Goal: Task Accomplishment & Management: Complete application form

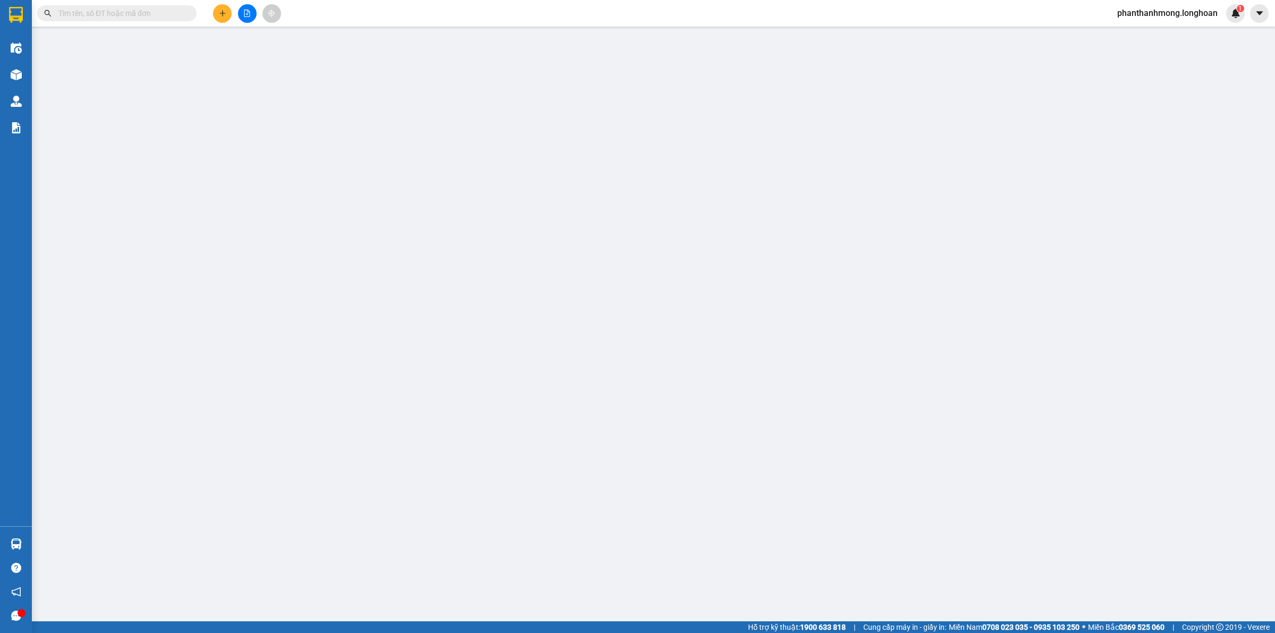
click at [131, 19] on input "text" at bounding box center [120, 13] width 125 height 12
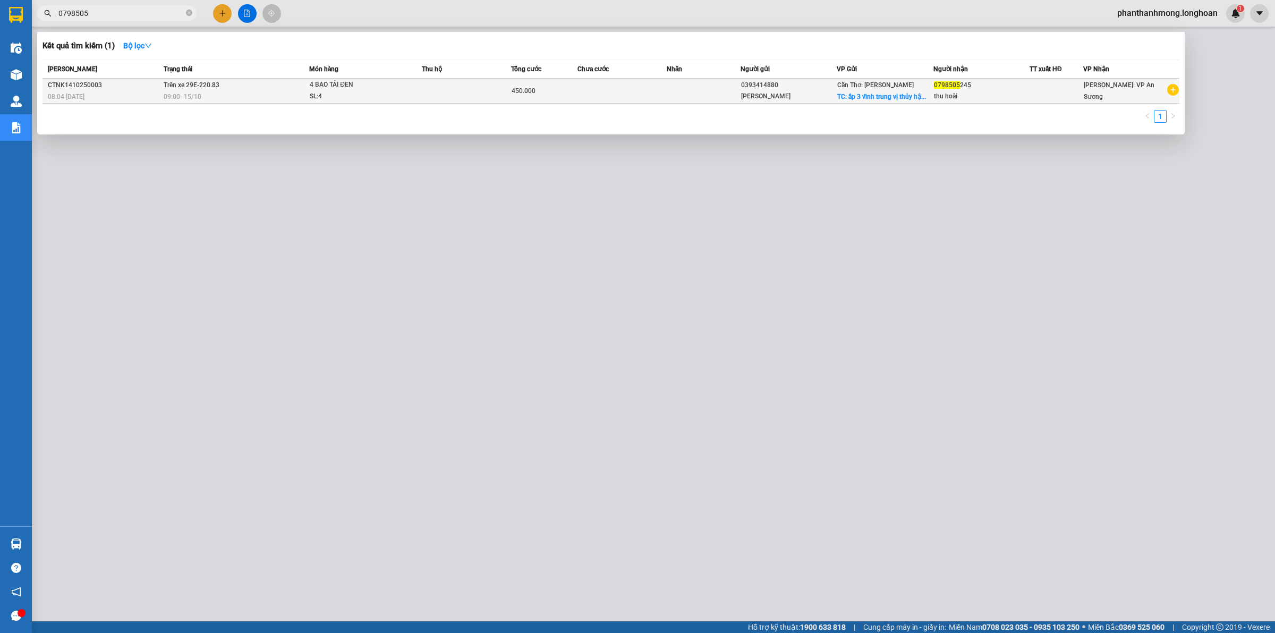
type input "0798505"
click at [446, 85] on td at bounding box center [466, 91] width 89 height 25
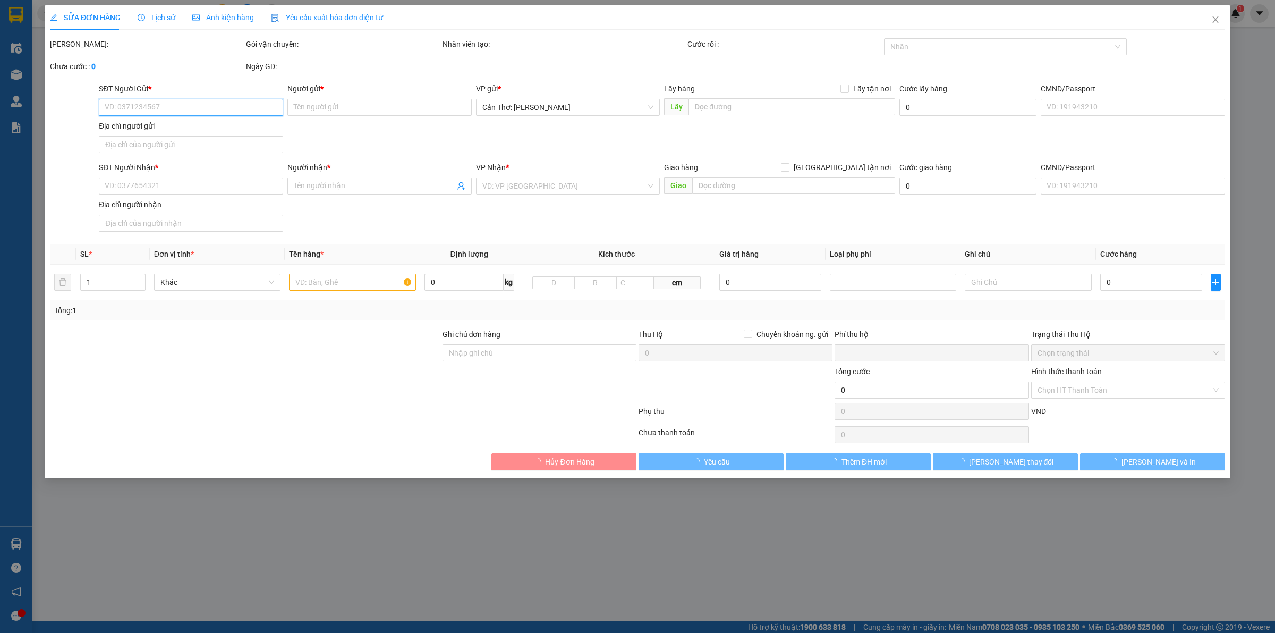
type input "0393414880"
type input "[PERSON_NAME]"
checkbox input "true"
type input "ấp 3 vĩnh trung vị thủy [GEOGRAPHIC_DATA]"
type input "0798505245"
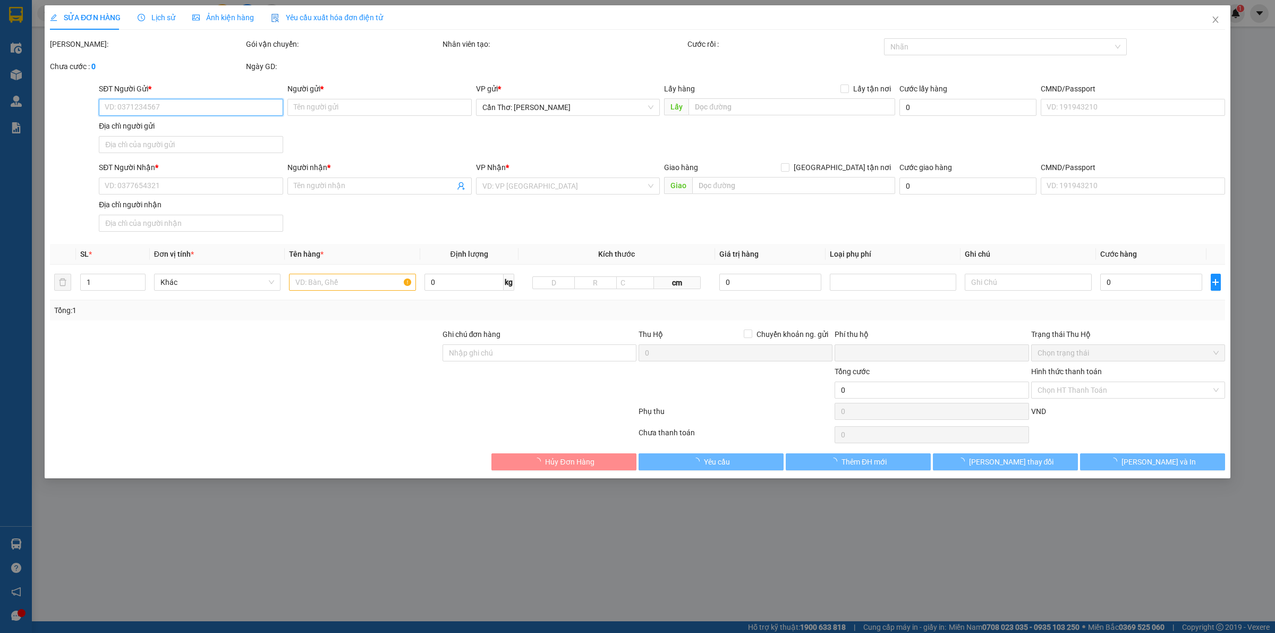
type input "thu hoài"
type input "0"
type input "450.000"
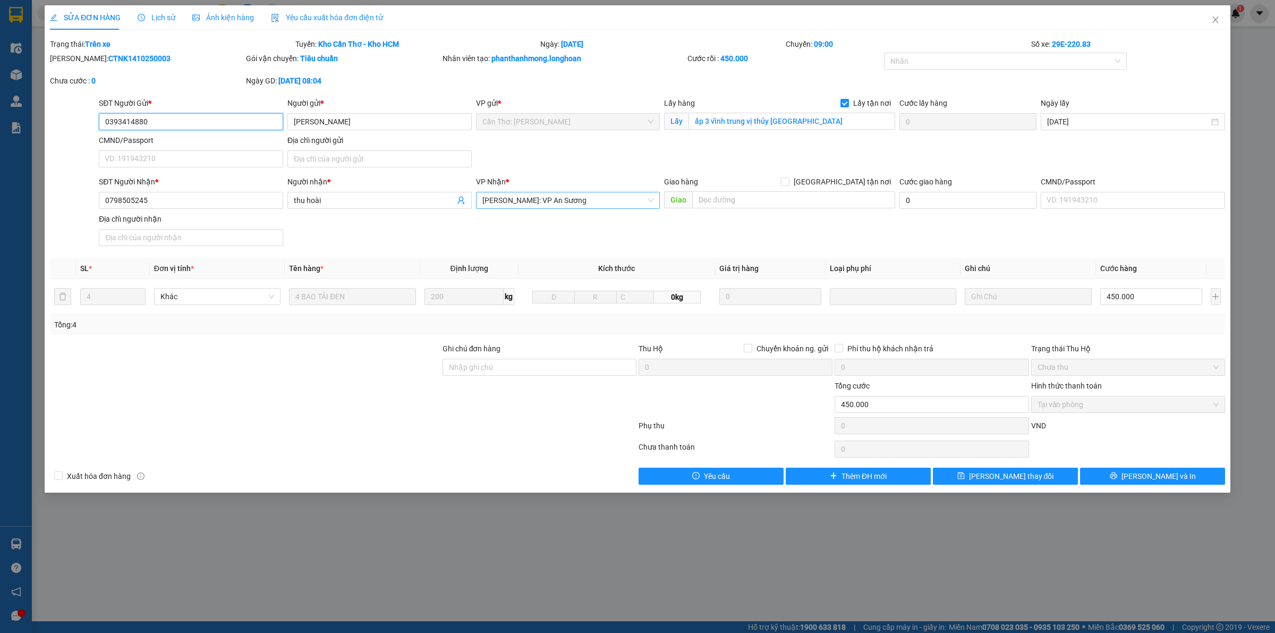
click at [593, 199] on span "[PERSON_NAME]: VP An Sương" at bounding box center [569, 200] width 172 height 16
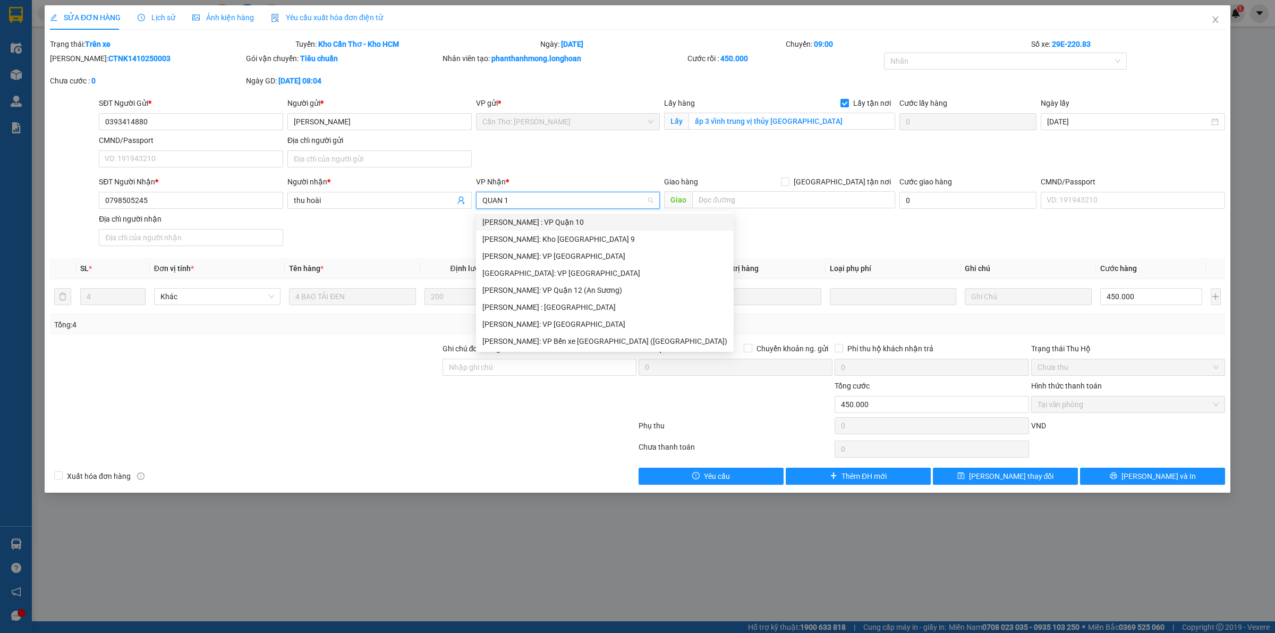
type input "QUAN 12"
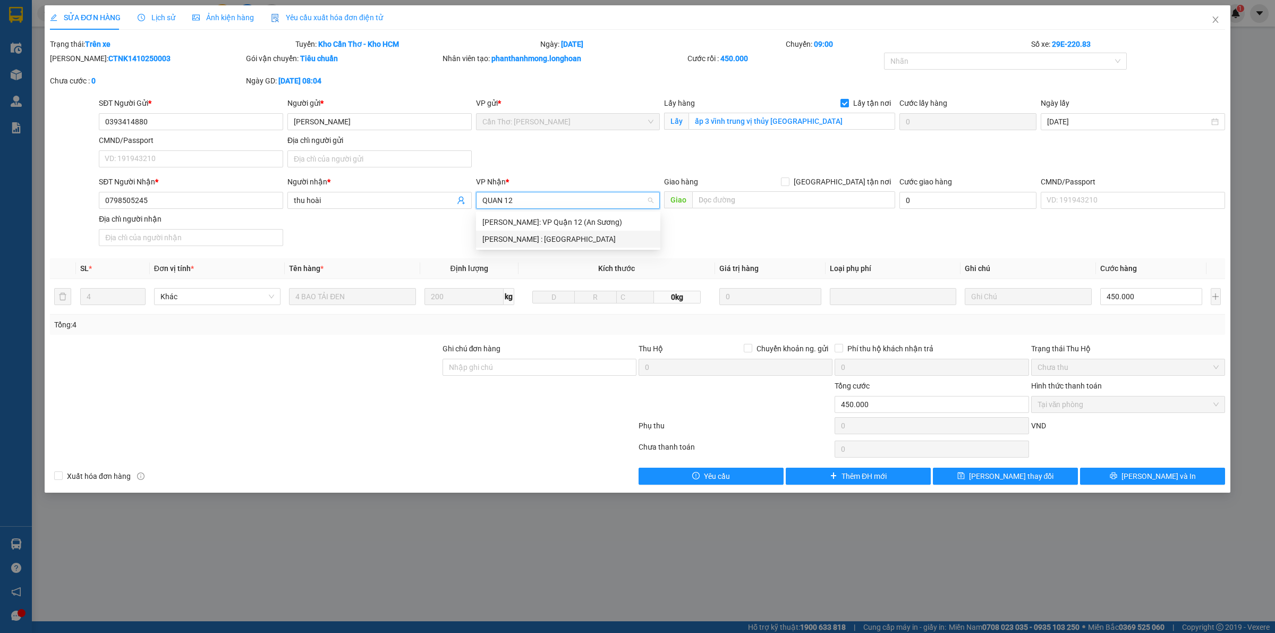
click at [574, 240] on div "[PERSON_NAME] : [GEOGRAPHIC_DATA]" at bounding box center [569, 239] width 172 height 12
click at [593, 202] on span "[PERSON_NAME] : [GEOGRAPHIC_DATA]" at bounding box center [569, 200] width 172 height 16
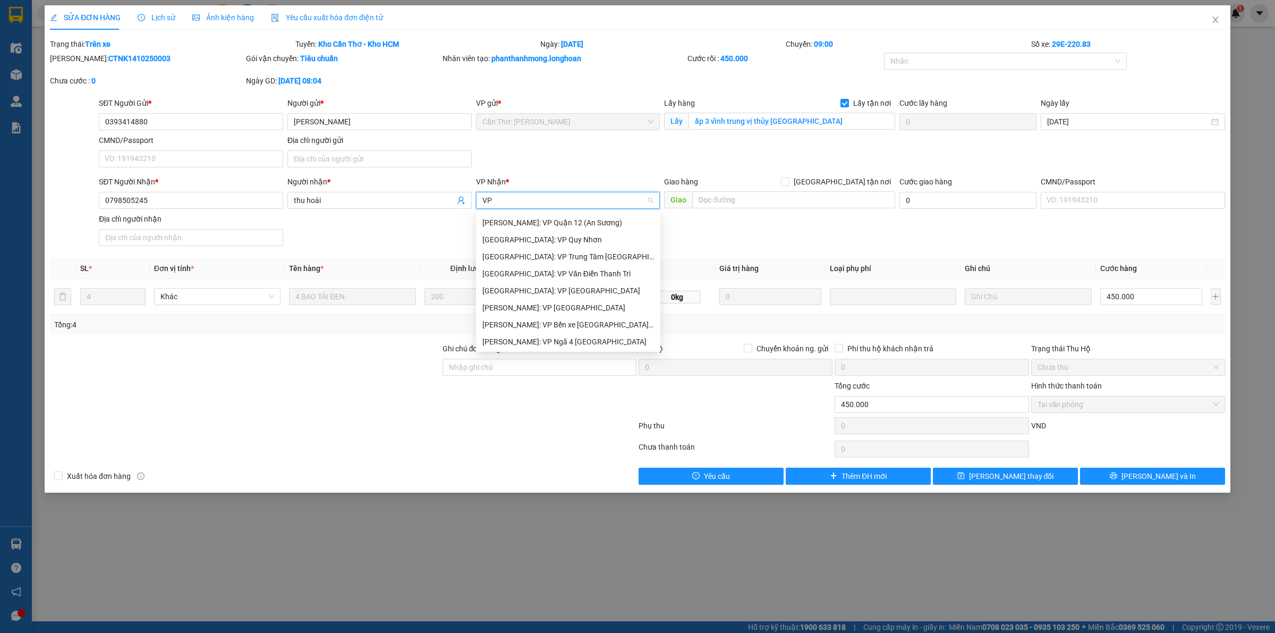
scroll to position [238, 0]
type input "V"
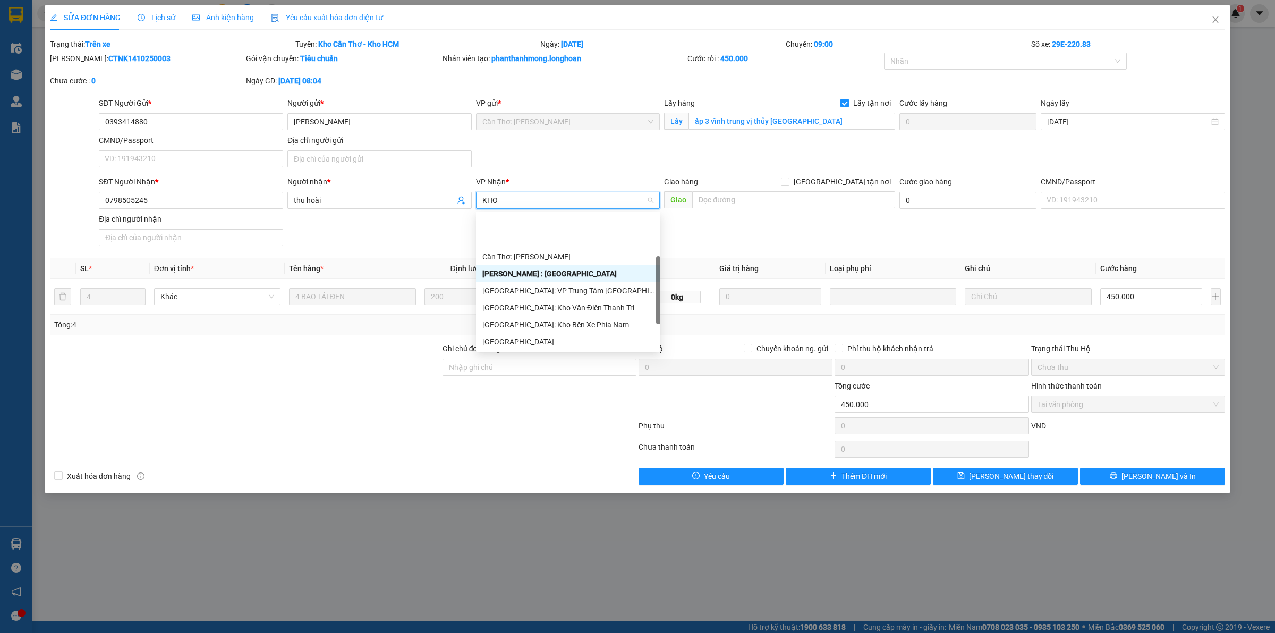
scroll to position [0, 0]
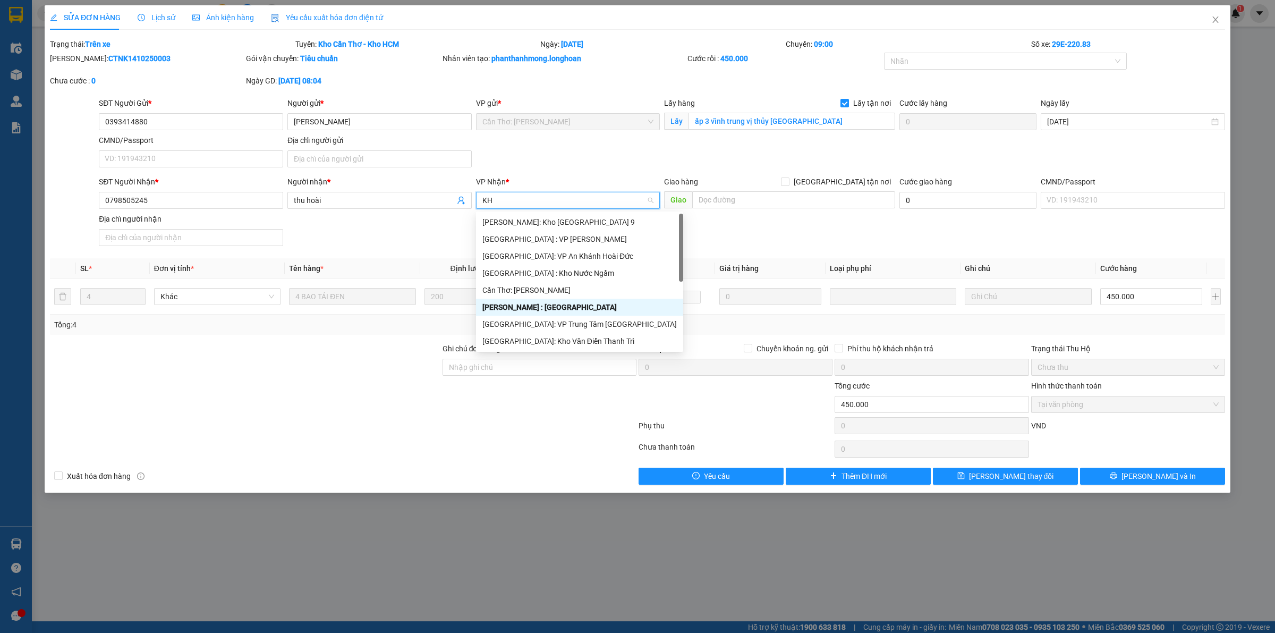
type input "K"
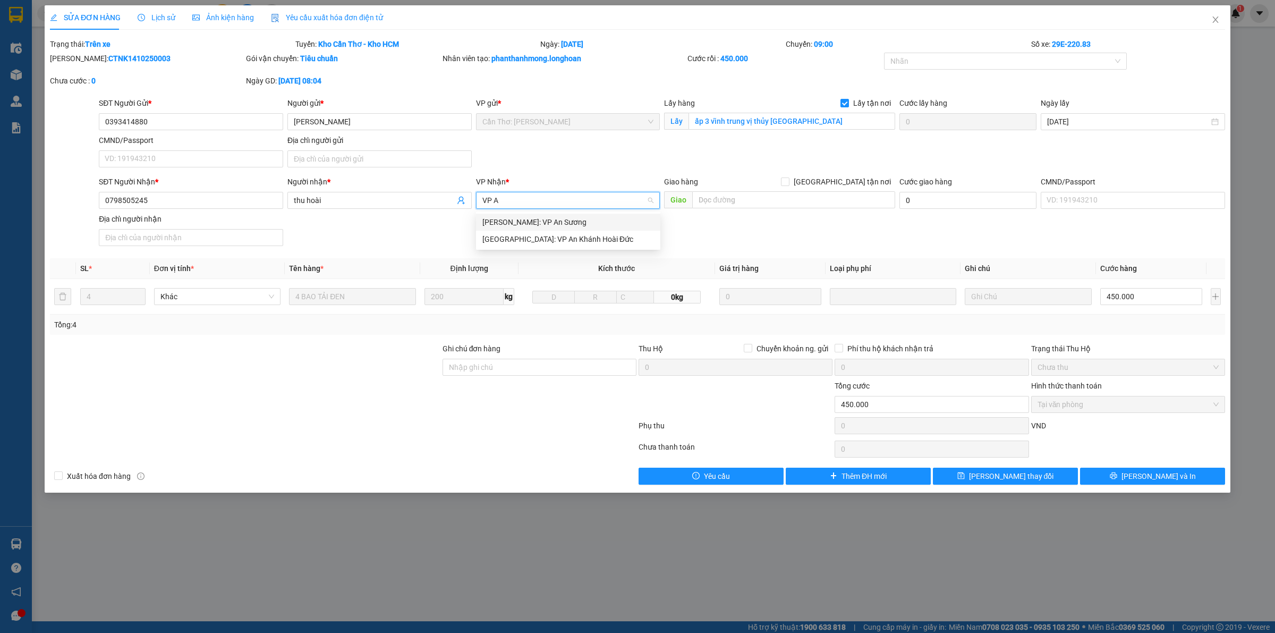
type input "VP AN"
click at [585, 219] on div "[PERSON_NAME]: VP An Sương" at bounding box center [569, 222] width 172 height 12
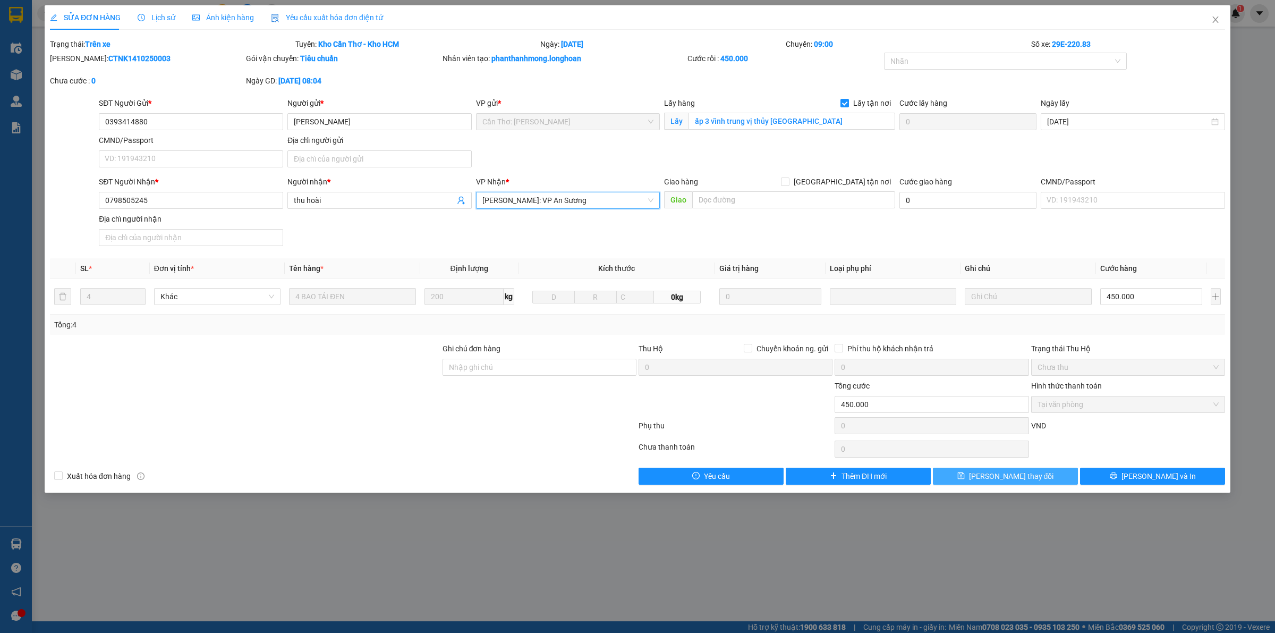
click at [1002, 473] on span "Lưu thay đổi" at bounding box center [1011, 476] width 85 height 12
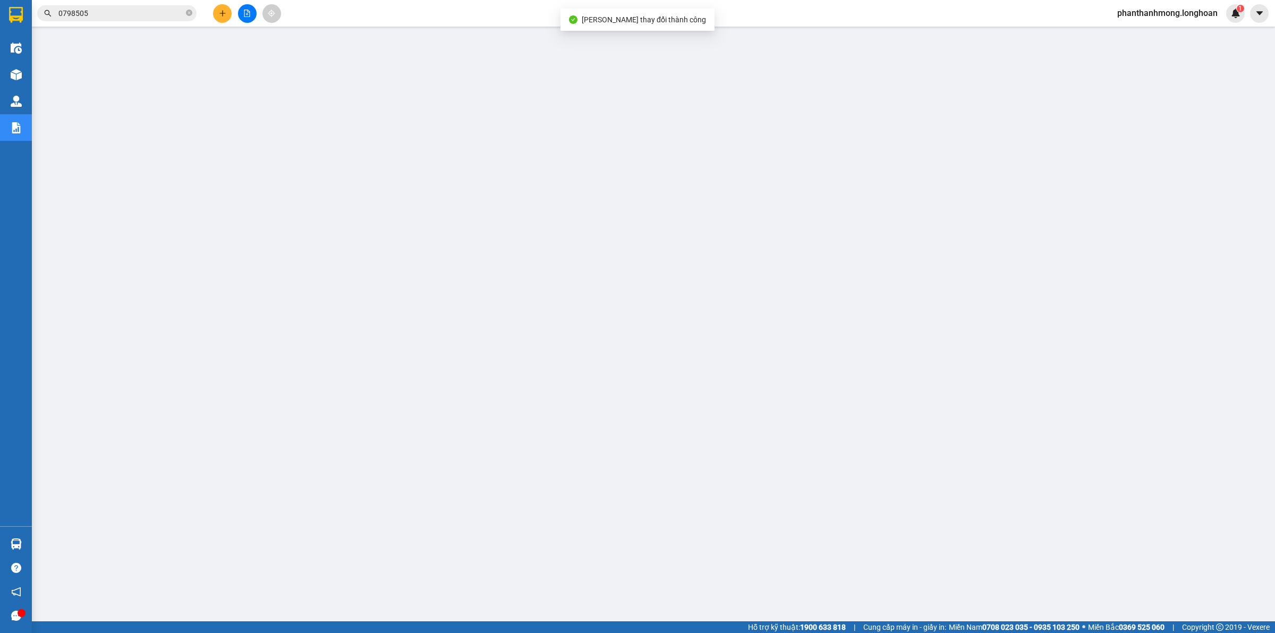
click at [144, 11] on input "0798505" at bounding box center [120, 13] width 125 height 12
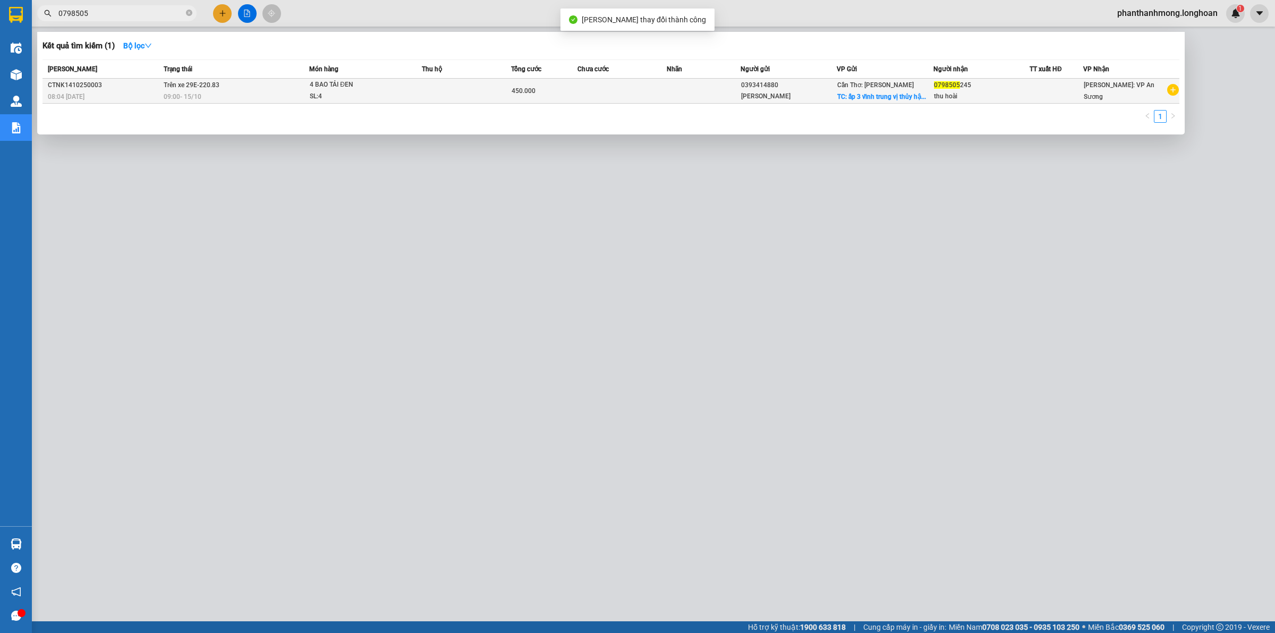
click at [326, 80] on div "4 BAO TẢI ĐEN" at bounding box center [350, 85] width 80 height 12
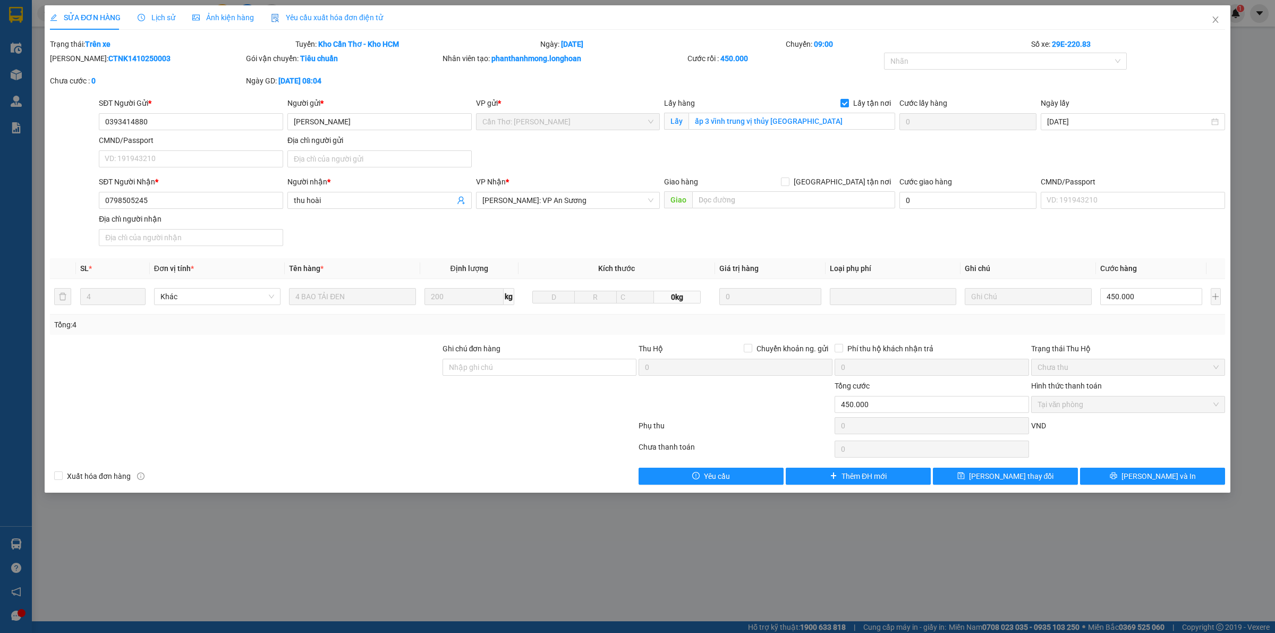
click at [174, 17] on div "SỬA ĐƠN HÀNG Lịch sử Ảnh kiện hàng Yêu cầu xuất hóa đơn điện tử" at bounding box center [216, 17] width 333 height 24
click at [139, 15] on icon "clock-circle" at bounding box center [141, 17] width 7 height 7
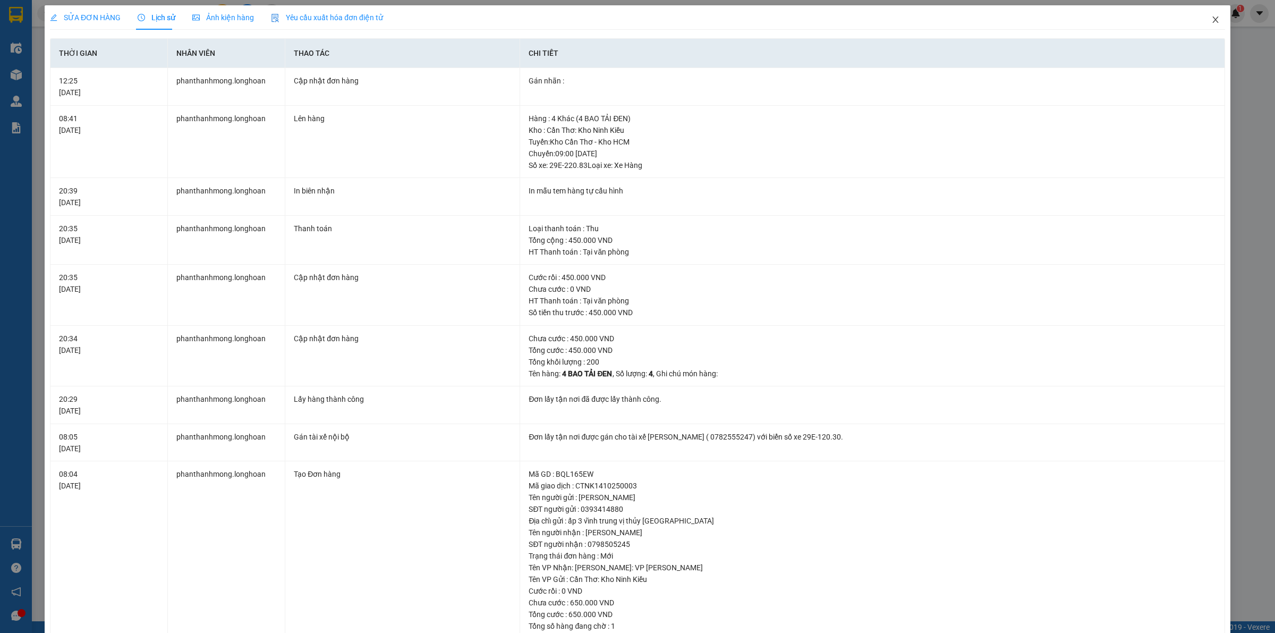
click at [1201, 27] on span "Close" at bounding box center [1216, 20] width 30 height 30
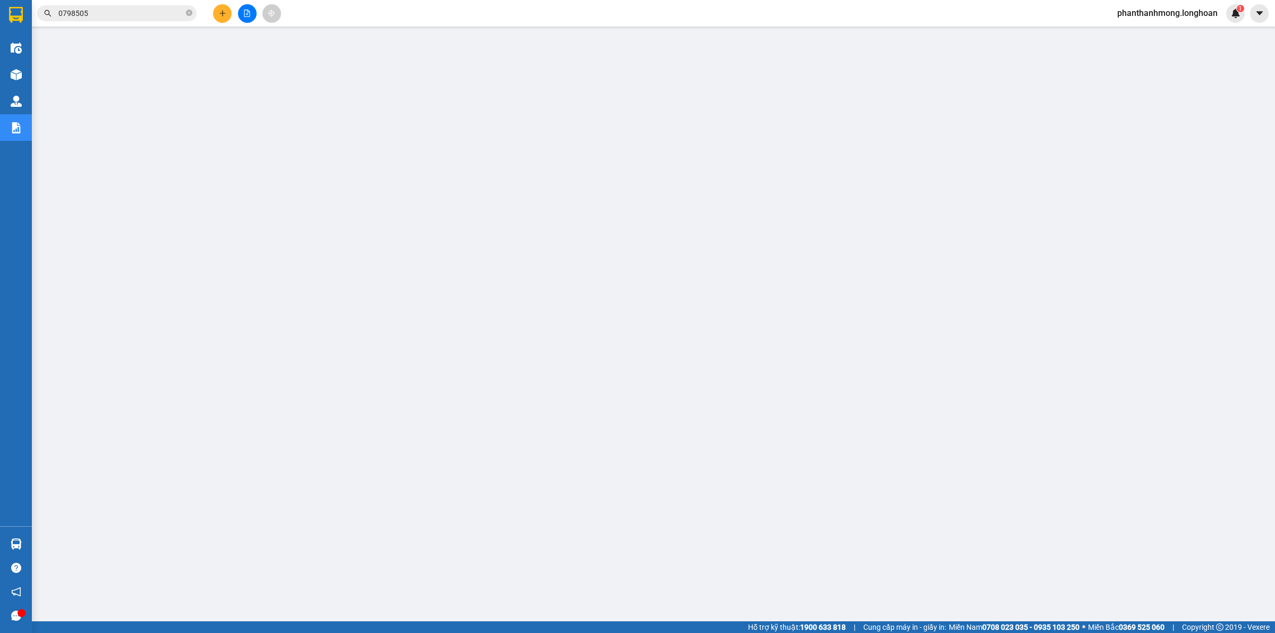
drag, startPoint x: 102, startPoint y: 23, endPoint x: 109, endPoint y: 14, distance: 11.0
click at [107, 18] on div "Kết quả tìm kiếm ( 1 ) Bộ lọc Mã ĐH Trạng thái Món hàng Thu hộ Tổng cước Chưa c…" at bounding box center [637, 13] width 1275 height 27
click at [110, 13] on input "0798505" at bounding box center [120, 13] width 125 height 12
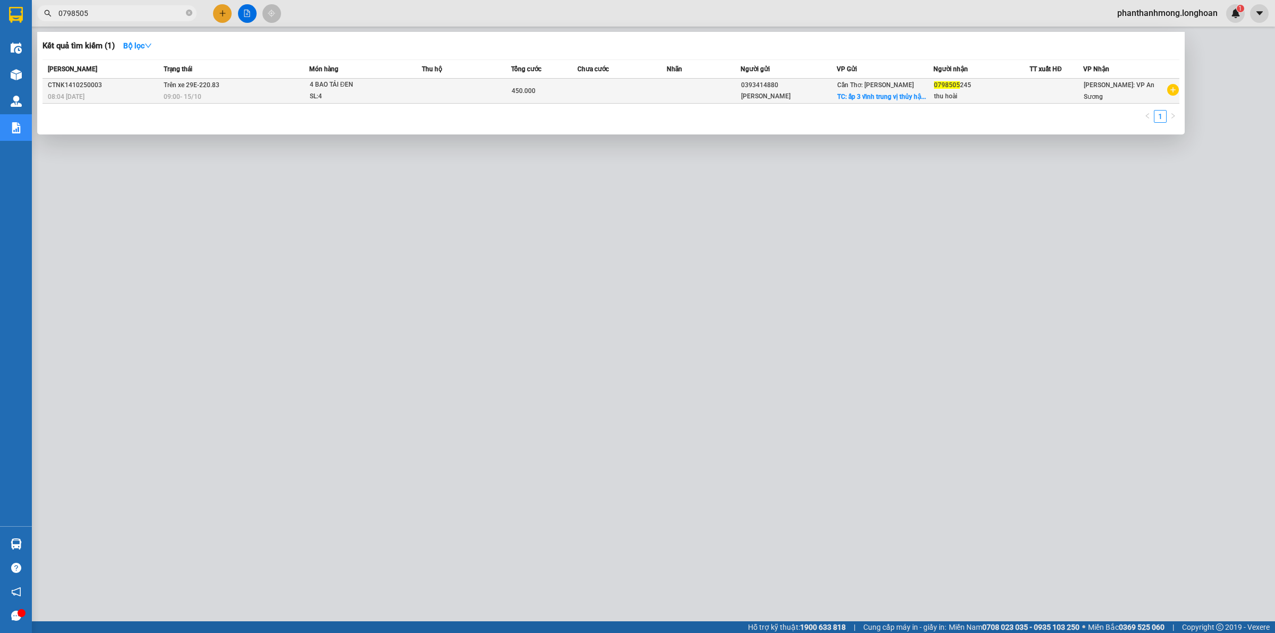
click at [427, 89] on td at bounding box center [466, 91] width 89 height 25
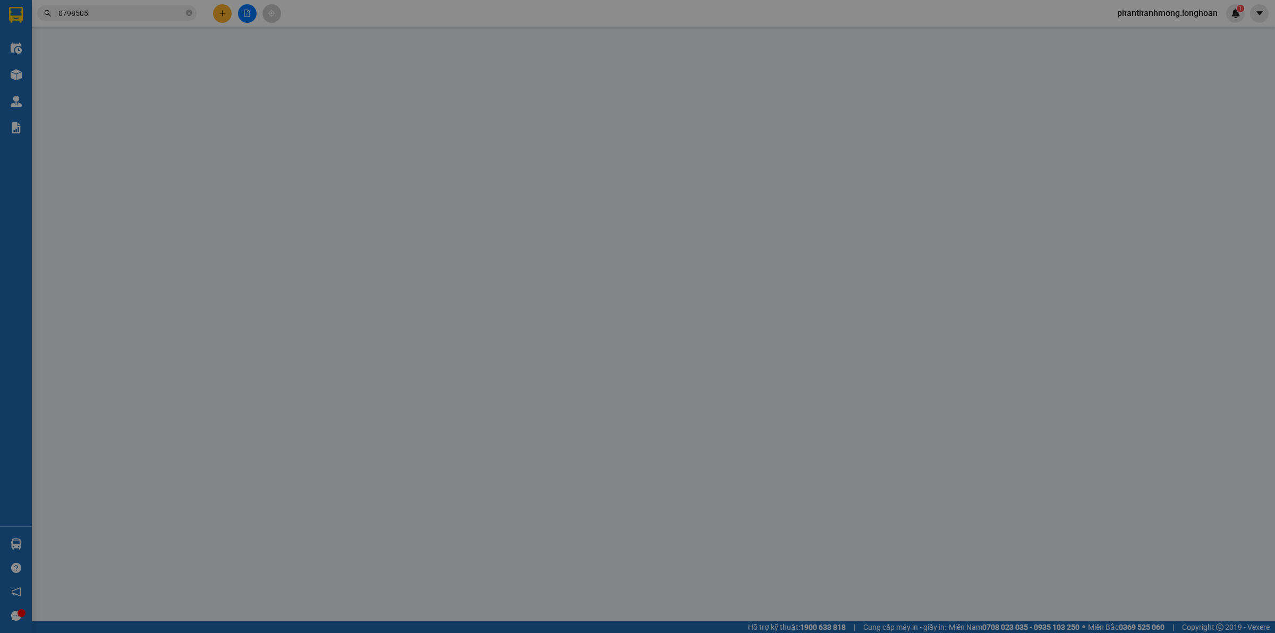
type input "0393414880"
type input "[PERSON_NAME]"
checkbox input "true"
type input "ấp 3 vĩnh trung vị thủy [GEOGRAPHIC_DATA]"
type input "0798505245"
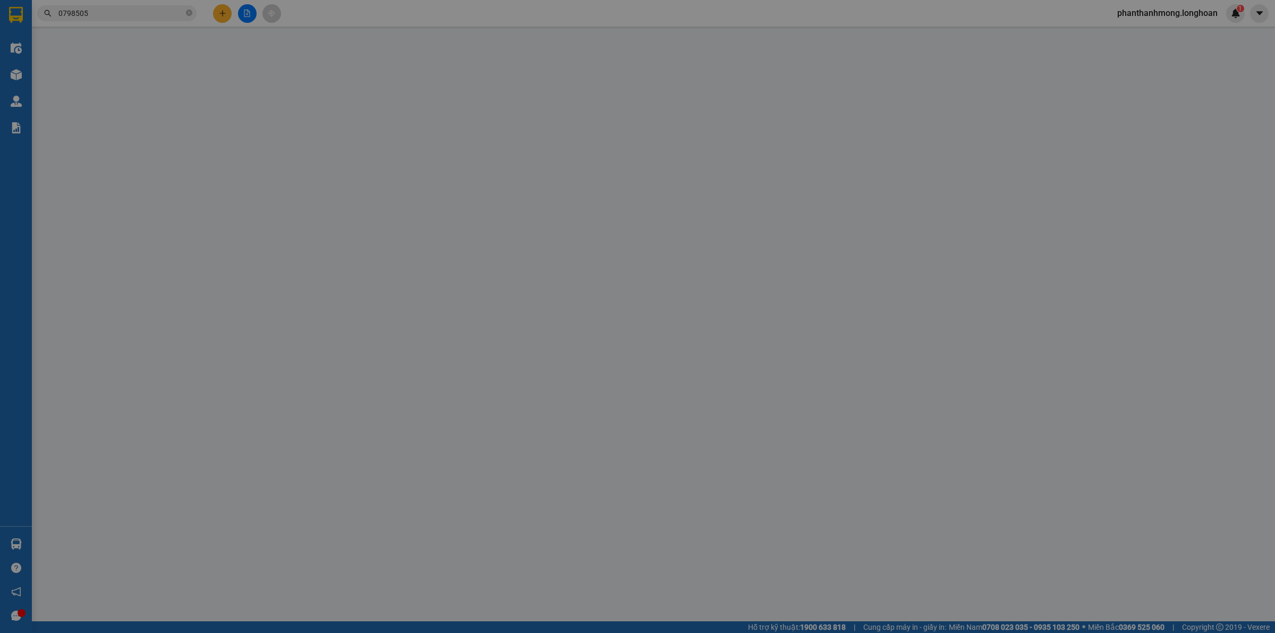
type input "thu hoài"
type input "0"
type input "450.000"
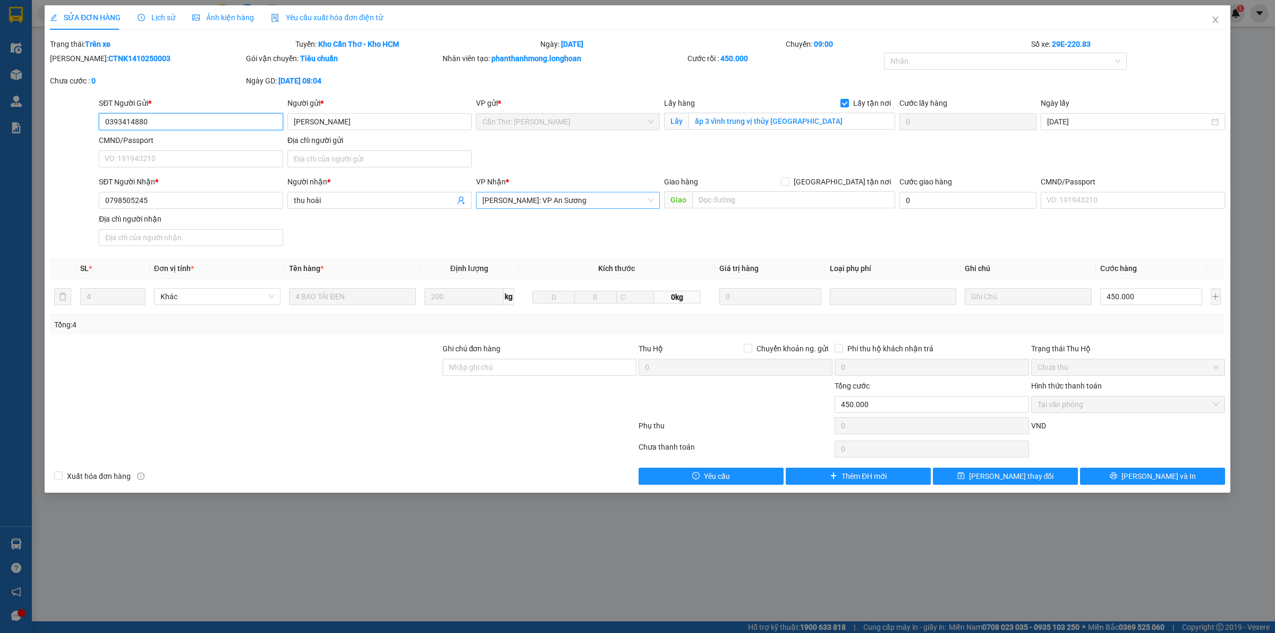
click at [570, 202] on span "[PERSON_NAME]: VP An Sương" at bounding box center [569, 200] width 172 height 16
type input "S"
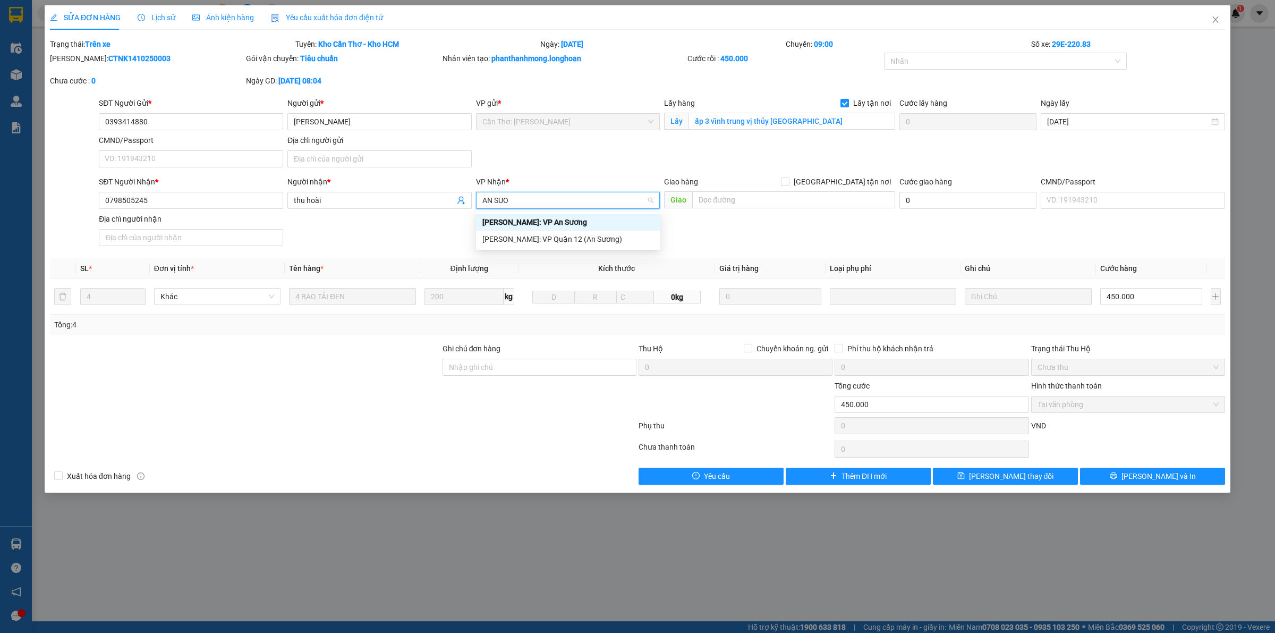
type input "AN SUON"
click at [596, 224] on div "[PERSON_NAME]: VP An Sương" at bounding box center [569, 222] width 172 height 12
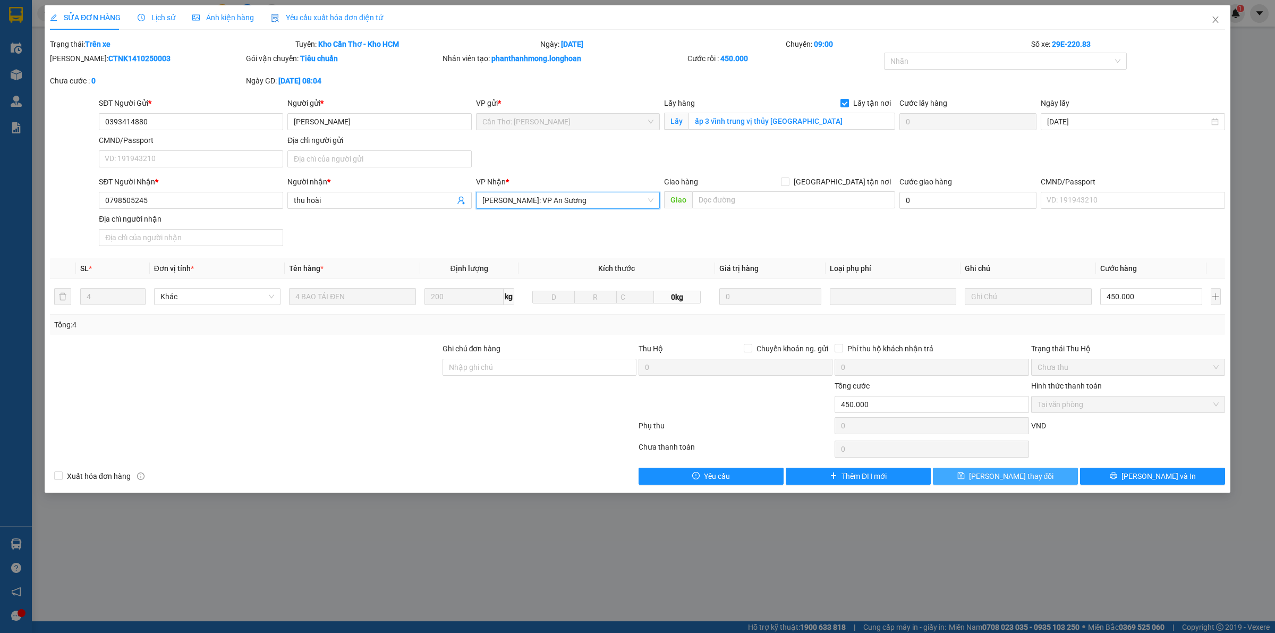
click at [965, 479] on icon "save" at bounding box center [961, 475] width 7 height 7
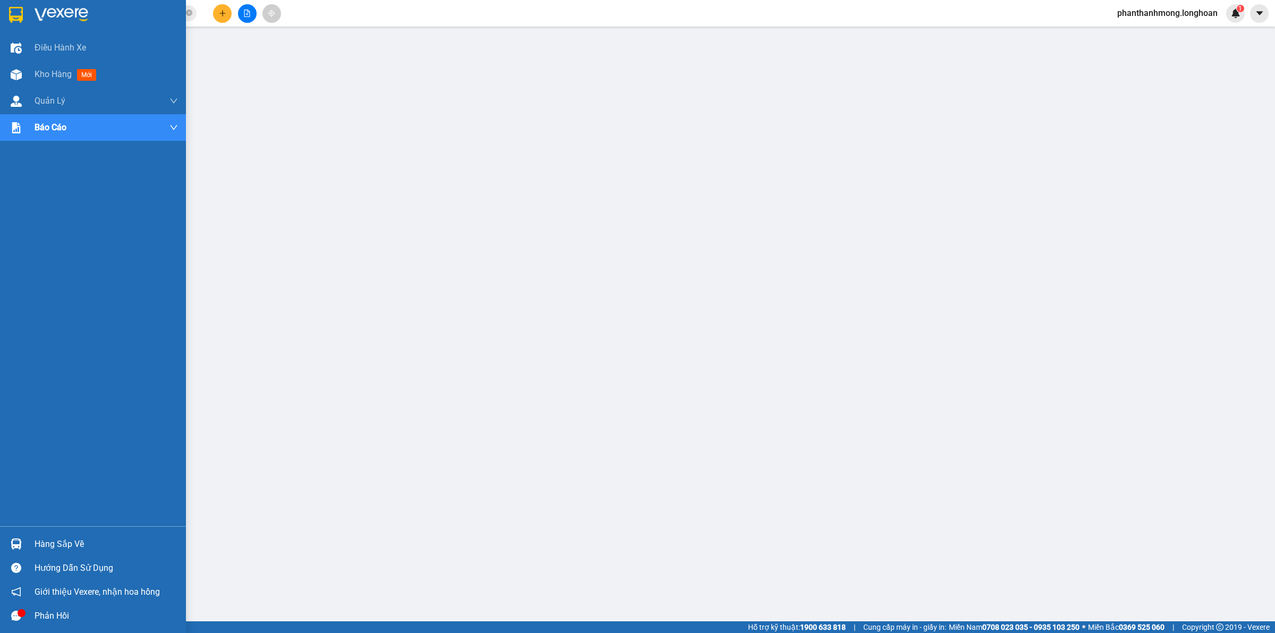
drag, startPoint x: 11, startPoint y: 16, endPoint x: 32, endPoint y: 3, distance: 25.5
click at [11, 16] on img at bounding box center [16, 15] width 14 height 16
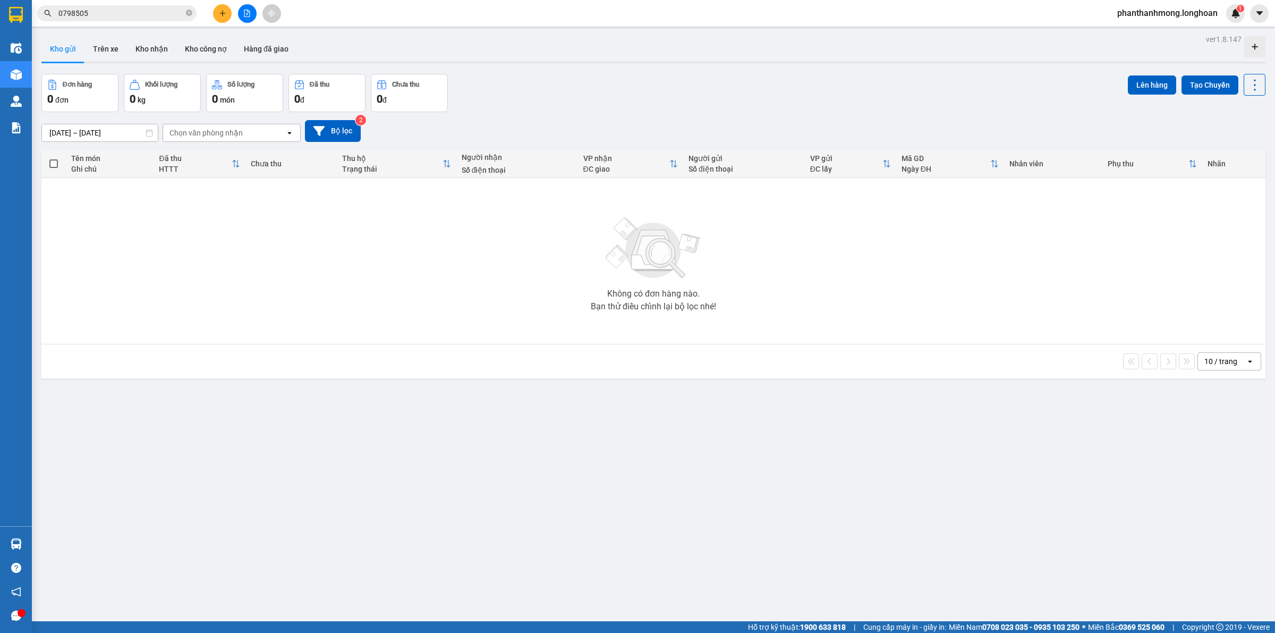
click at [134, 15] on input "0798505" at bounding box center [120, 13] width 125 height 12
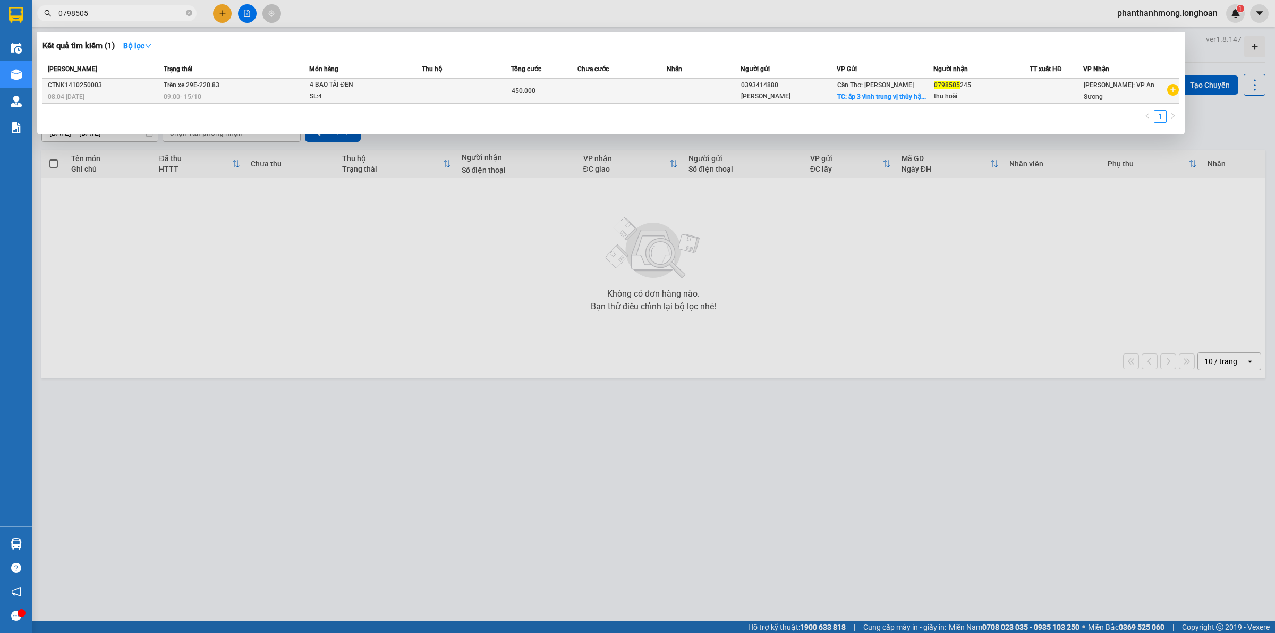
click at [394, 80] on span "4 BAO TẢI ĐEN SL: 4" at bounding box center [366, 90] width 112 height 23
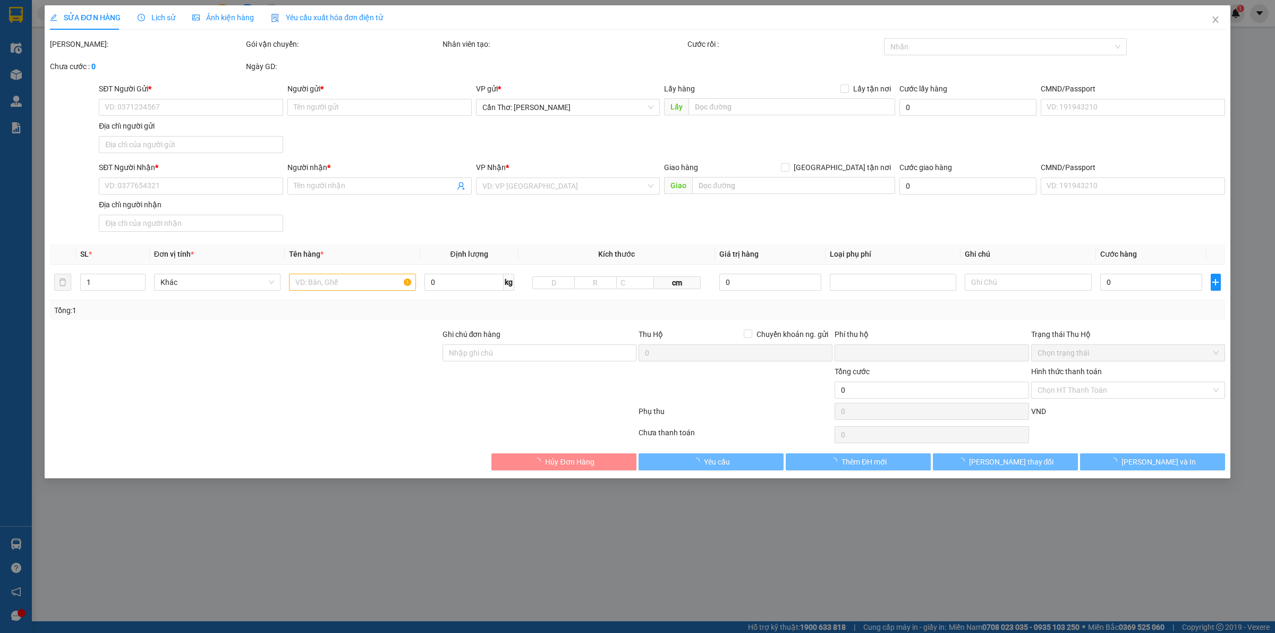
type input "0393414880"
type input "[PERSON_NAME]"
checkbox input "true"
type input "ấp 3 vĩnh trung vị thủy [GEOGRAPHIC_DATA]"
type input "0798505245"
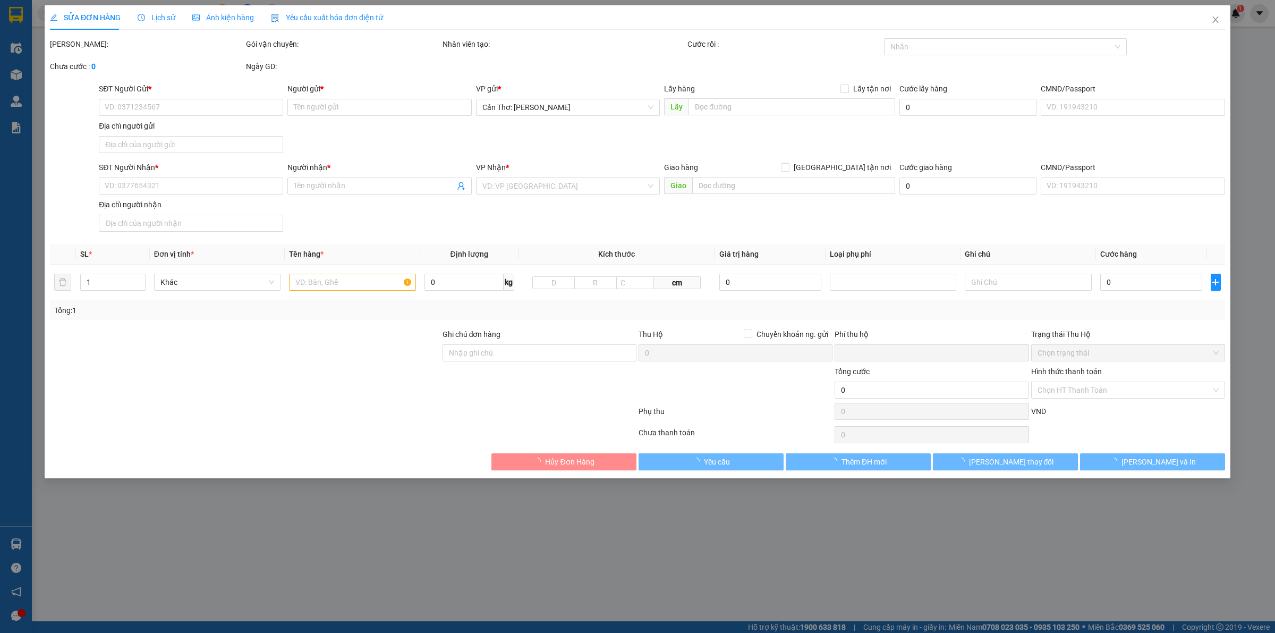
type input "thu hoài"
type input "0"
type input "450.000"
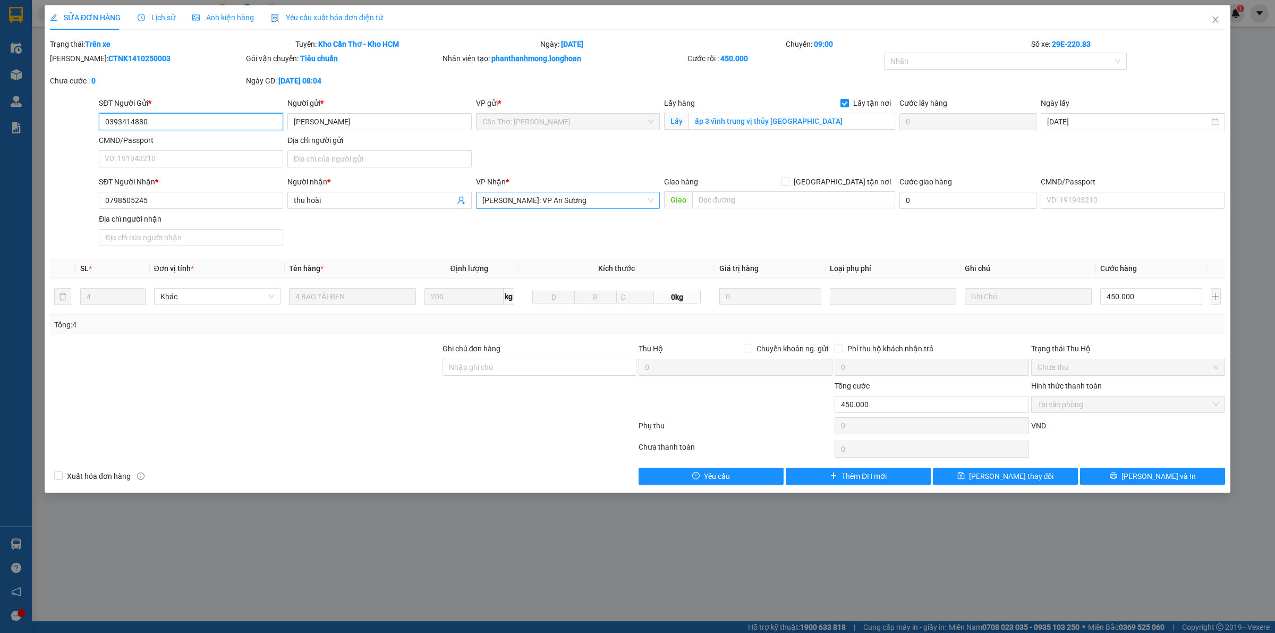
click at [606, 197] on span "[PERSON_NAME]: VP An Sương" at bounding box center [569, 200] width 172 height 16
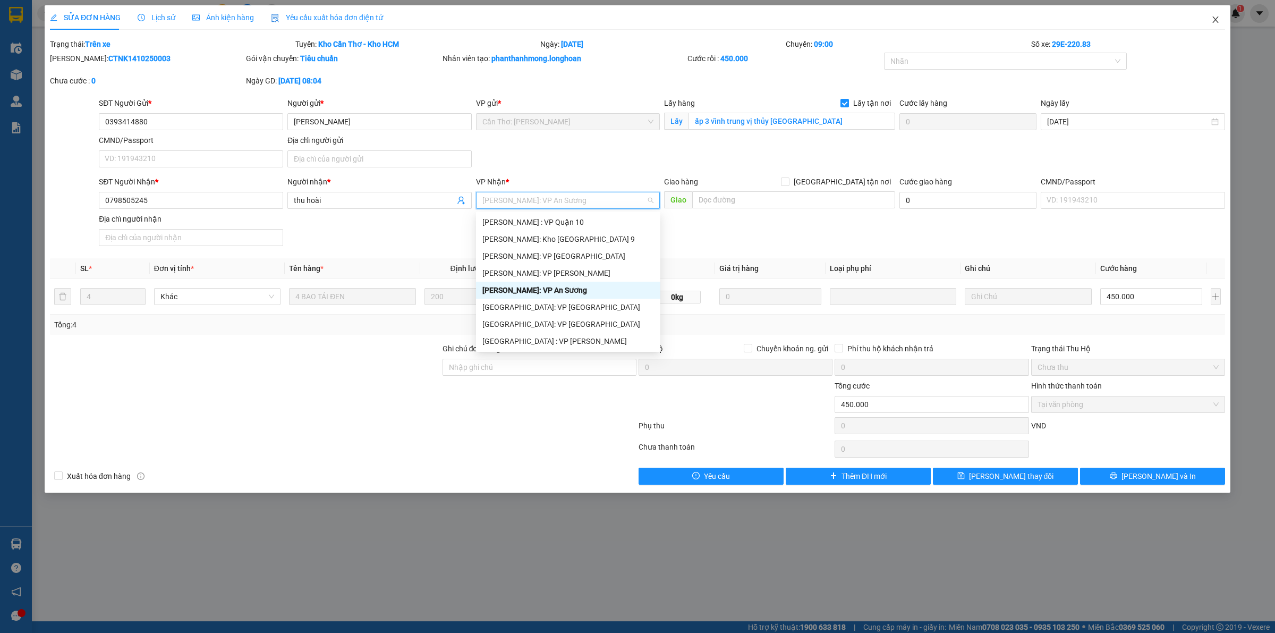
click at [1212, 15] on icon "close" at bounding box center [1216, 19] width 9 height 9
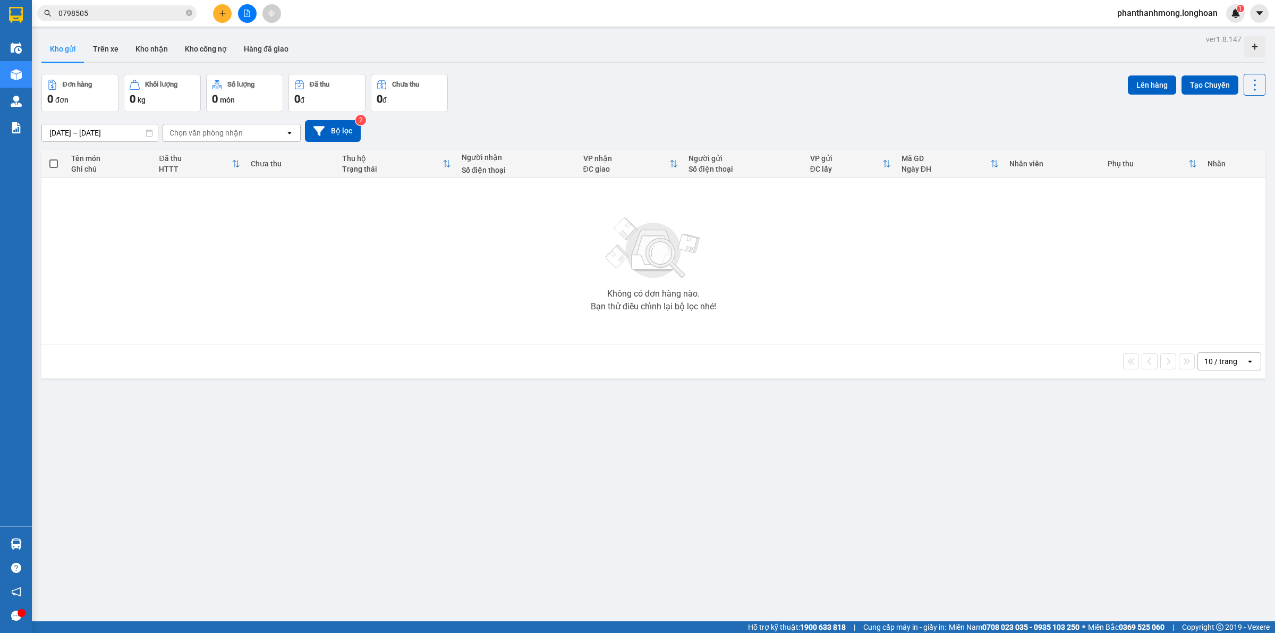
click at [123, 18] on input "0798505" at bounding box center [120, 13] width 125 height 12
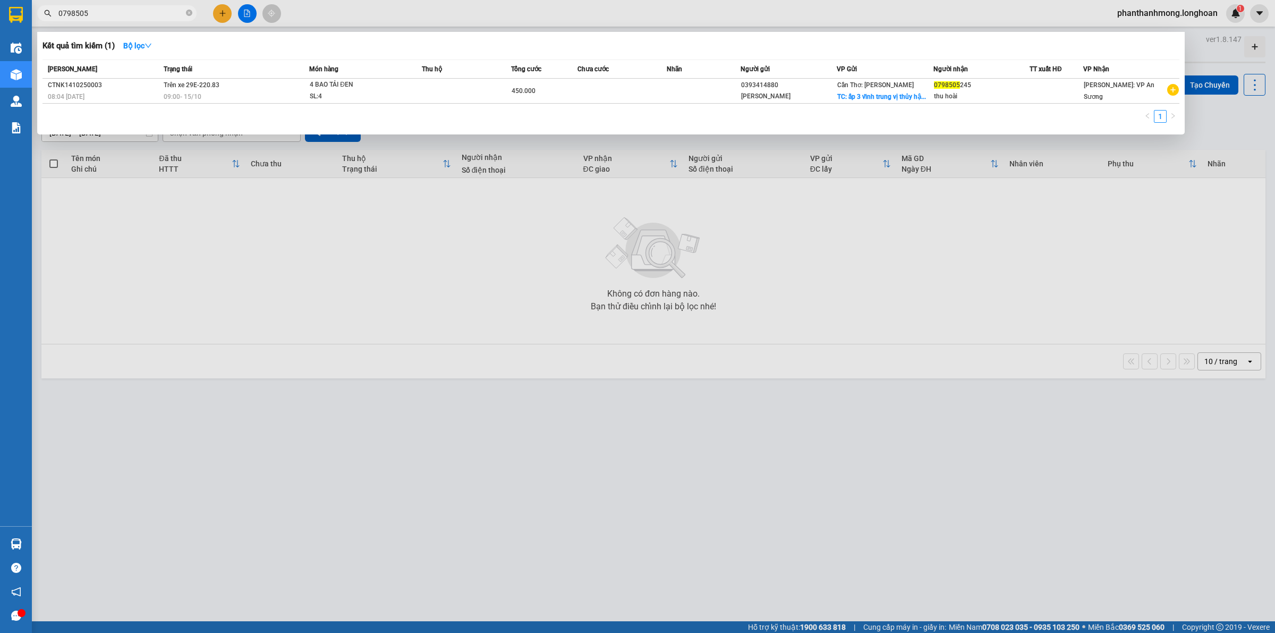
click at [171, 76] on th "Trạng thái" at bounding box center [235, 69] width 148 height 19
click at [173, 94] on span "09:00 - 15/10" at bounding box center [183, 96] width 38 height 7
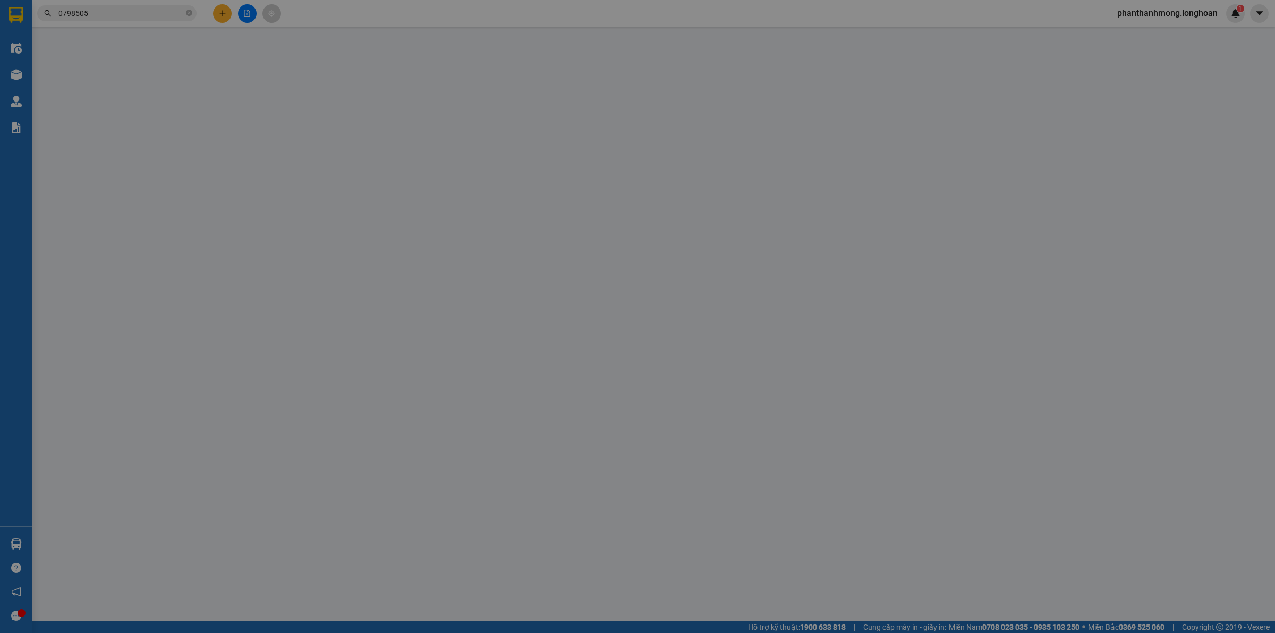
type input "0393414880"
type input "[PERSON_NAME]"
checkbox input "true"
type input "ấp 3 vĩnh trung vị thủy [GEOGRAPHIC_DATA]"
type input "0798505245"
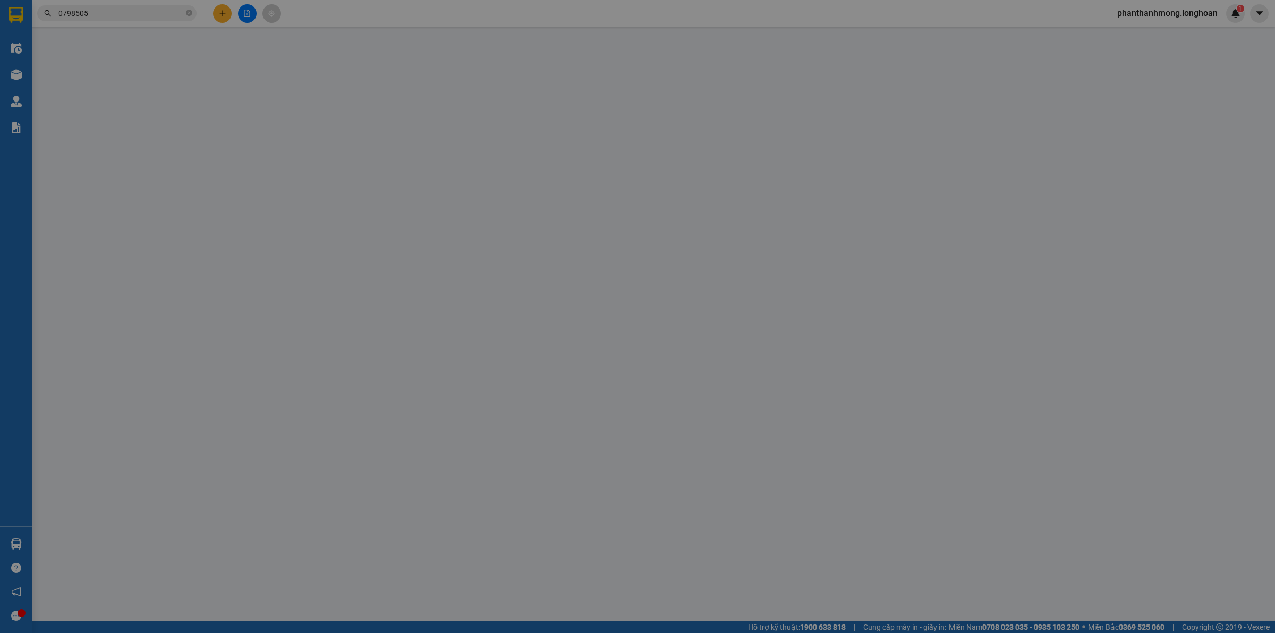
type input "thu hoài"
type input "0"
type input "450.000"
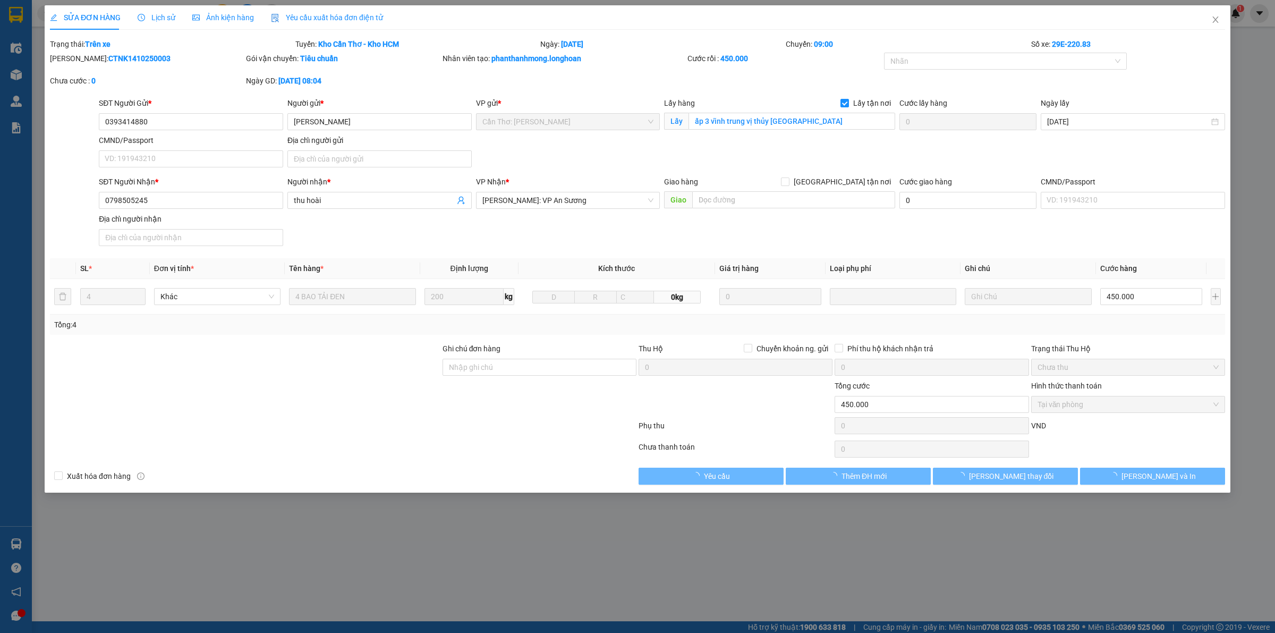
click at [109, 54] on b "CTNK1410250003" at bounding box center [139, 58] width 62 height 9
copy b "CTNK1410250003"
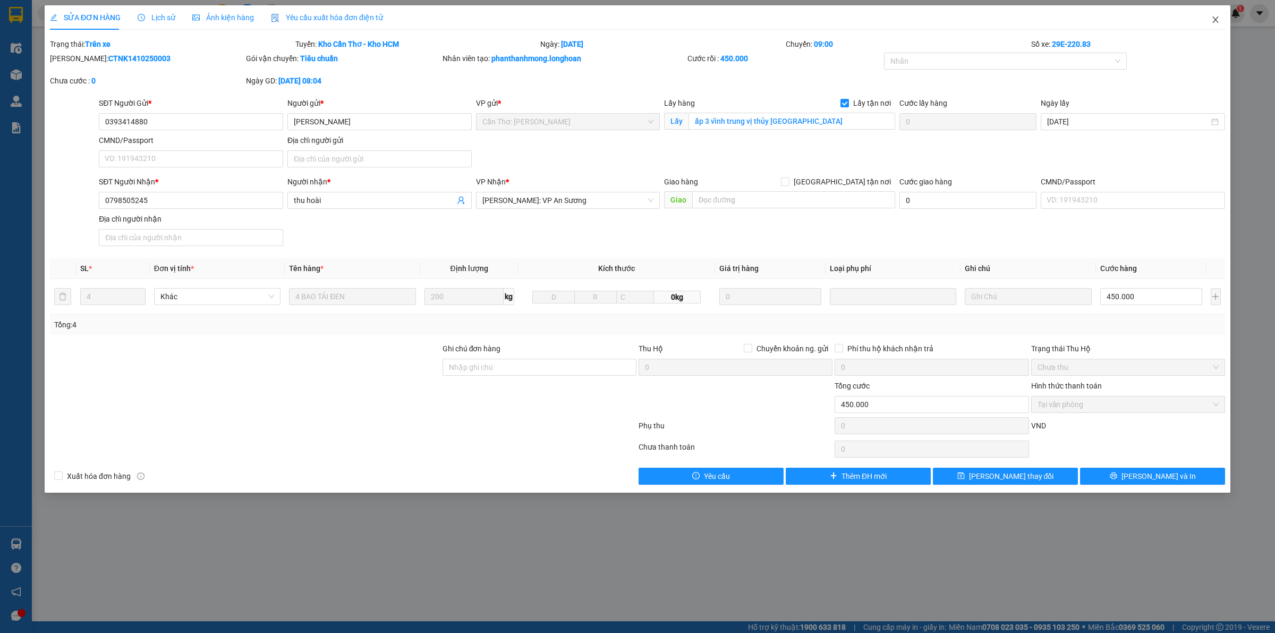
click at [1213, 23] on icon "close" at bounding box center [1216, 19] width 9 height 9
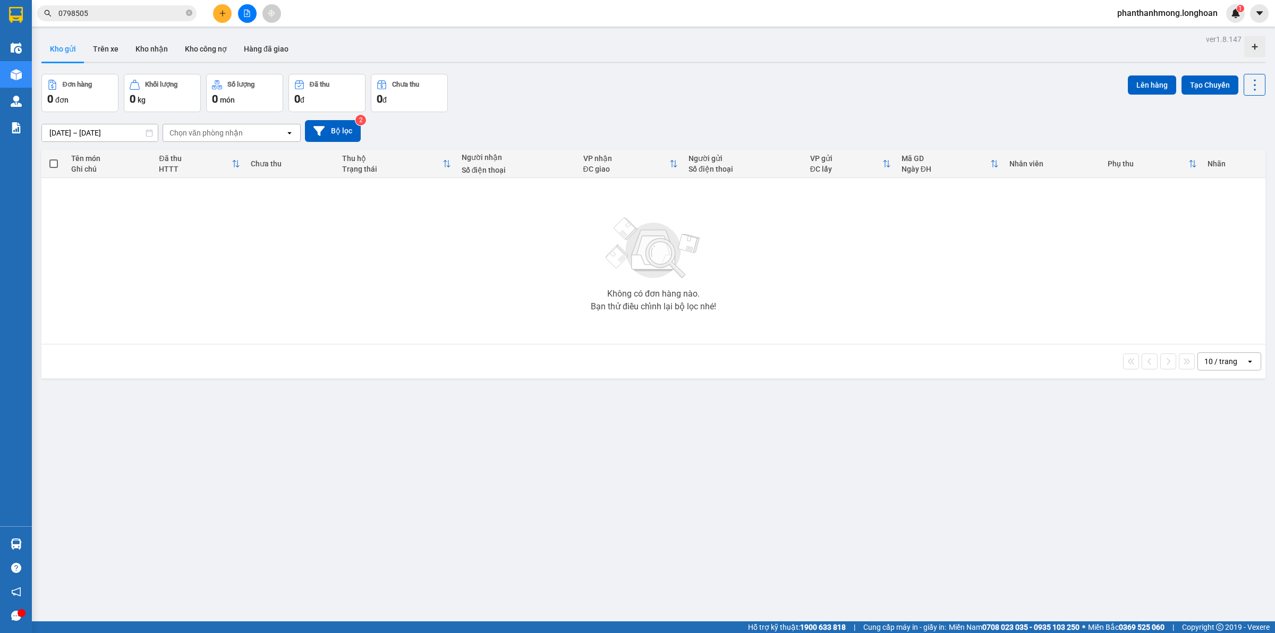
click at [129, 11] on input "0798505" at bounding box center [120, 13] width 125 height 12
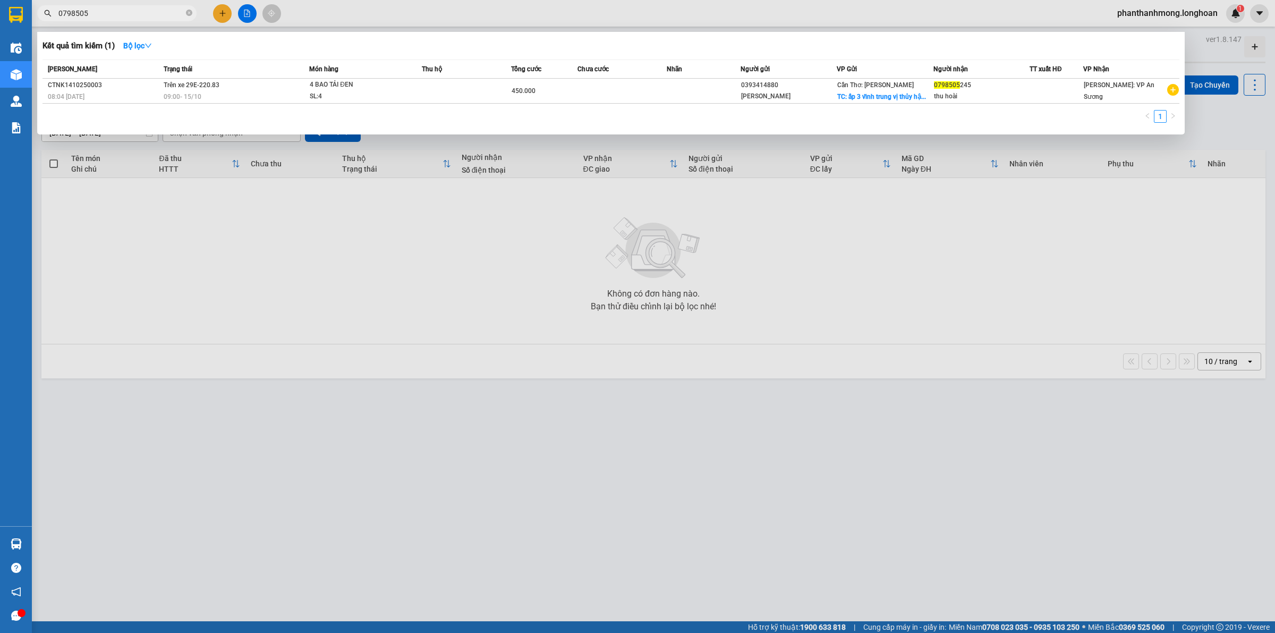
click at [129, 9] on input "0798505" at bounding box center [120, 13] width 125 height 12
paste input "CTNK1410250003"
type input "CTNK1410250003"
click at [1175, 91] on icon "plus-circle" at bounding box center [1174, 90] width 12 height 12
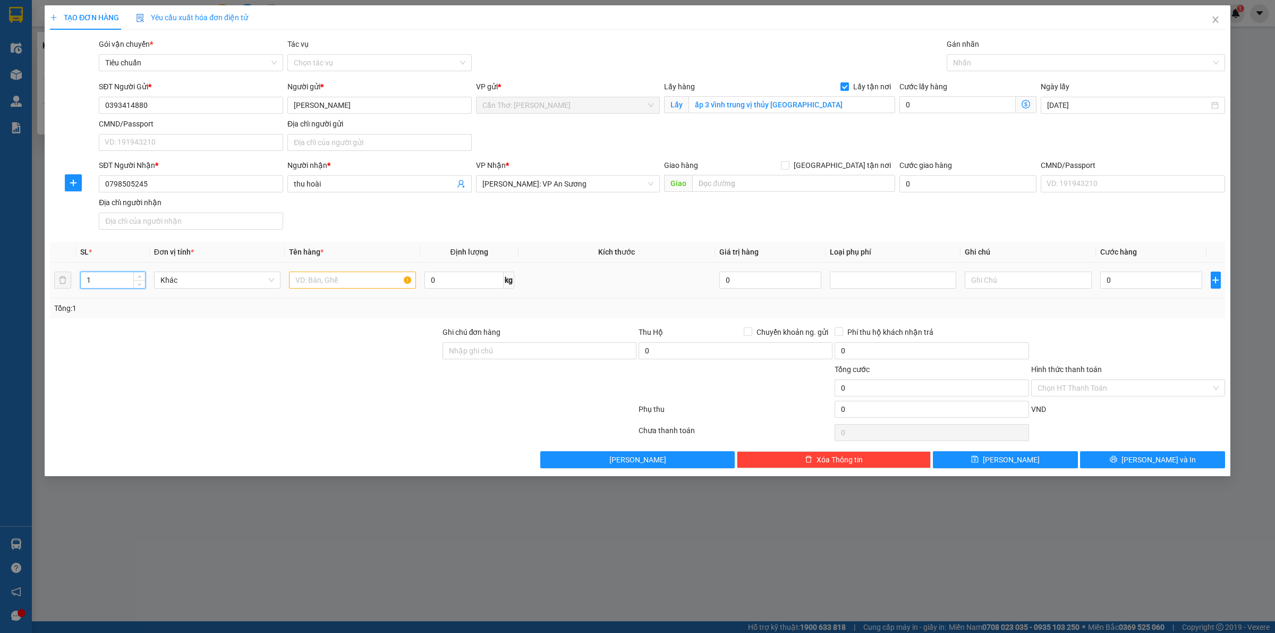
drag, startPoint x: 93, startPoint y: 280, endPoint x: 6, endPoint y: 295, distance: 88.0
click at [1, 295] on div "TẠO ĐƠN HÀNG Yêu cầu xuất hóa đơn điện tử Transit Pickup Surcharge Ids Transit …" at bounding box center [637, 316] width 1275 height 633
type input "4"
click at [332, 283] on input "text" at bounding box center [352, 280] width 126 height 17
click at [533, 182] on span "[PERSON_NAME]: VP An Sương" at bounding box center [569, 184] width 172 height 16
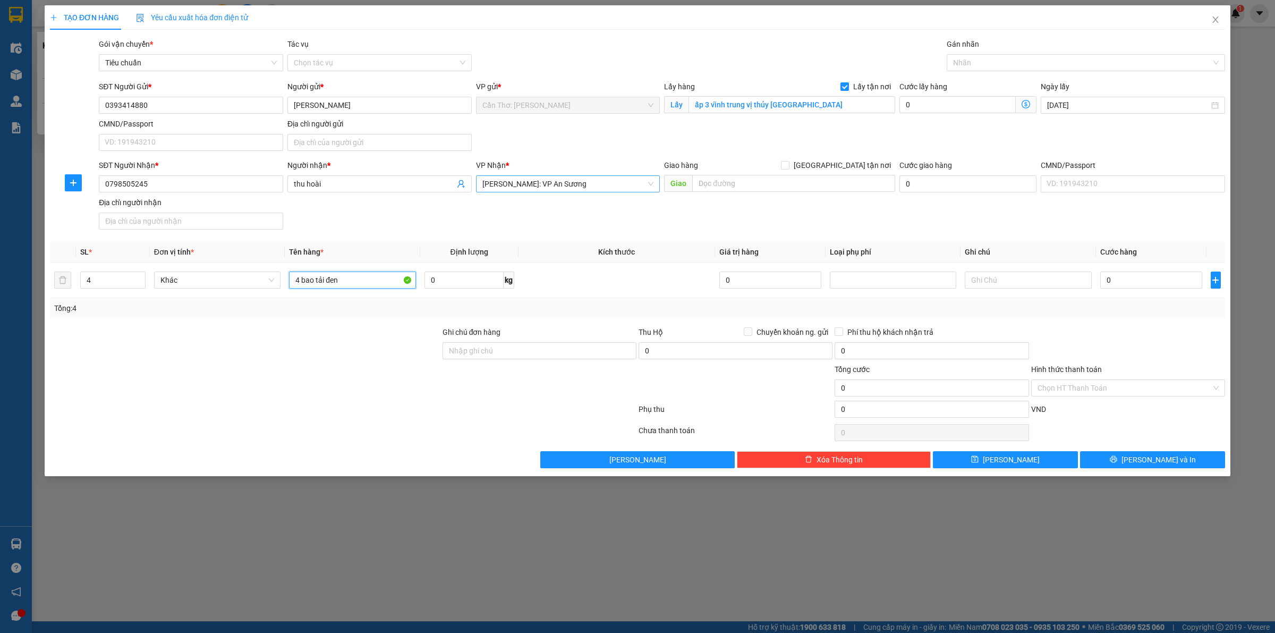
type input "4 bao tải đen"
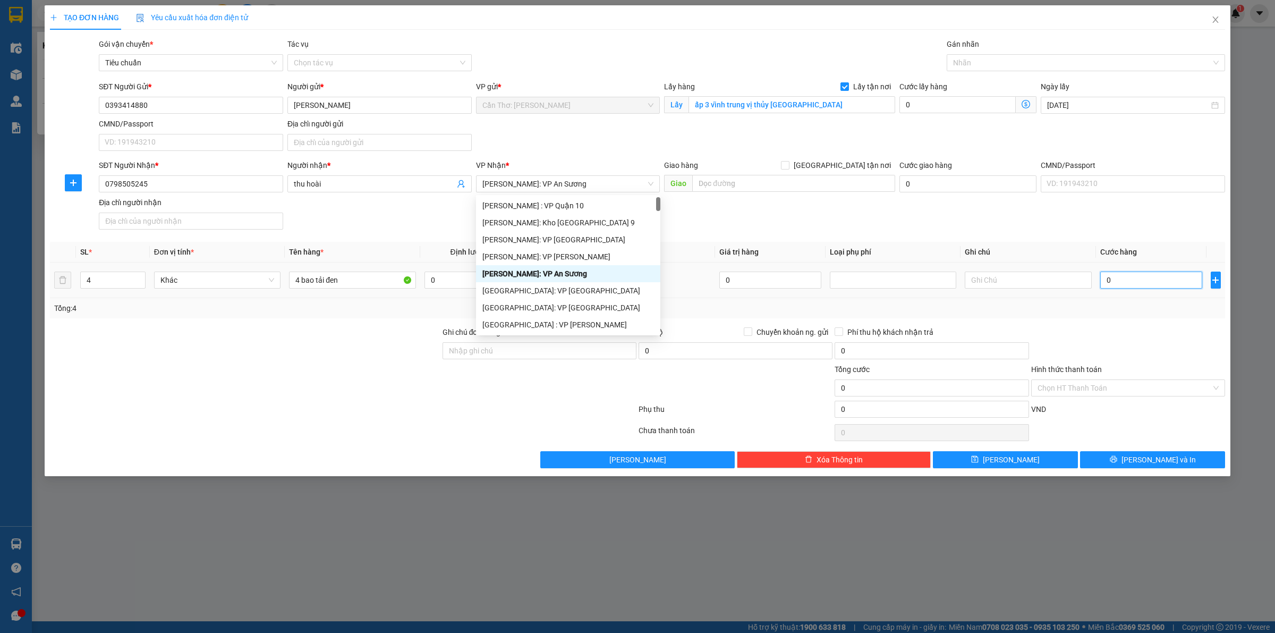
click at [1180, 289] on input "0" at bounding box center [1152, 280] width 102 height 17
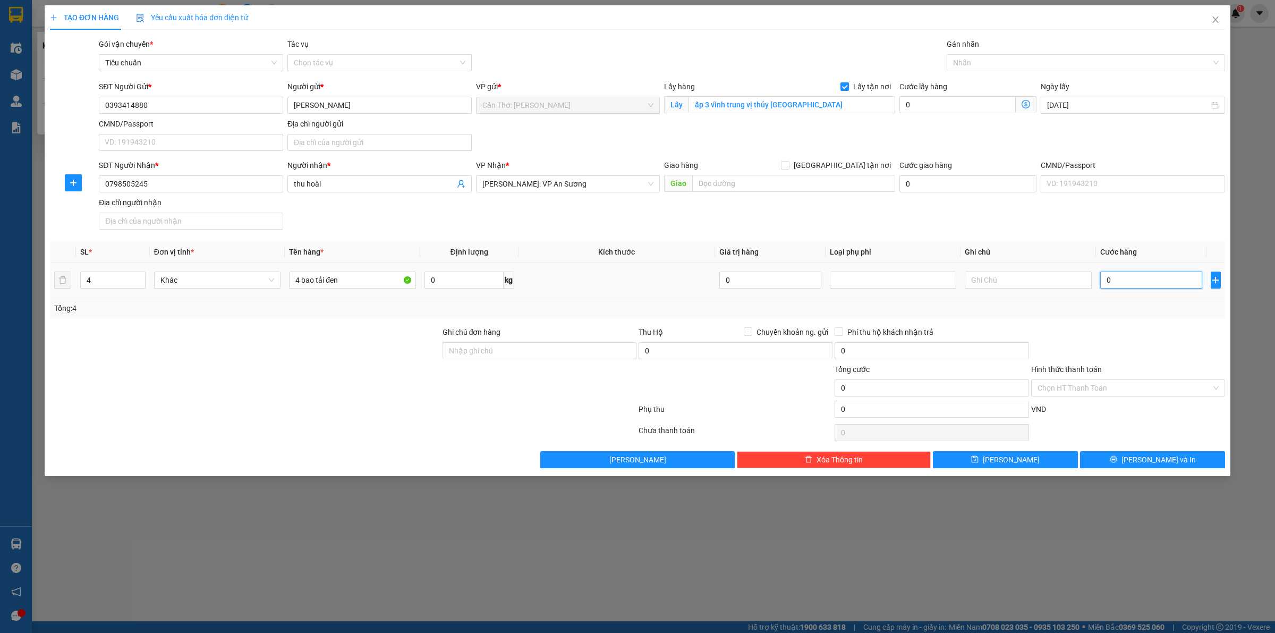
type input "4"
type input "45"
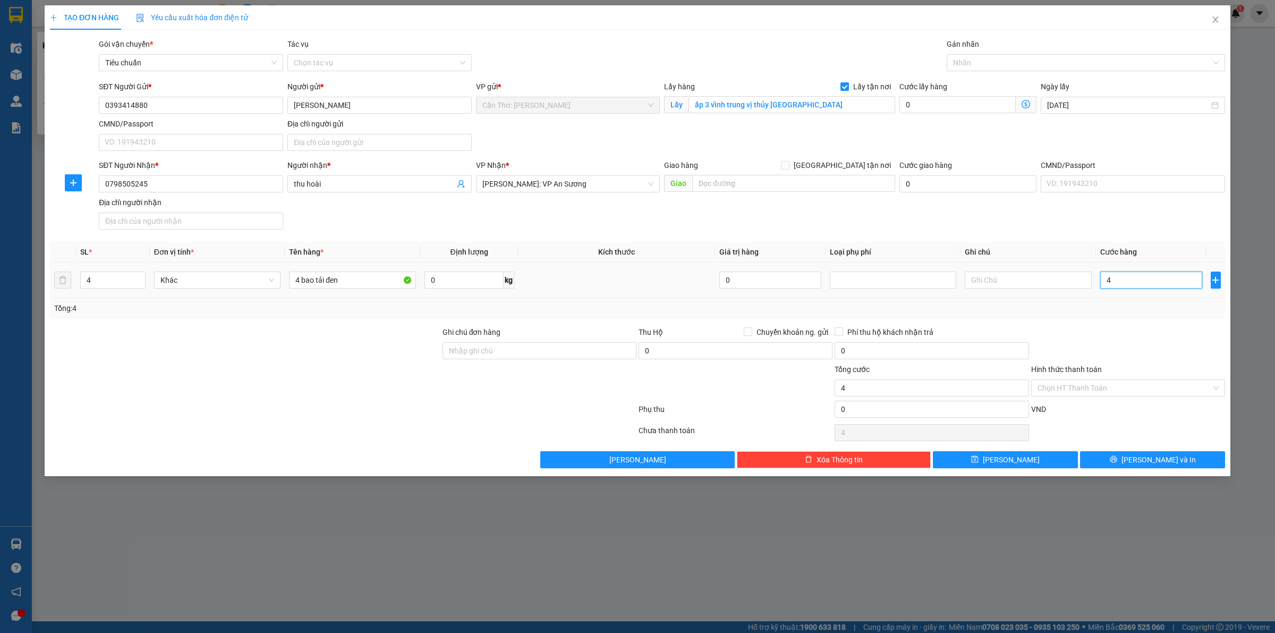
type input "45"
type input "450"
type input "4.500"
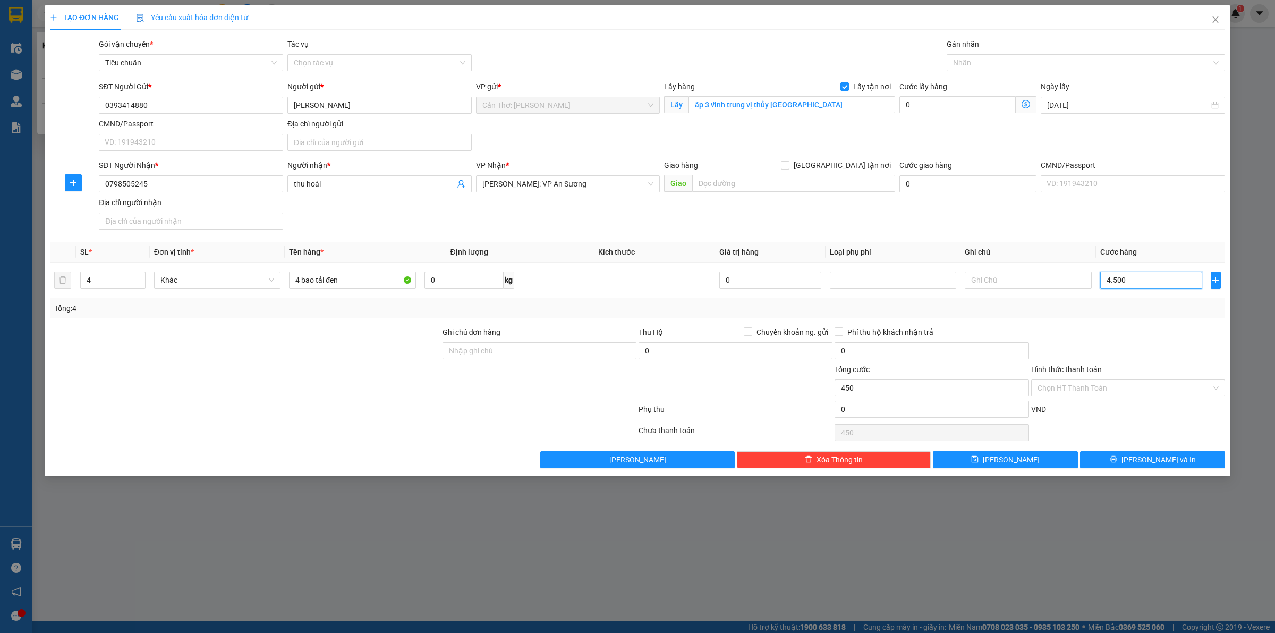
type input "4.500"
type input "45.000"
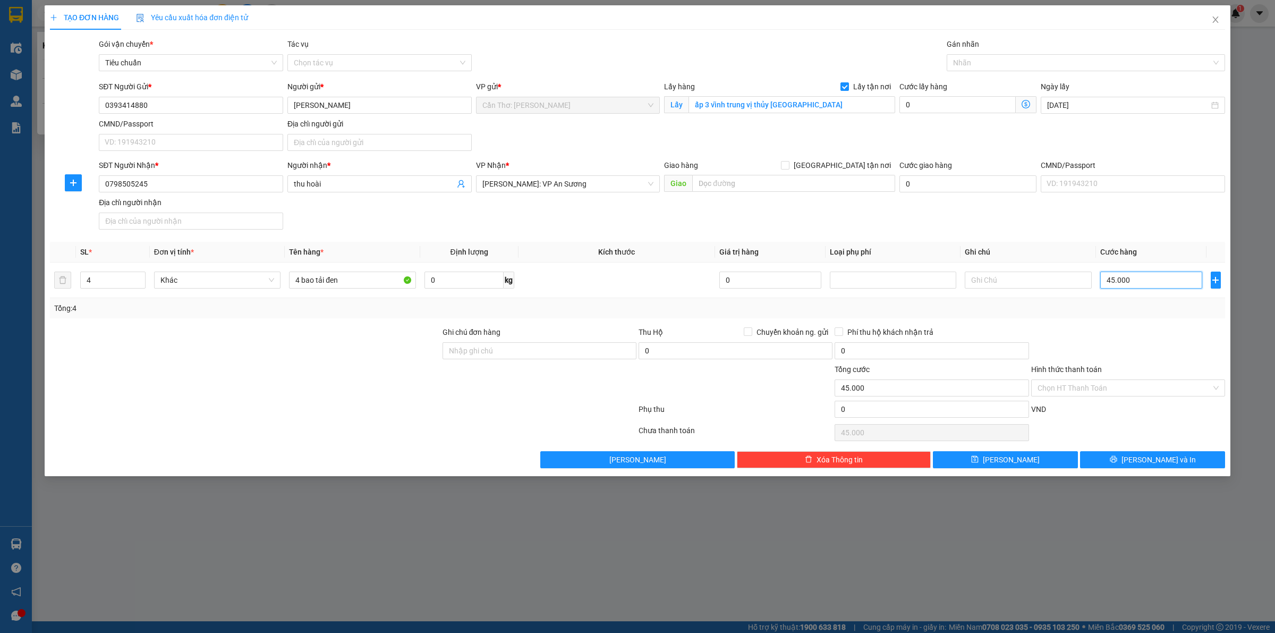
type input "450.000"
click at [601, 181] on span "[PERSON_NAME]: VP An Sương" at bounding box center [569, 184] width 172 height 16
type input "450.000"
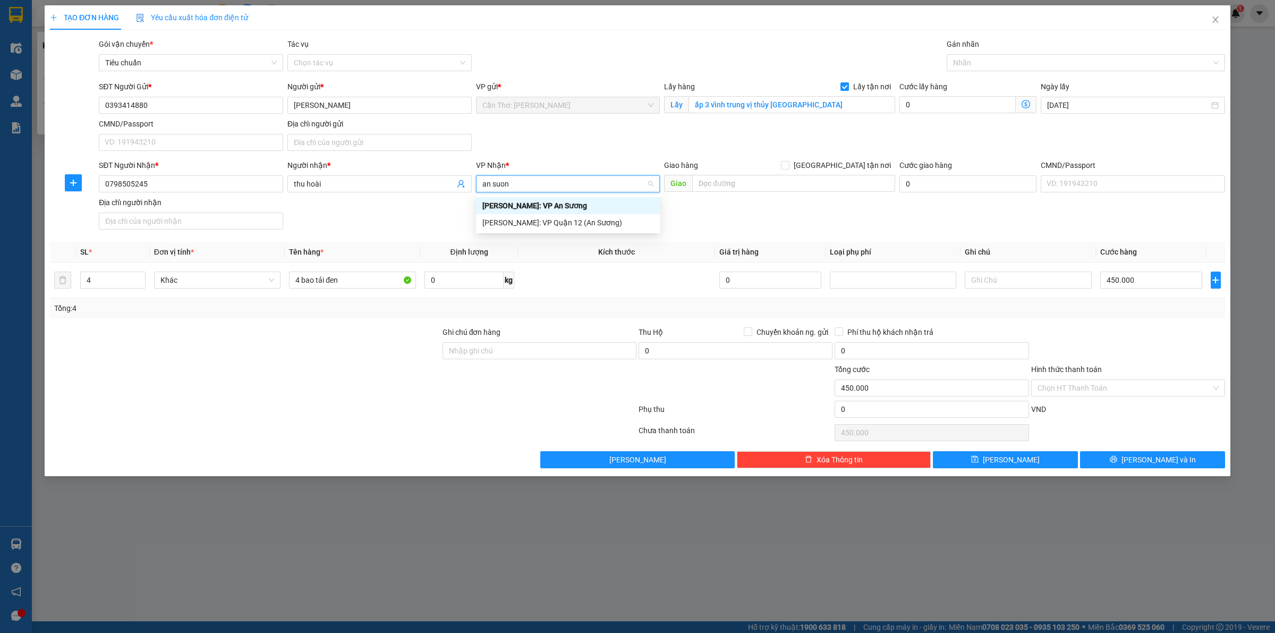
type input "an suong"
click at [558, 205] on div "[PERSON_NAME]: VP An Sương" at bounding box center [569, 206] width 172 height 12
click at [1119, 392] on input "Hình thức thanh toán" at bounding box center [1125, 388] width 174 height 16
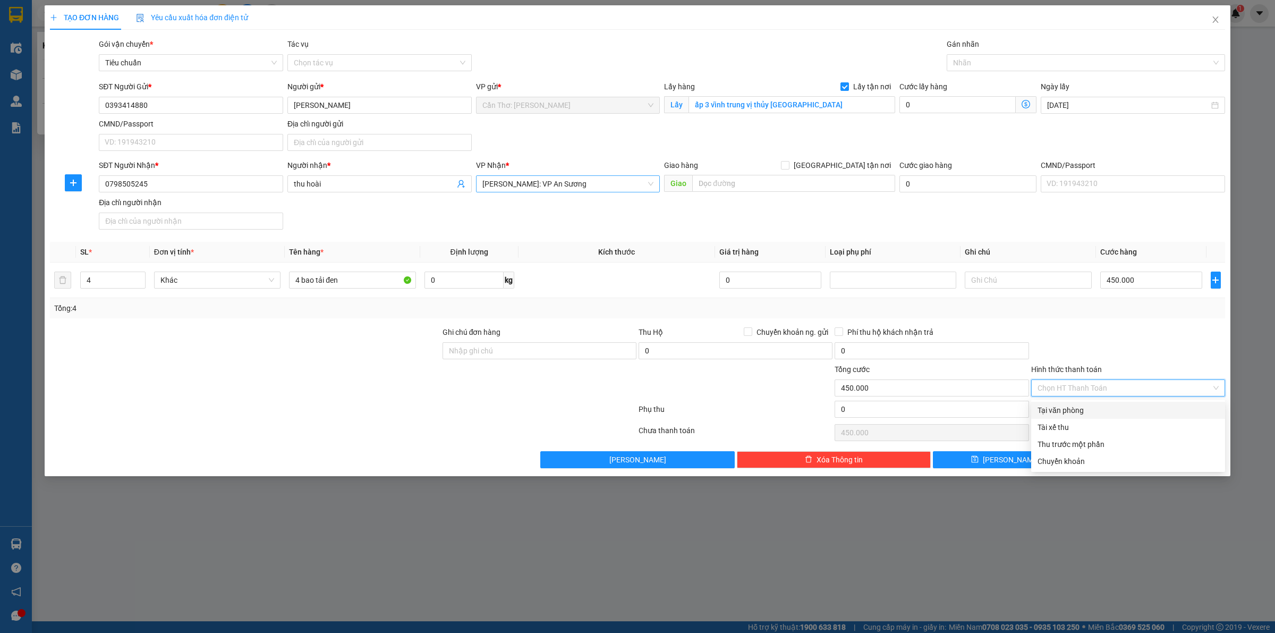
click at [1083, 410] on div "Tại văn phòng" at bounding box center [1128, 410] width 181 height 12
type input "0"
click at [1140, 458] on button "Lưu và In" at bounding box center [1152, 459] width 145 height 17
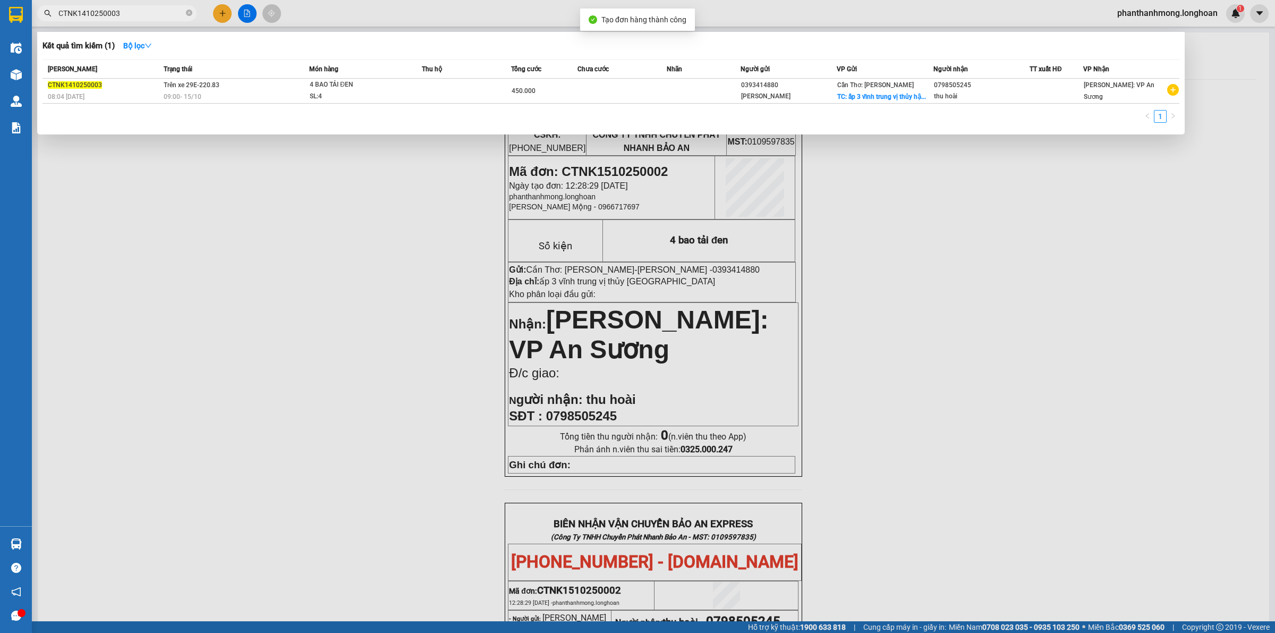
click at [1080, 193] on div at bounding box center [637, 316] width 1275 height 633
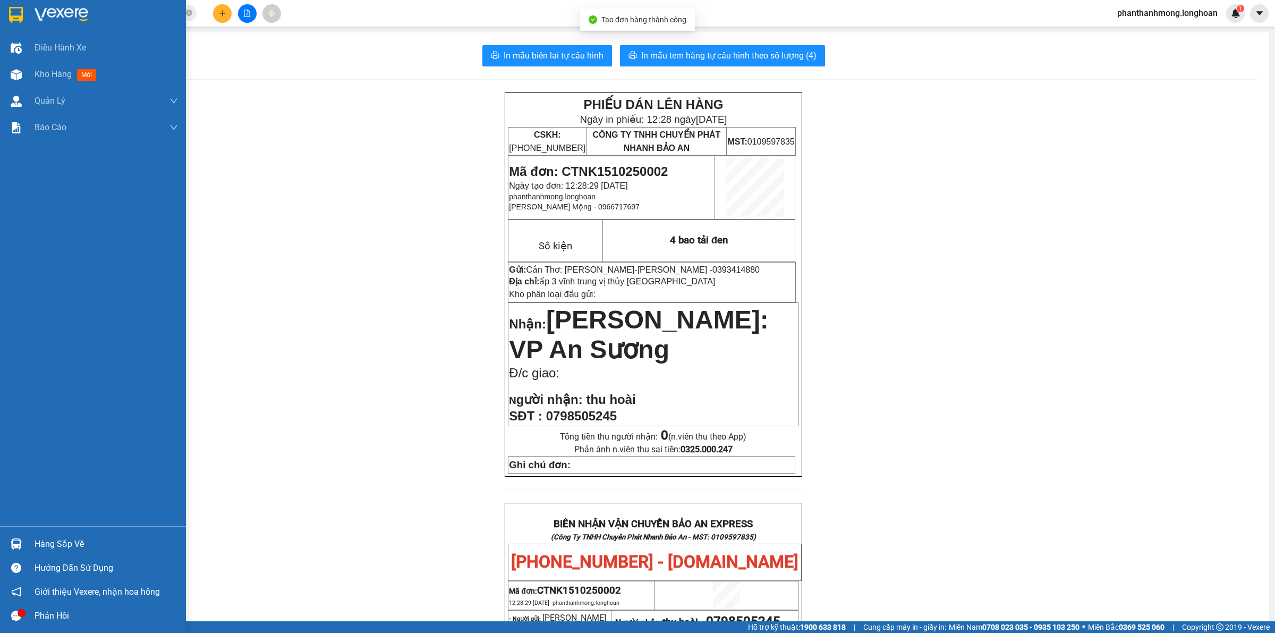
click at [30, 5] on div at bounding box center [93, 17] width 186 height 35
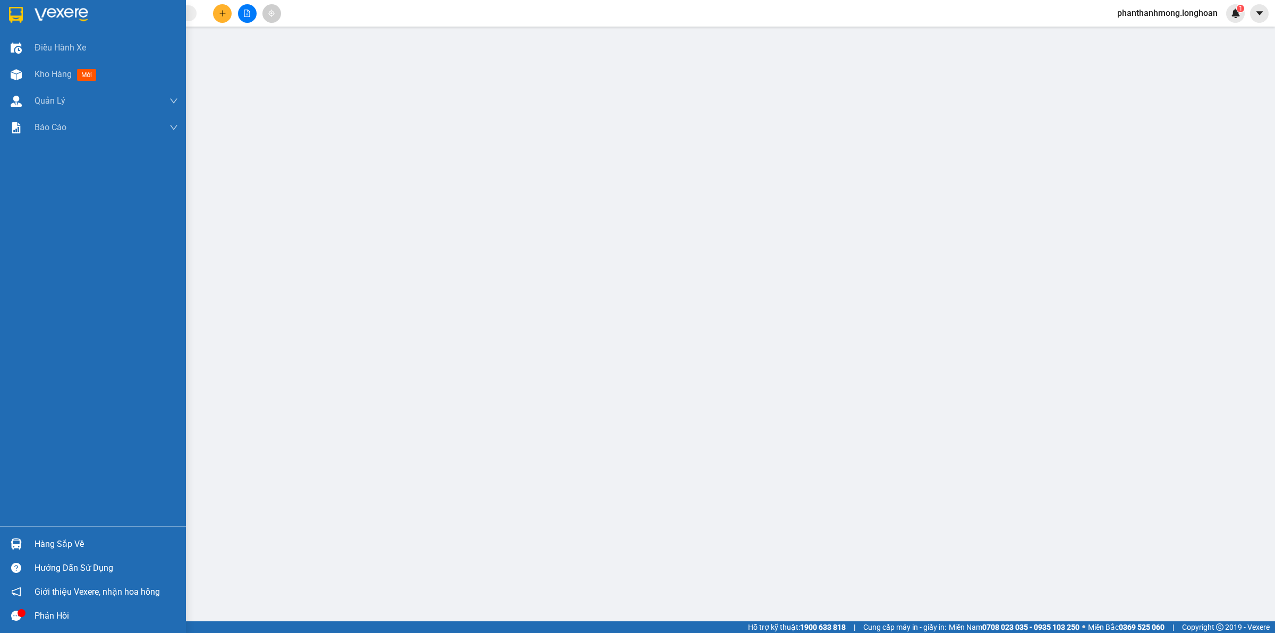
click at [5, 9] on div at bounding box center [93, 17] width 186 height 35
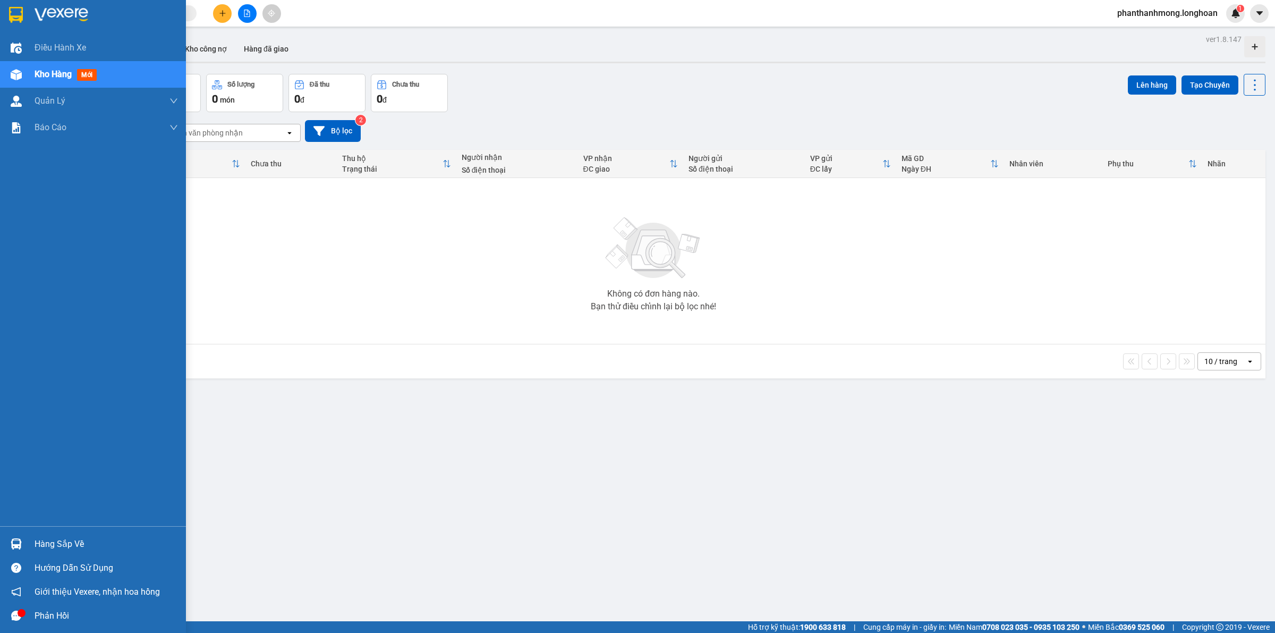
drag, startPoint x: 11, startPoint y: 6, endPoint x: 24, endPoint y: 11, distance: 14.5
click at [11, 7] on img at bounding box center [16, 15] width 14 height 16
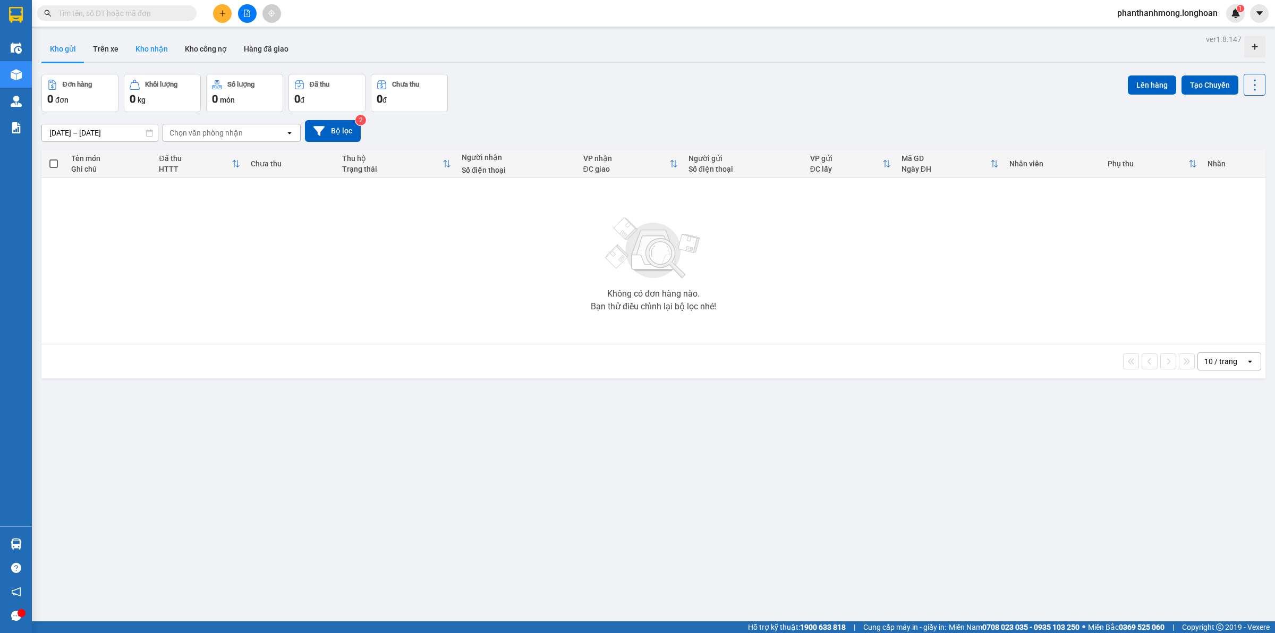
click at [137, 57] on button "Kho nhận" at bounding box center [151, 49] width 49 height 26
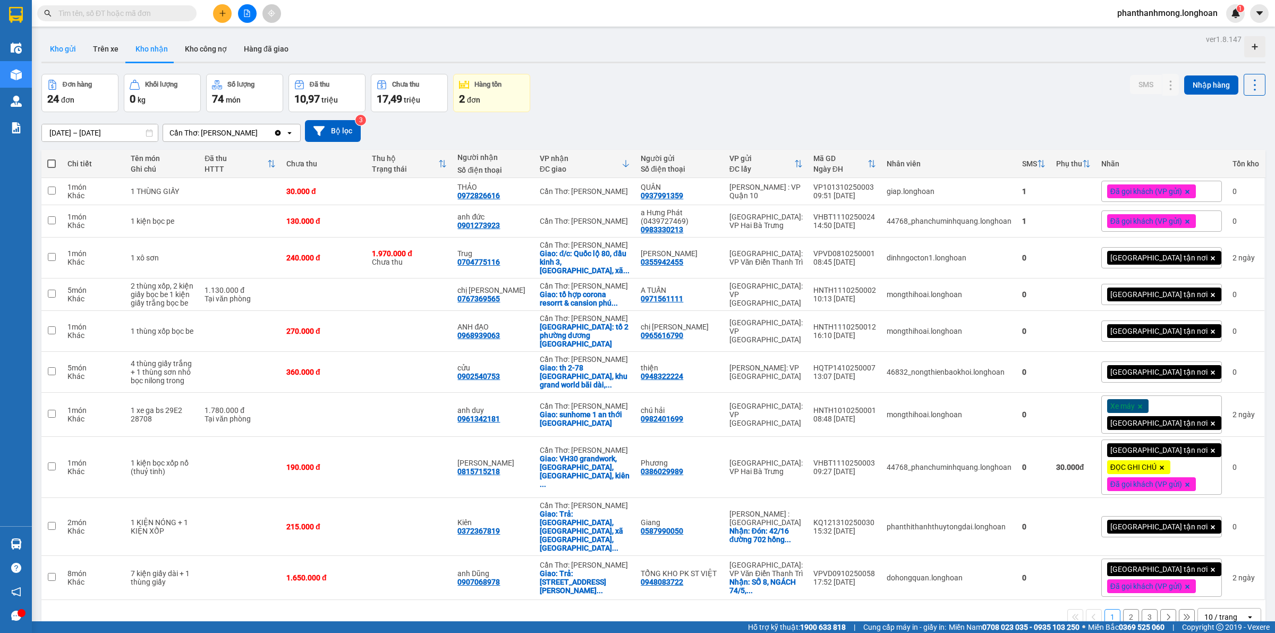
click at [72, 49] on button "Kho gửi" at bounding box center [62, 49] width 43 height 26
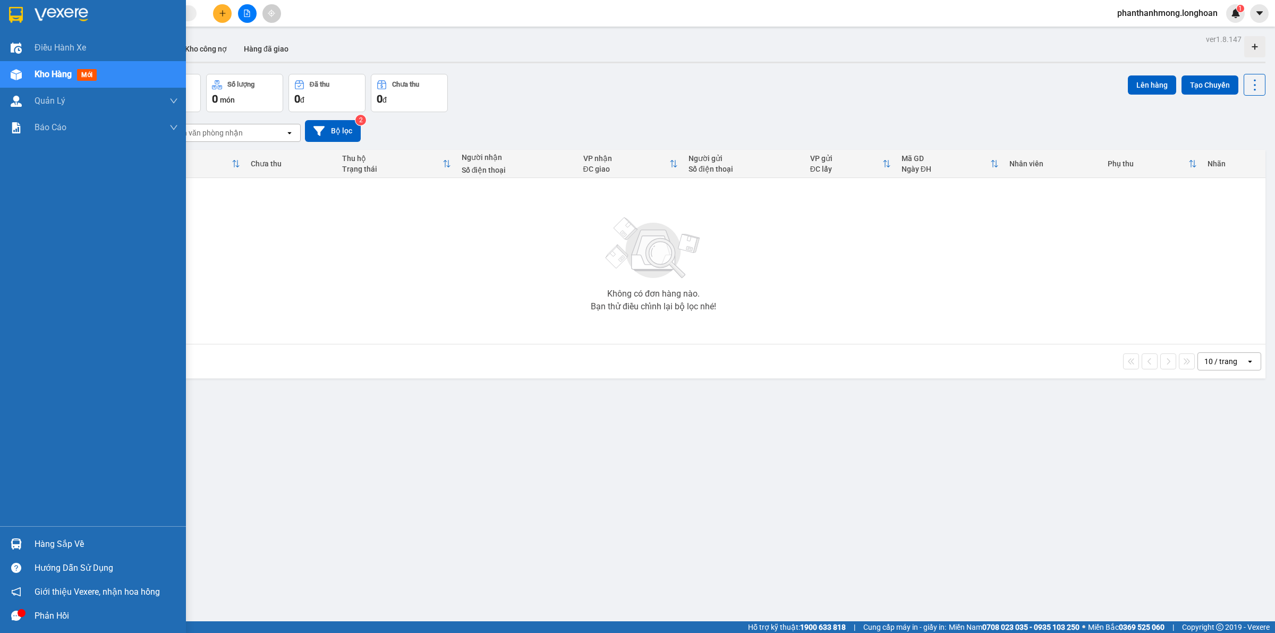
click at [23, 17] on div at bounding box center [16, 14] width 19 height 19
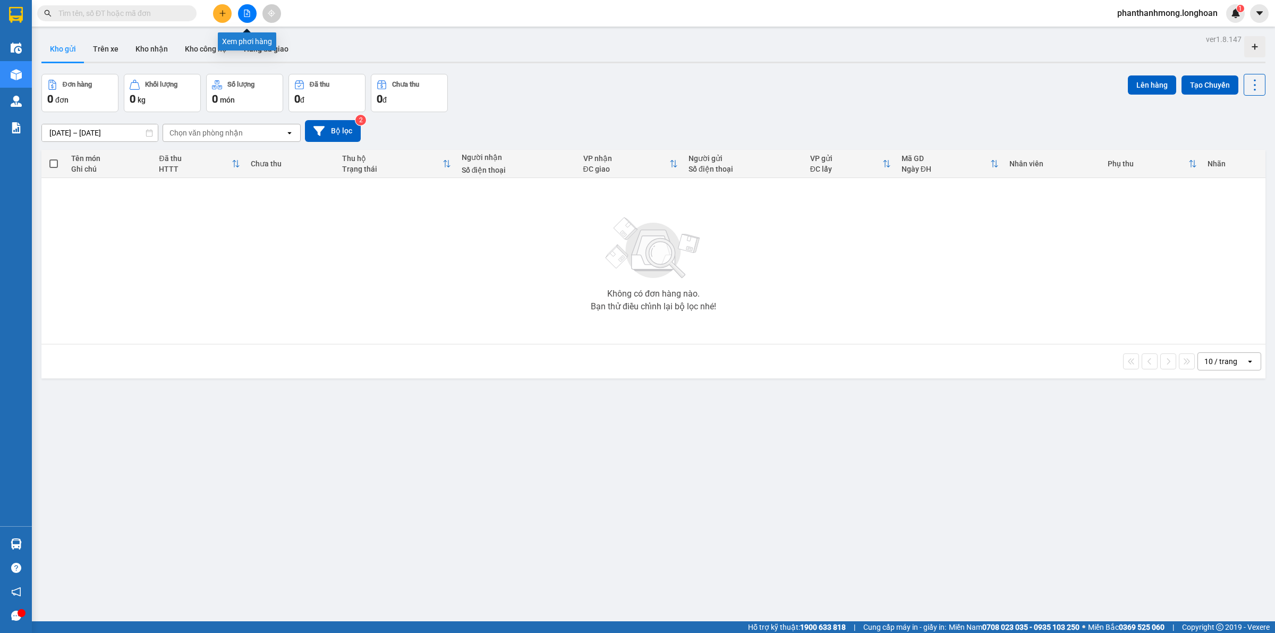
click at [253, 12] on button at bounding box center [247, 13] width 19 height 19
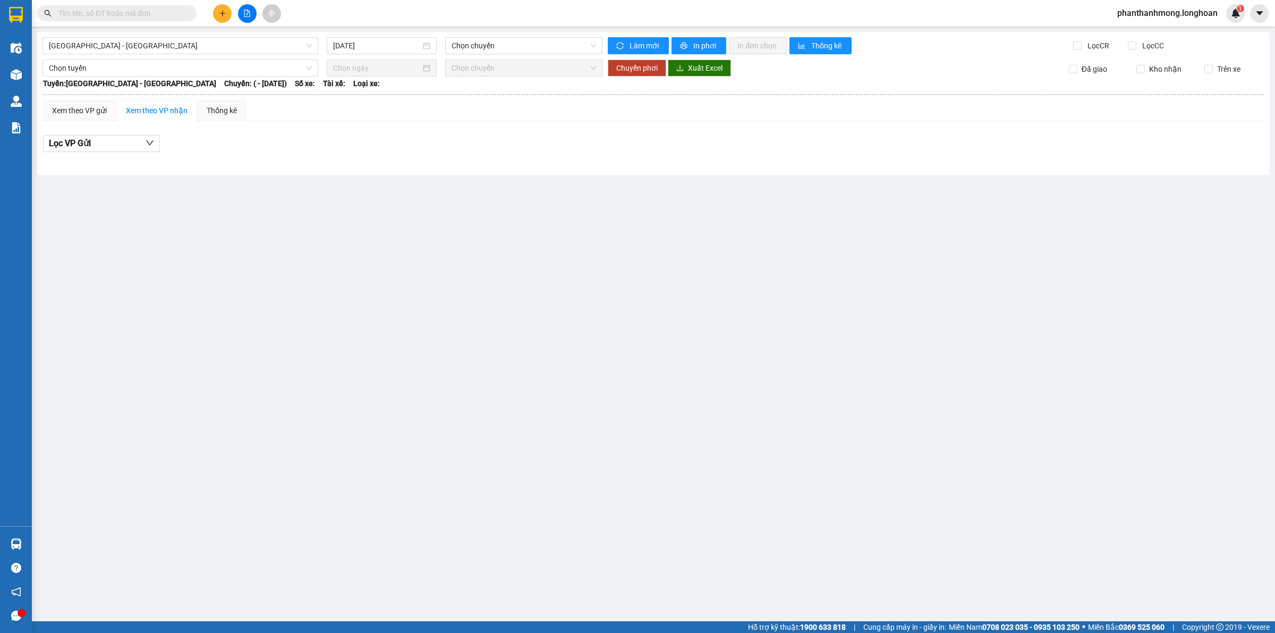
click at [199, 56] on div "[GEOGRAPHIC_DATA] - [GEOGRAPHIC_DATA] [DATE] Chọn chuyến Làm mới In phơi In đơn…" at bounding box center [653, 103] width 1233 height 143
click at [202, 49] on span "[GEOGRAPHIC_DATA] - [GEOGRAPHIC_DATA]" at bounding box center [180, 46] width 263 height 16
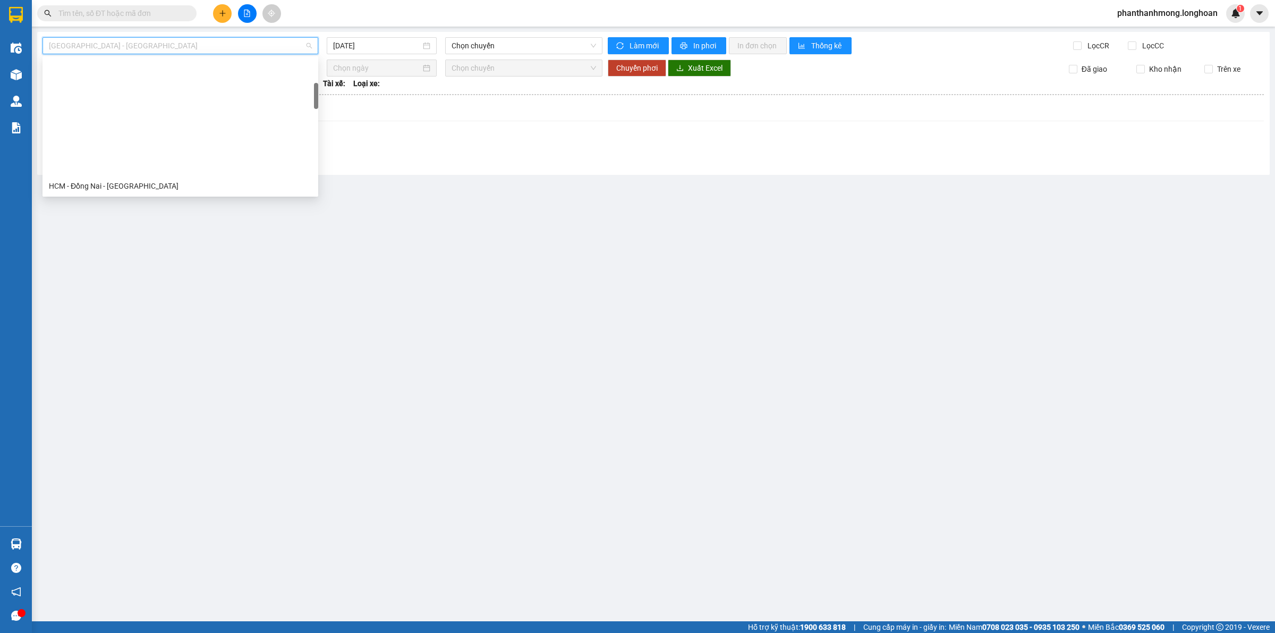
scroll to position [133, 0]
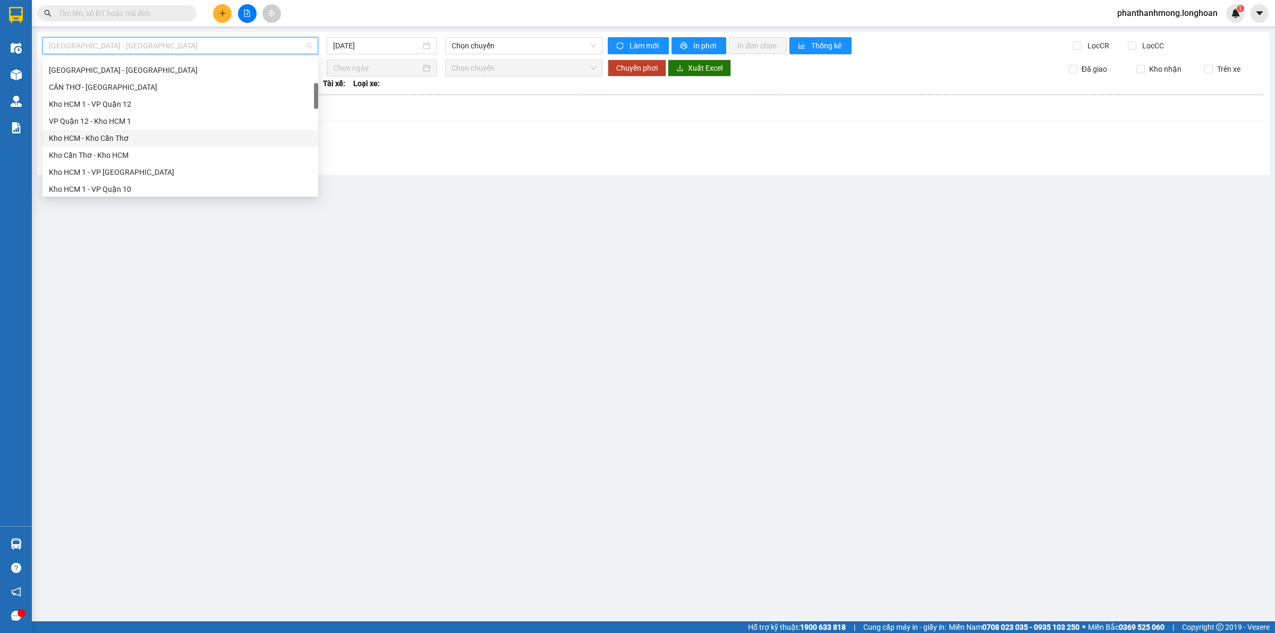
click at [139, 115] on div "VP Quận 12 - Kho HCM 1" at bounding box center [180, 121] width 263 height 12
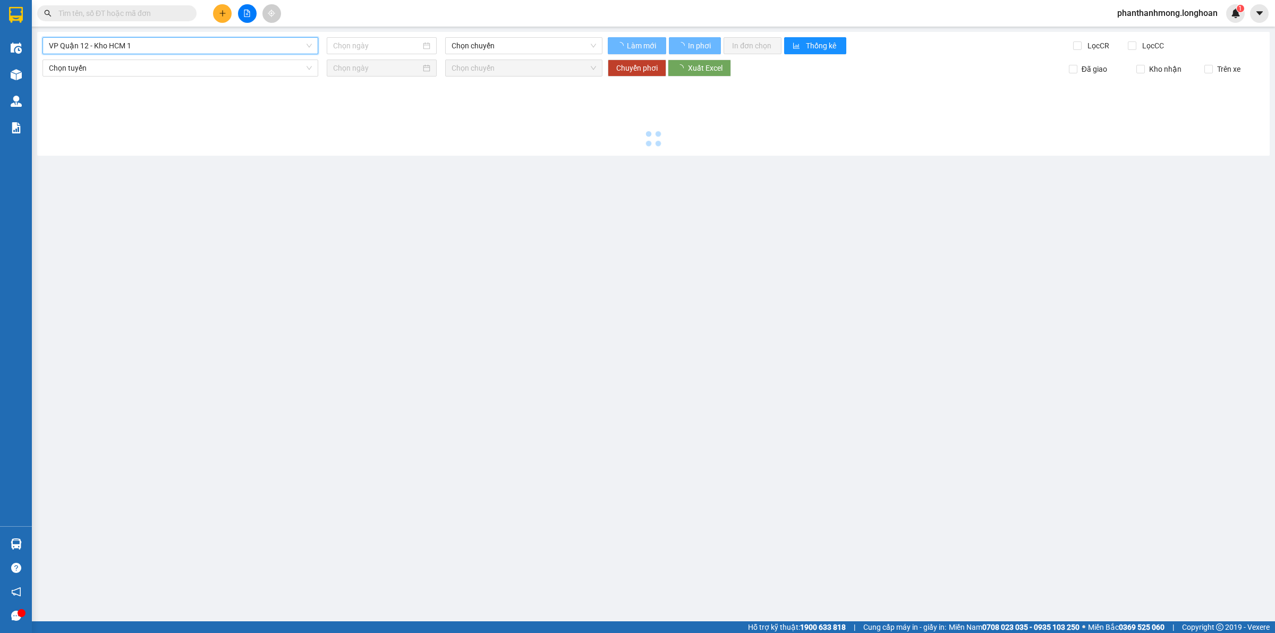
type input "[DATE]"
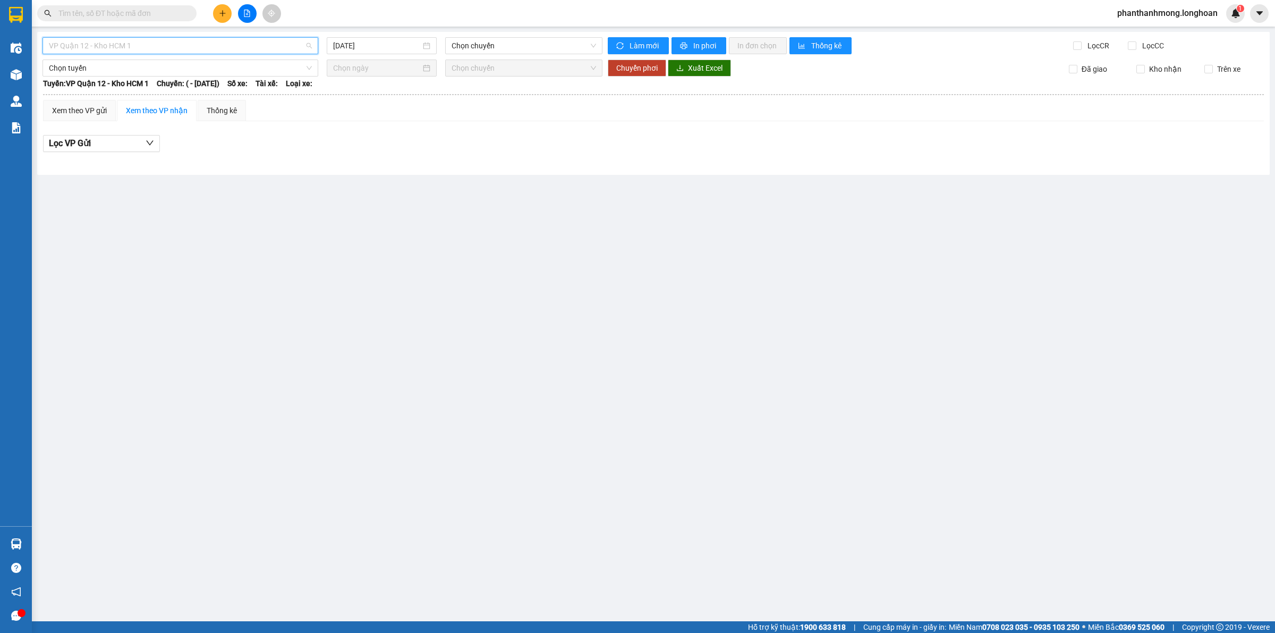
click at [147, 52] on span "VP Quận 12 - Kho HCM 1" at bounding box center [180, 46] width 263 height 16
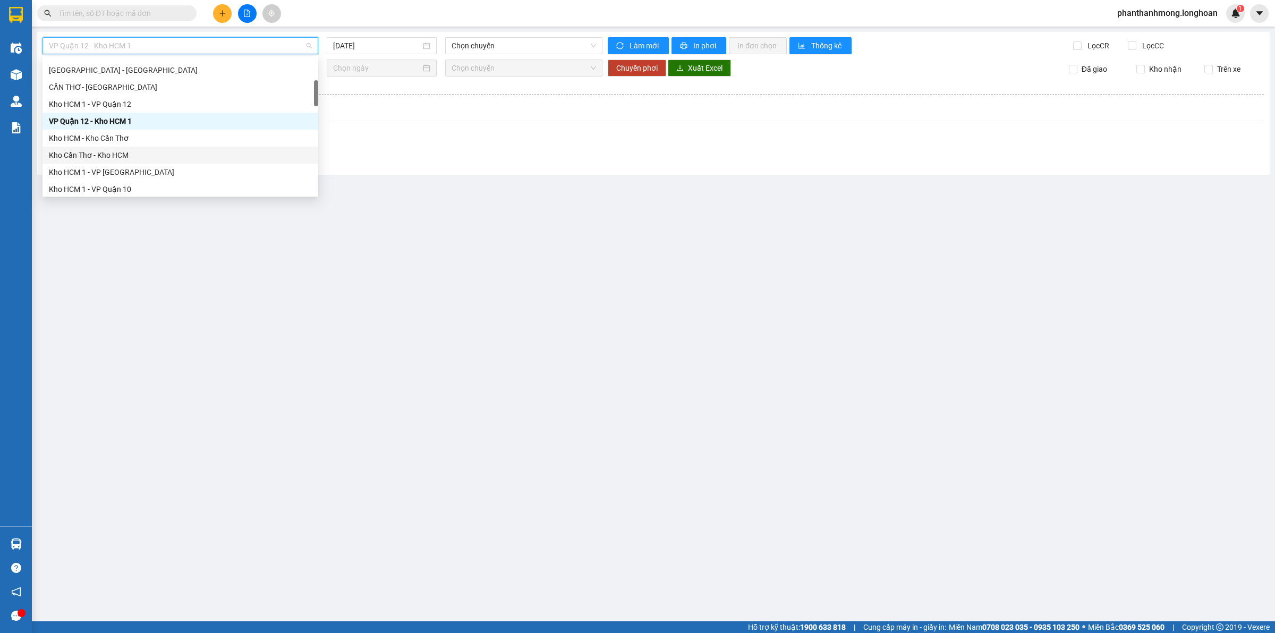
click at [100, 153] on div "Kho Cần Thơ - Kho HCM" at bounding box center [180, 155] width 263 height 12
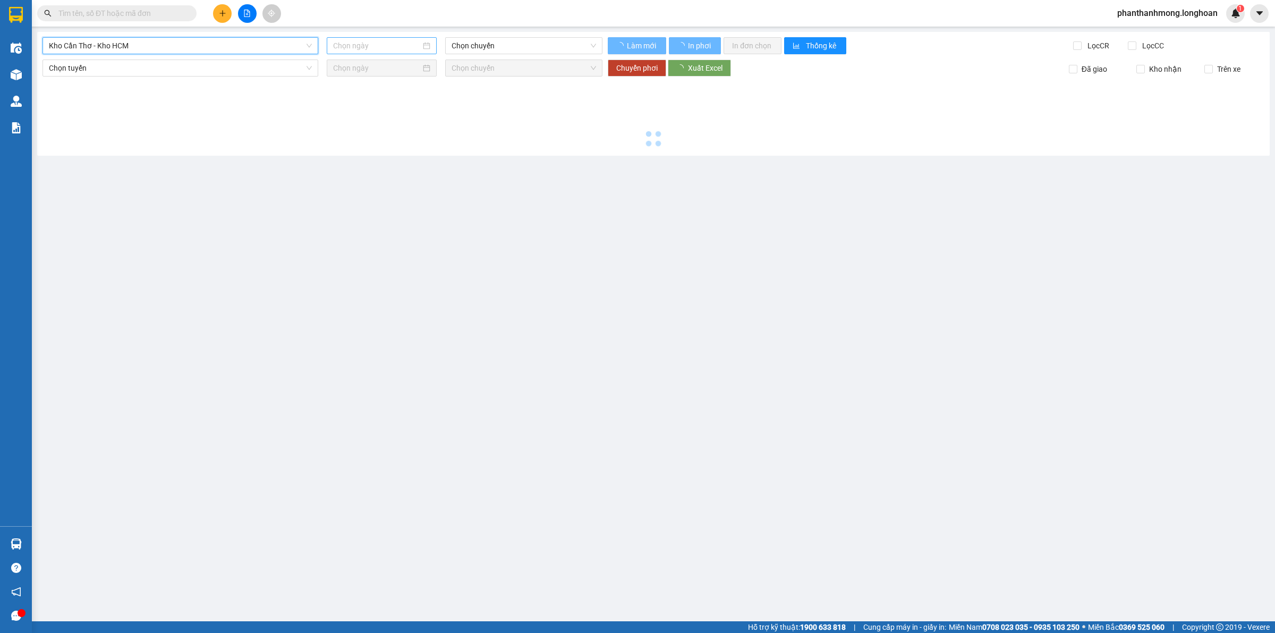
type input "[DATE]"
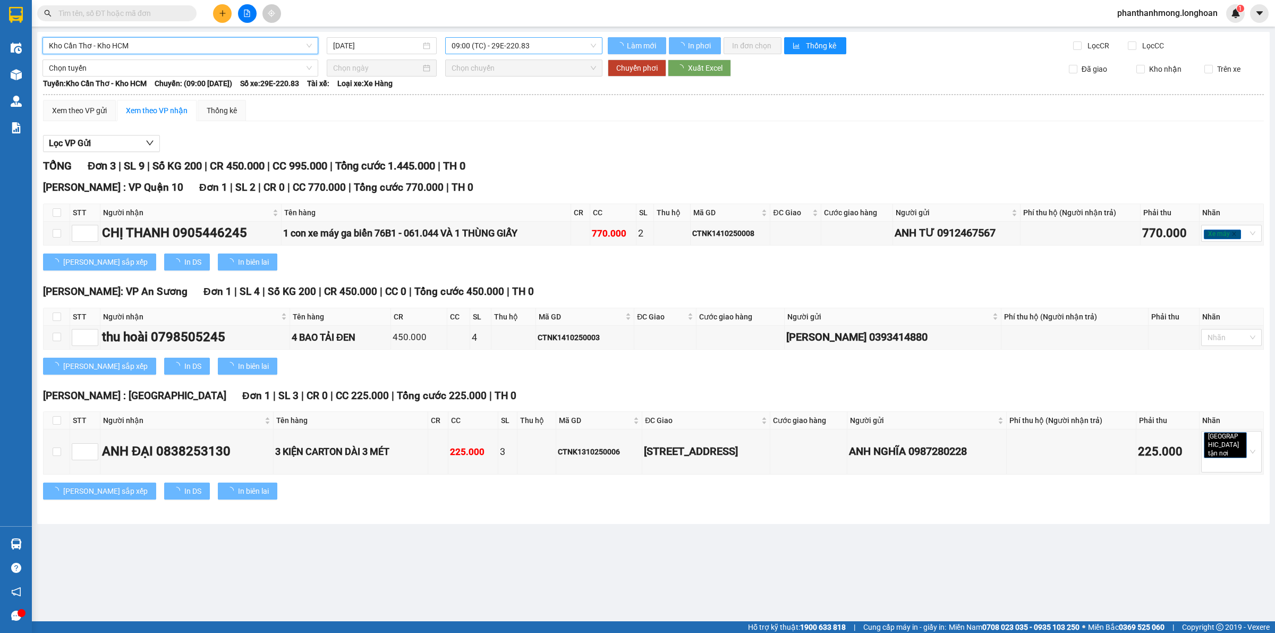
click at [469, 48] on span "09:00 (TC) - 29E-220.83" at bounding box center [524, 46] width 145 height 16
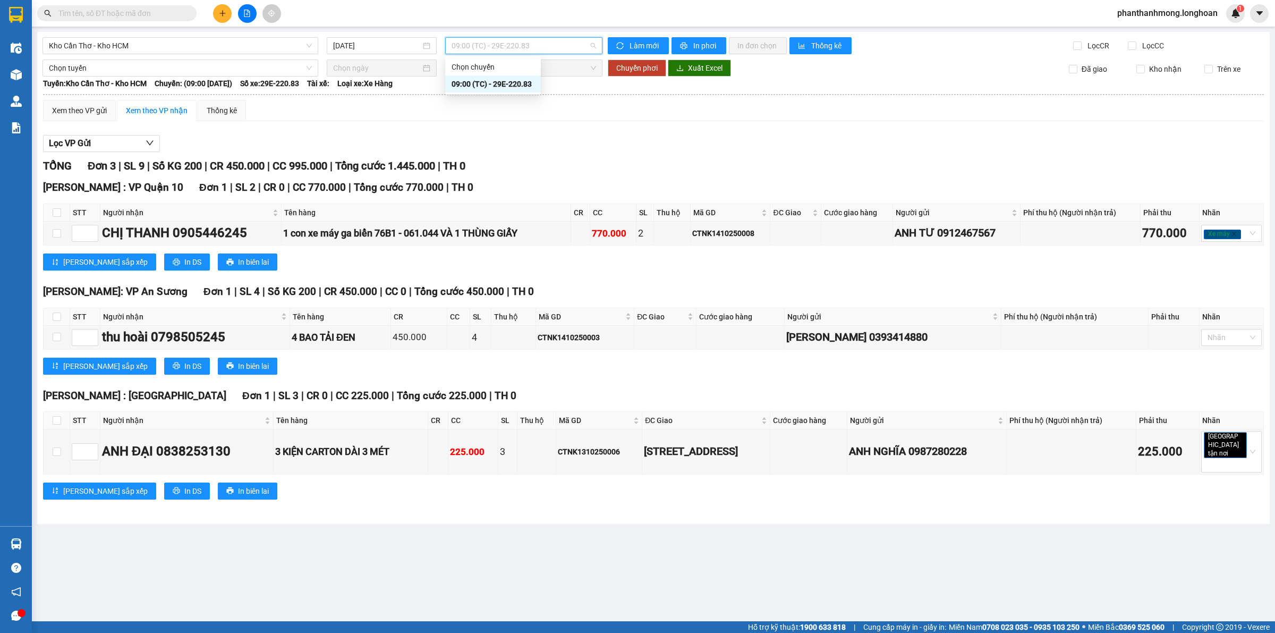
drag, startPoint x: 475, startPoint y: 84, endPoint x: 412, endPoint y: 126, distance: 75.3
click at [474, 84] on div "09:00 (TC) - 29E-220.83" at bounding box center [493, 84] width 83 height 12
click at [67, 115] on div "Xem theo VP gửi" at bounding box center [79, 111] width 55 height 12
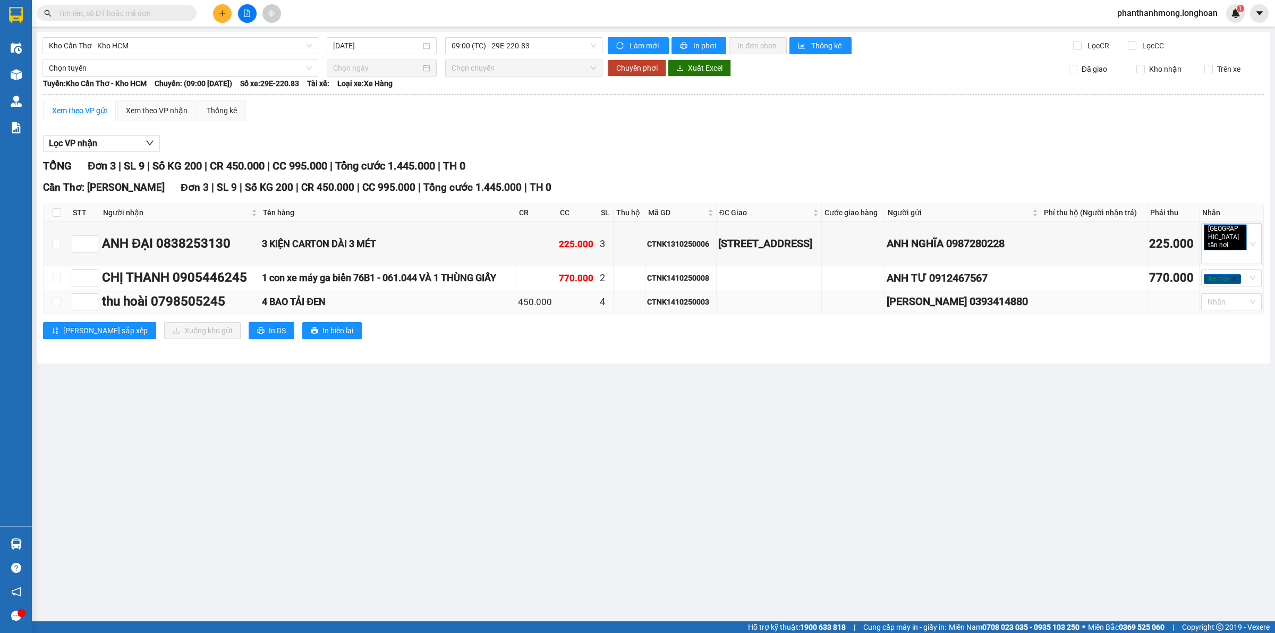
click at [51, 314] on td at bounding box center [57, 302] width 27 height 24
click at [58, 306] on input "checkbox" at bounding box center [57, 302] width 9 height 9
checkbox input "true"
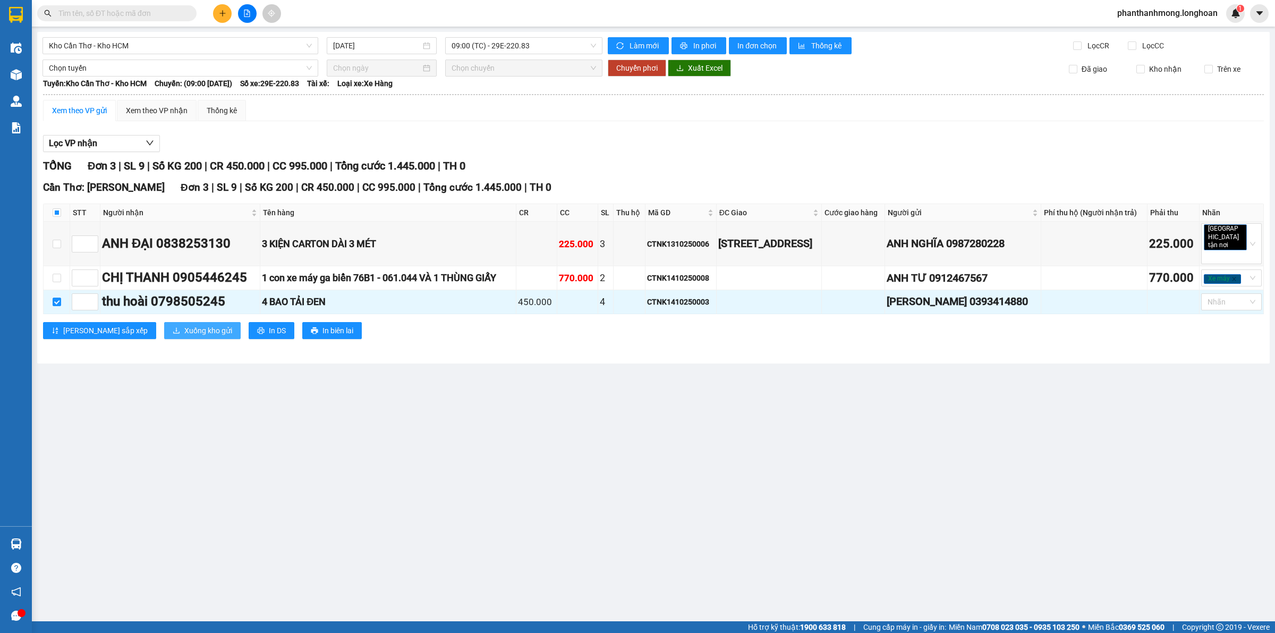
click at [184, 336] on span "Xuống kho gửi" at bounding box center [208, 331] width 48 height 12
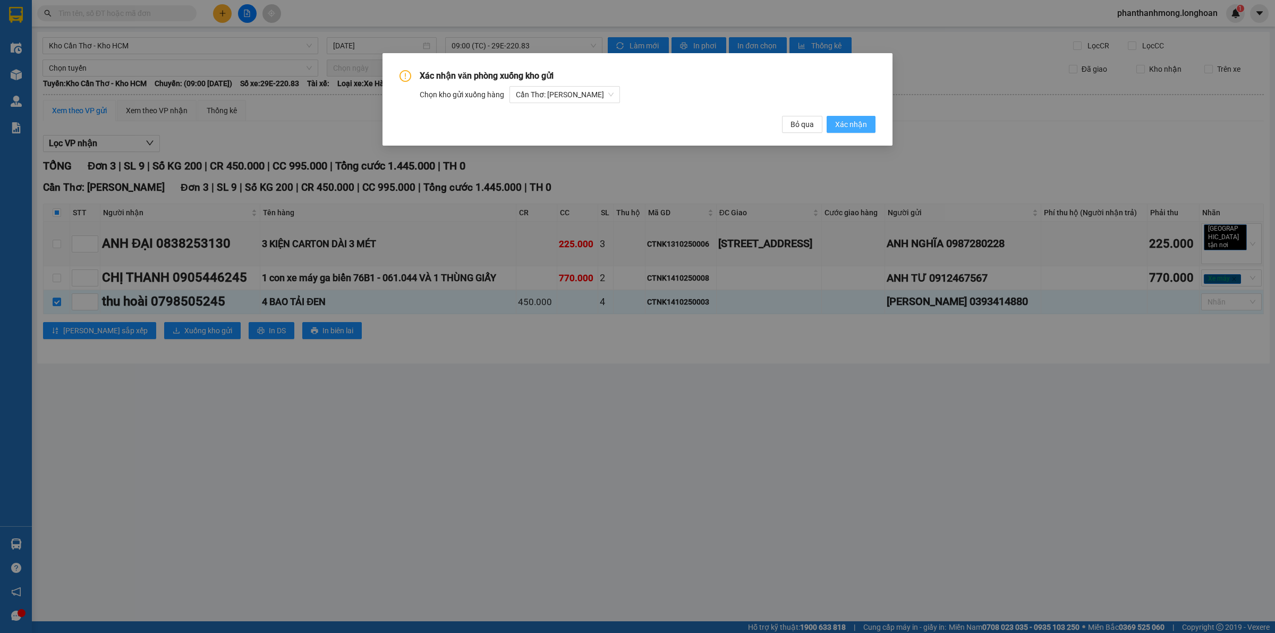
click at [865, 123] on span "Xác nhận" at bounding box center [851, 125] width 32 height 12
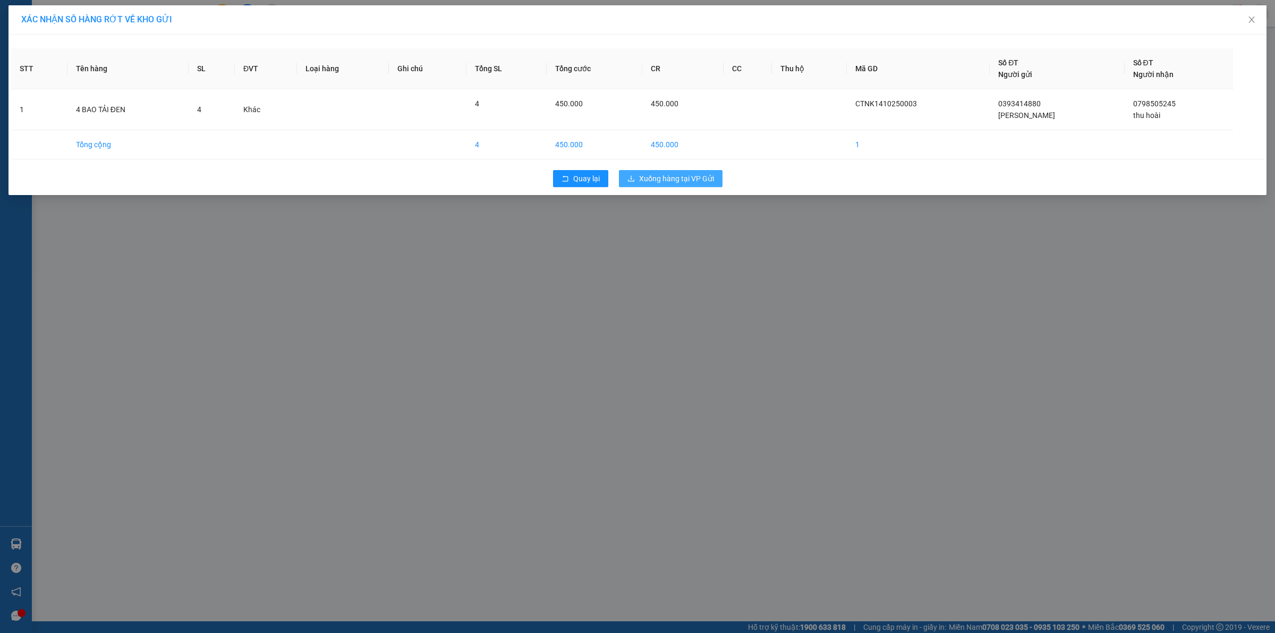
click at [667, 182] on span "Xuống hàng tại VP Gửi" at bounding box center [676, 179] width 75 height 12
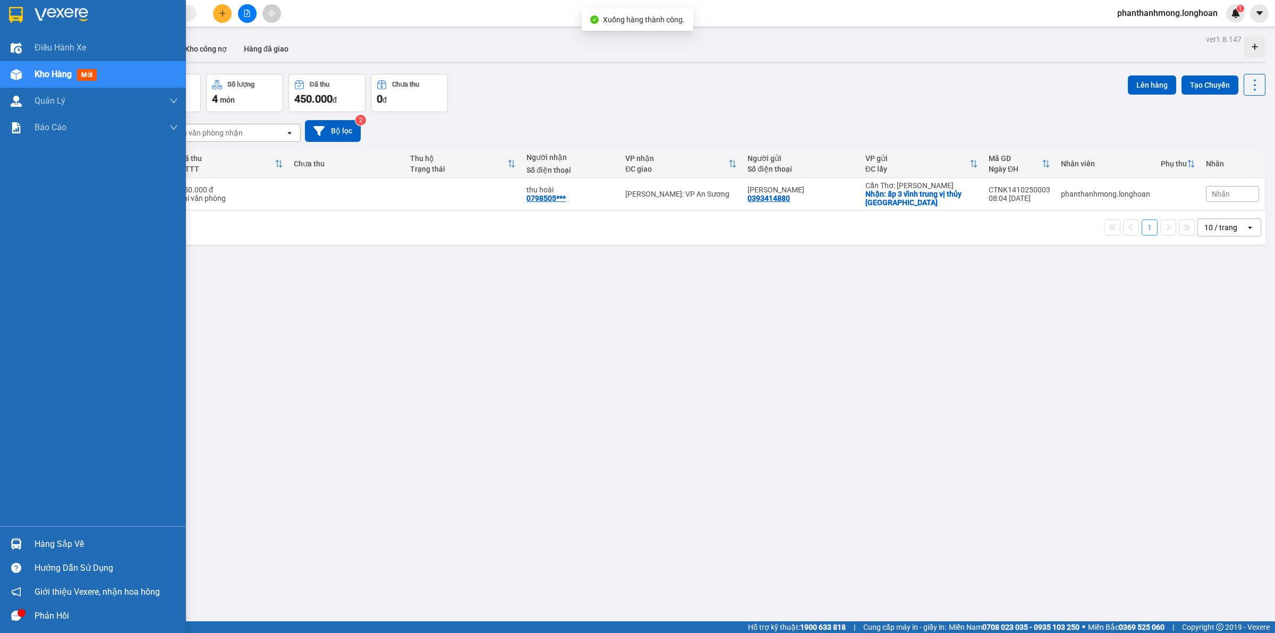
click at [0, 9] on div at bounding box center [93, 17] width 186 height 35
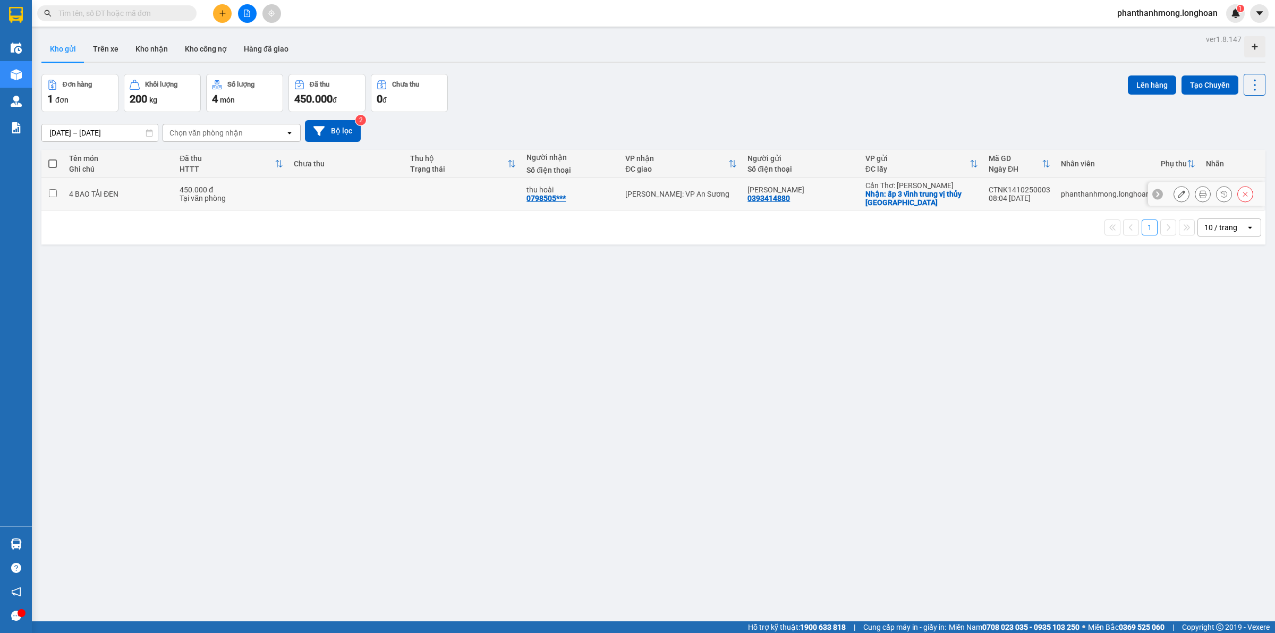
click at [1238, 197] on button at bounding box center [1245, 194] width 15 height 19
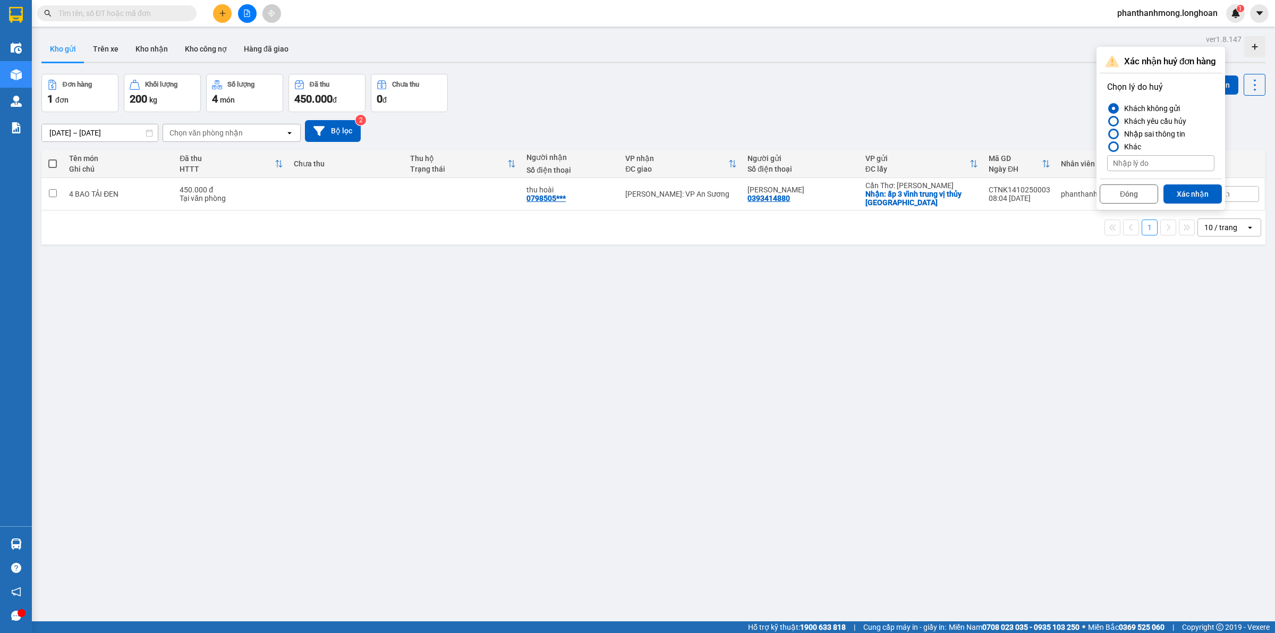
click at [1138, 128] on div "Nhập sai thông tin" at bounding box center [1152, 134] width 65 height 13
click at [1107, 134] on input "Nhập sai thông tin" at bounding box center [1107, 134] width 0 height 0
click at [1197, 200] on button "Xác nhận" at bounding box center [1193, 193] width 58 height 19
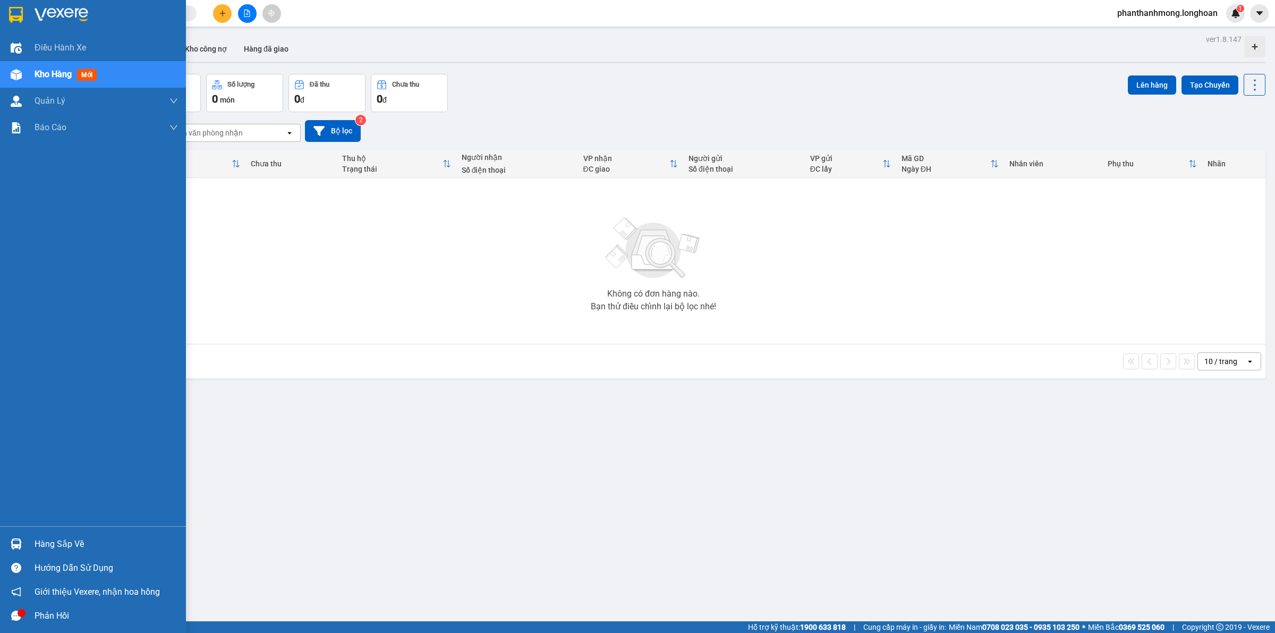
drag, startPoint x: 8, startPoint y: 18, endPoint x: 33, endPoint y: 11, distance: 26.3
click at [7, 18] on div at bounding box center [16, 14] width 19 height 19
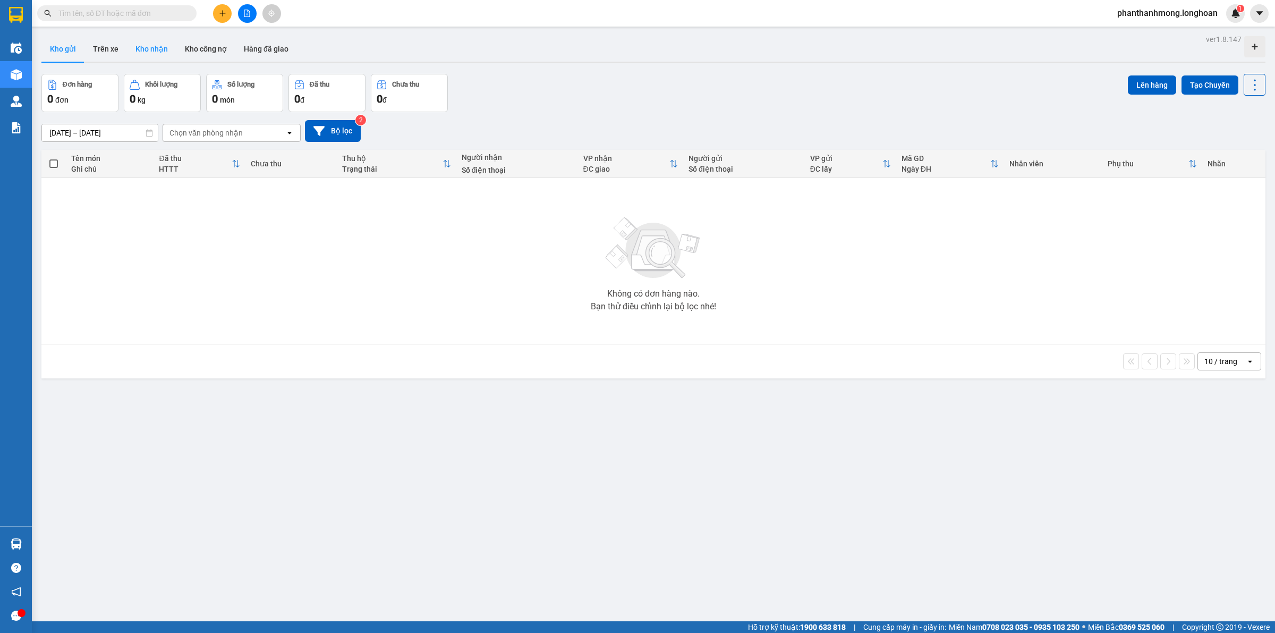
click at [155, 47] on button "Kho nhận" at bounding box center [151, 49] width 49 height 26
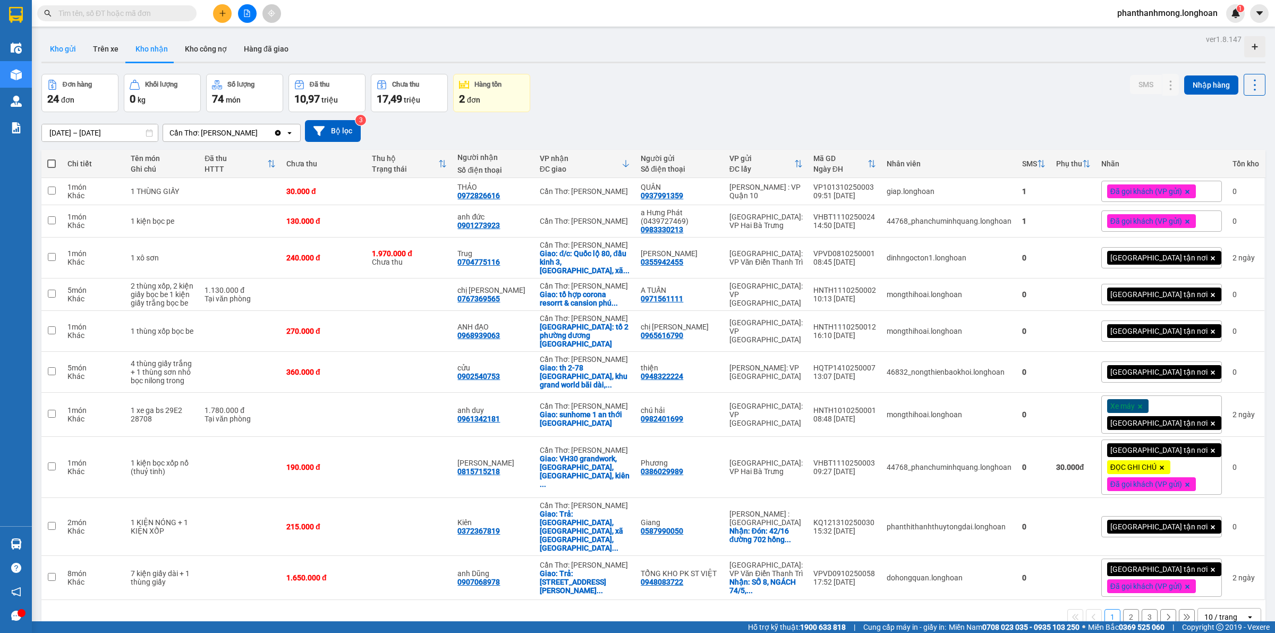
click at [60, 51] on button "Kho gửi" at bounding box center [62, 49] width 43 height 26
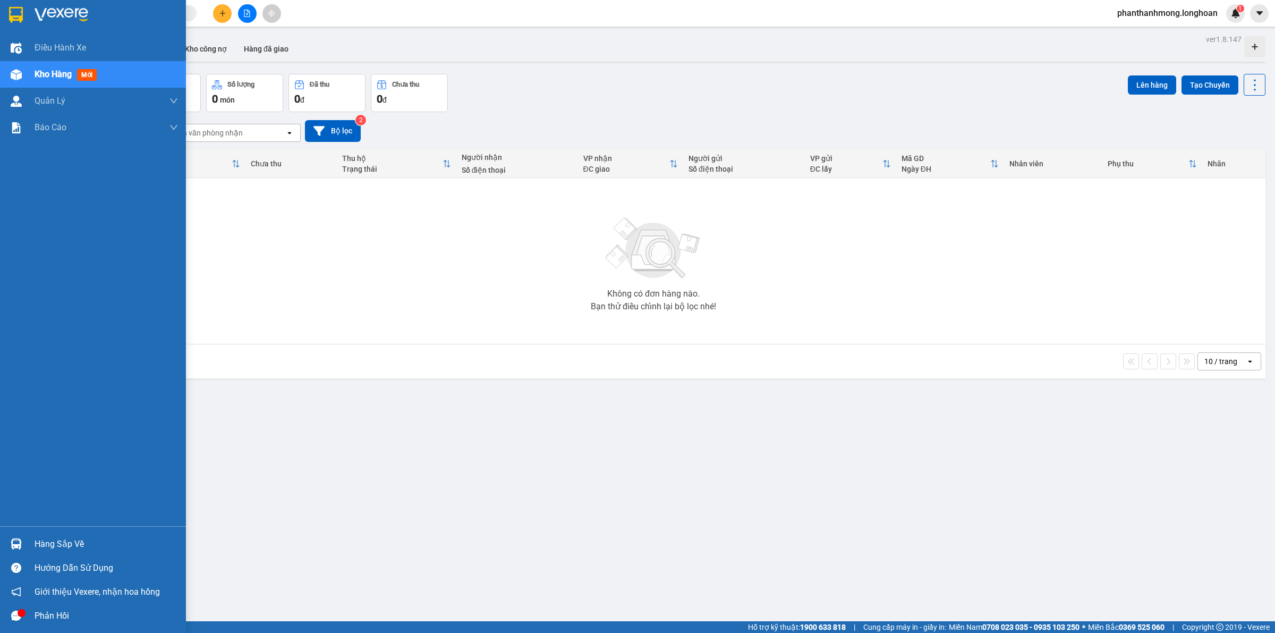
click at [18, 14] on img at bounding box center [16, 15] width 14 height 16
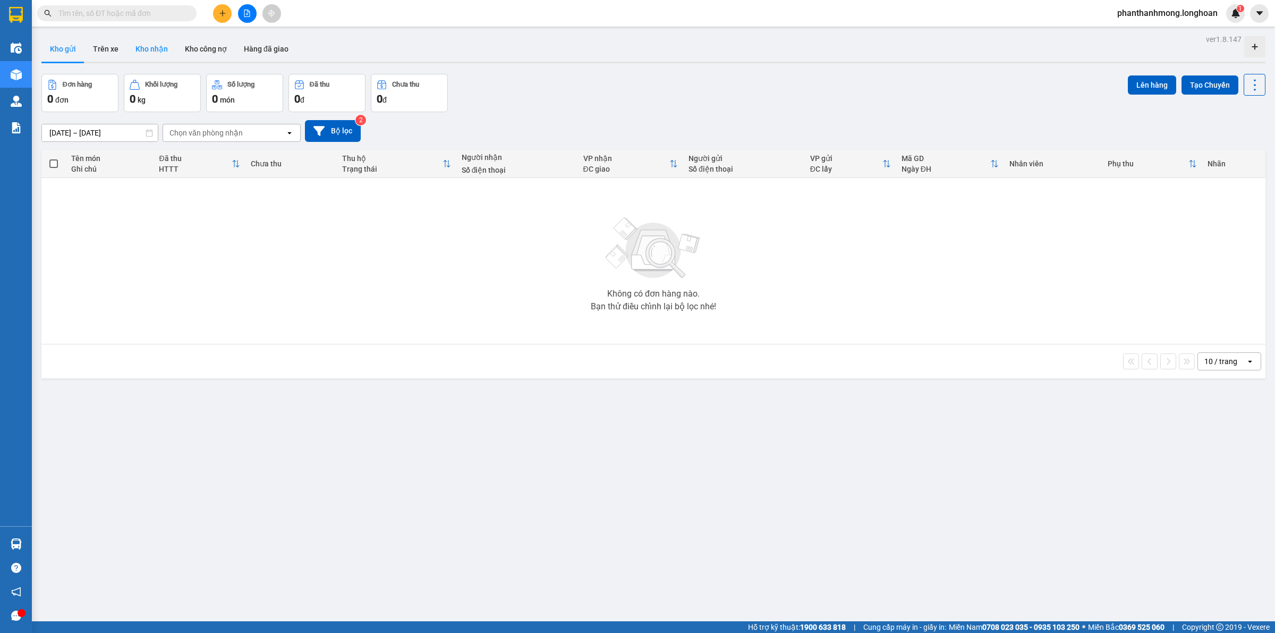
click at [139, 56] on button "Kho nhận" at bounding box center [151, 49] width 49 height 26
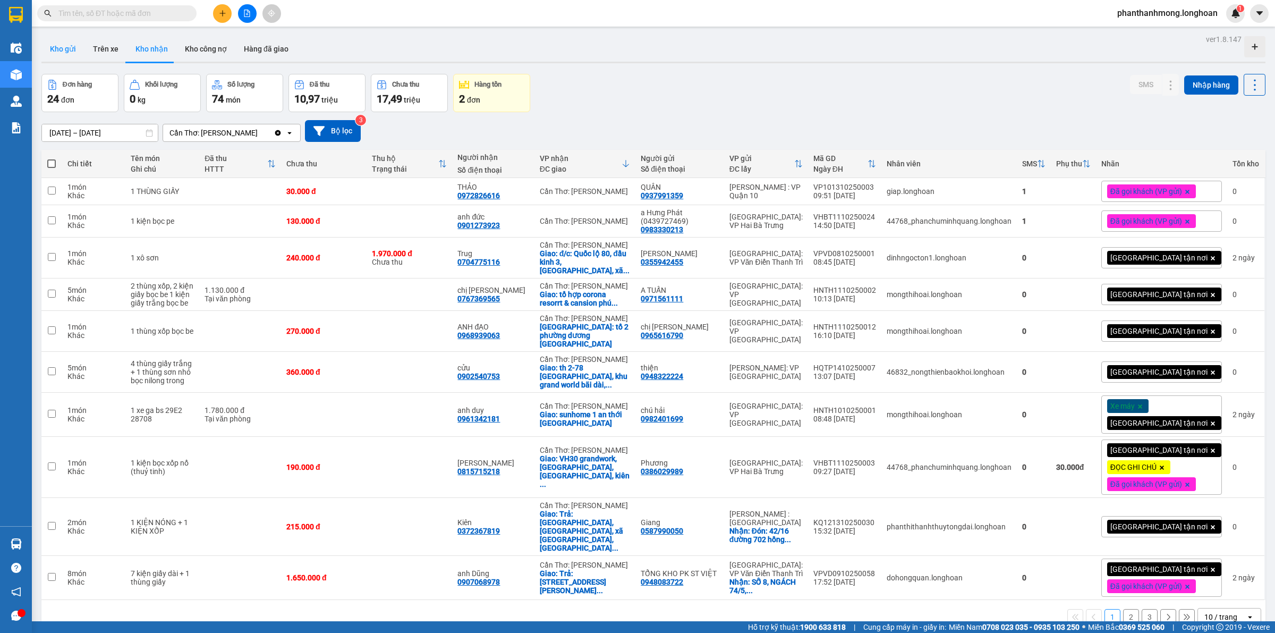
click at [71, 45] on button "Kho gửi" at bounding box center [62, 49] width 43 height 26
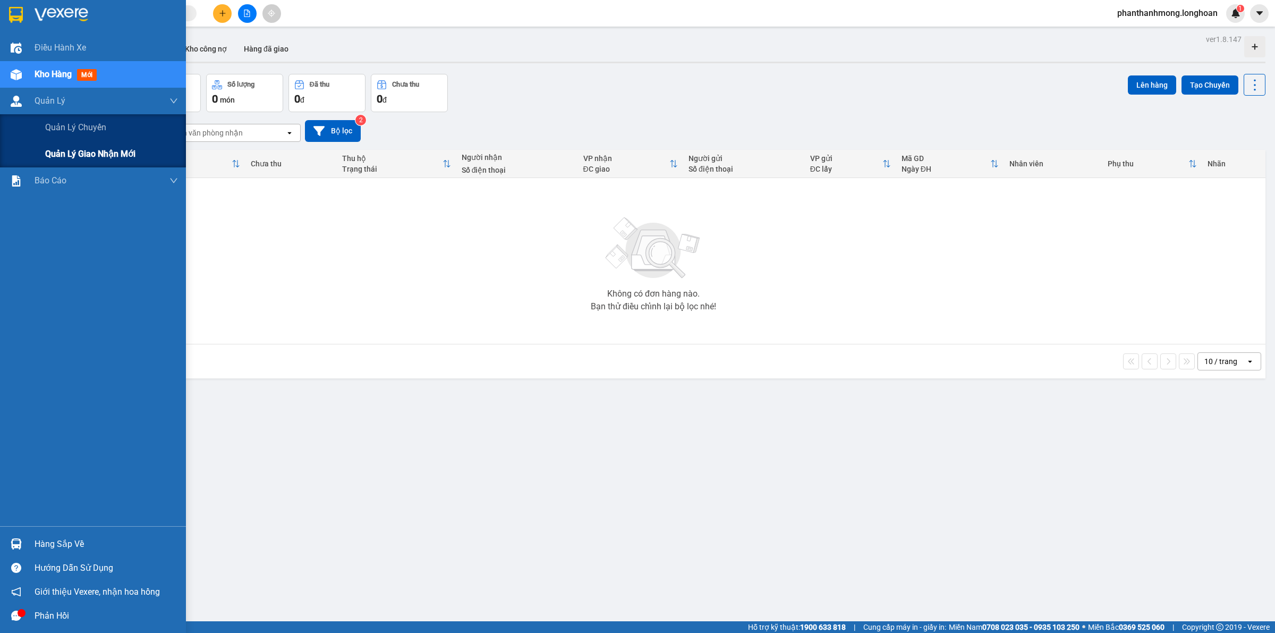
click at [64, 157] on span "Quản lý giao nhận mới" at bounding box center [90, 153] width 90 height 13
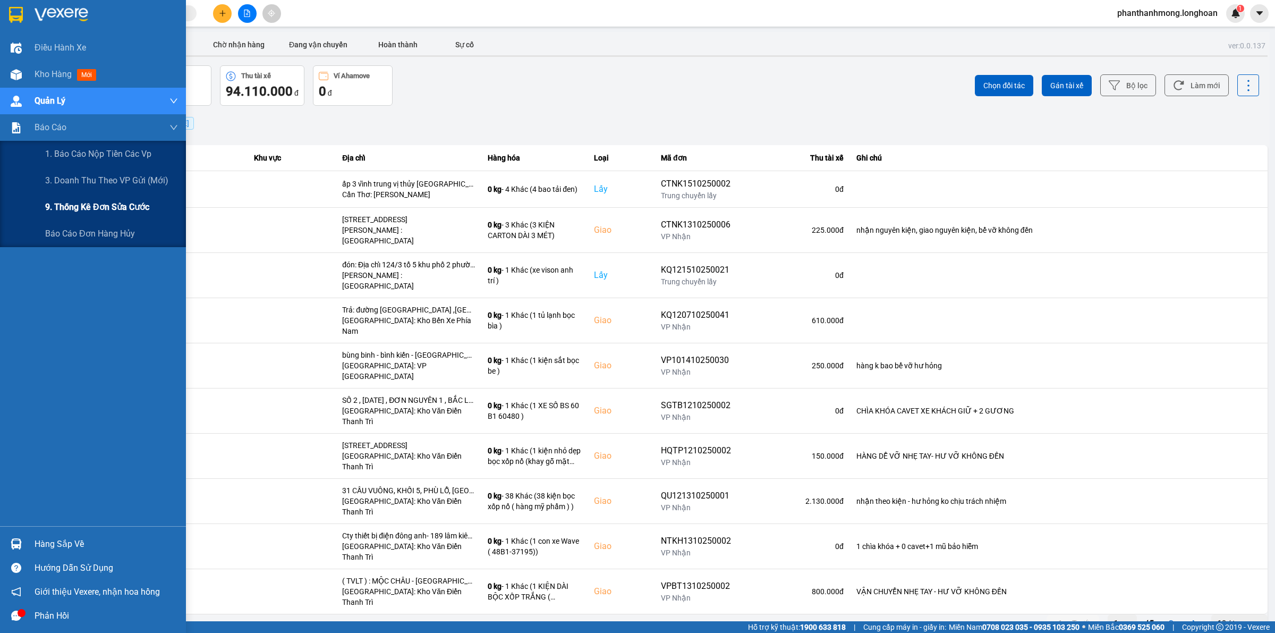
click at [67, 196] on div "9. Thống kê đơn sửa cước" at bounding box center [111, 207] width 133 height 27
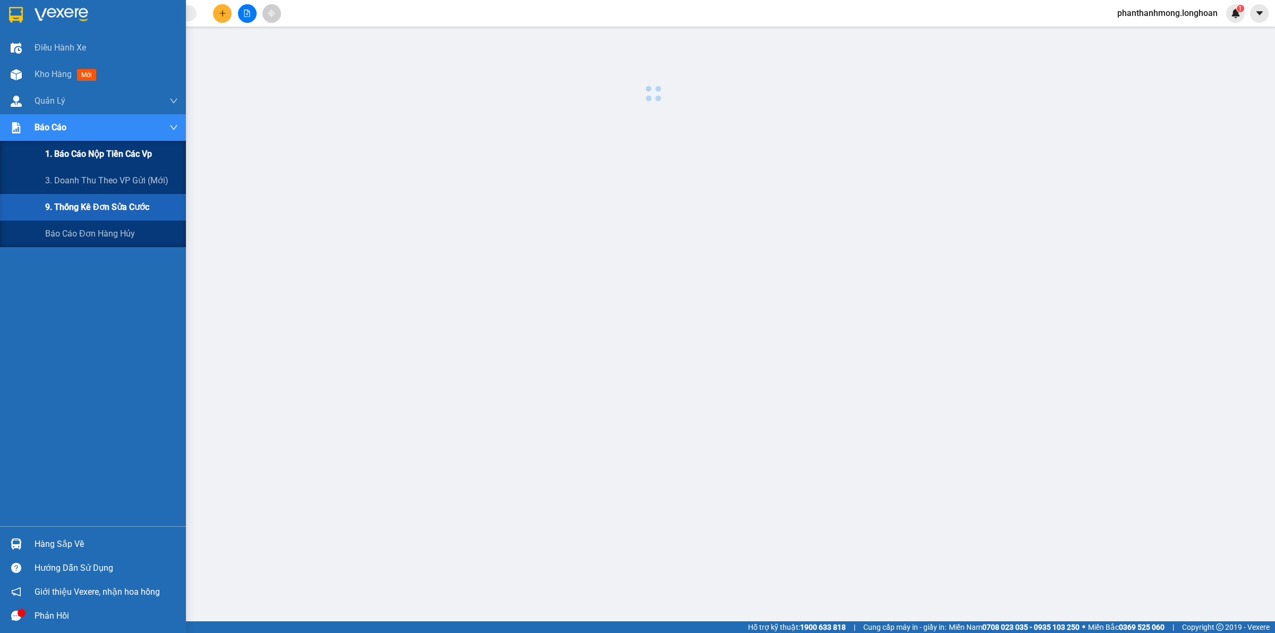
click at [71, 156] on span "1. Báo cáo nộp tiền các vp" at bounding box center [98, 153] width 107 height 13
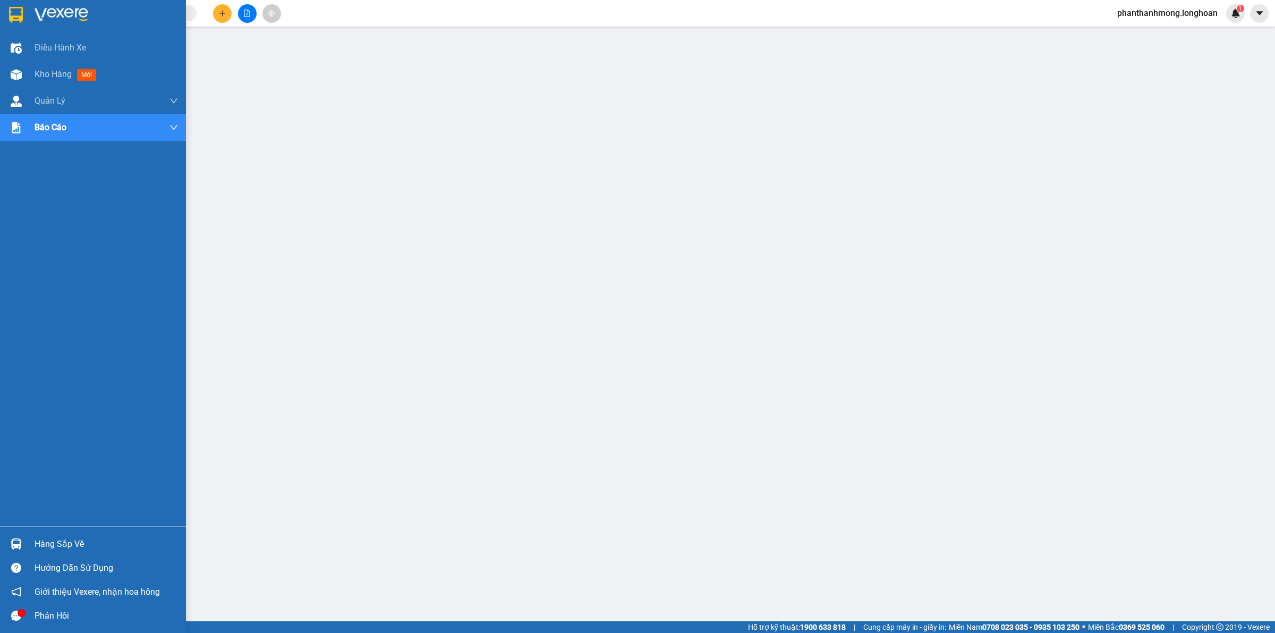
click at [16, 11] on img at bounding box center [16, 15] width 14 height 16
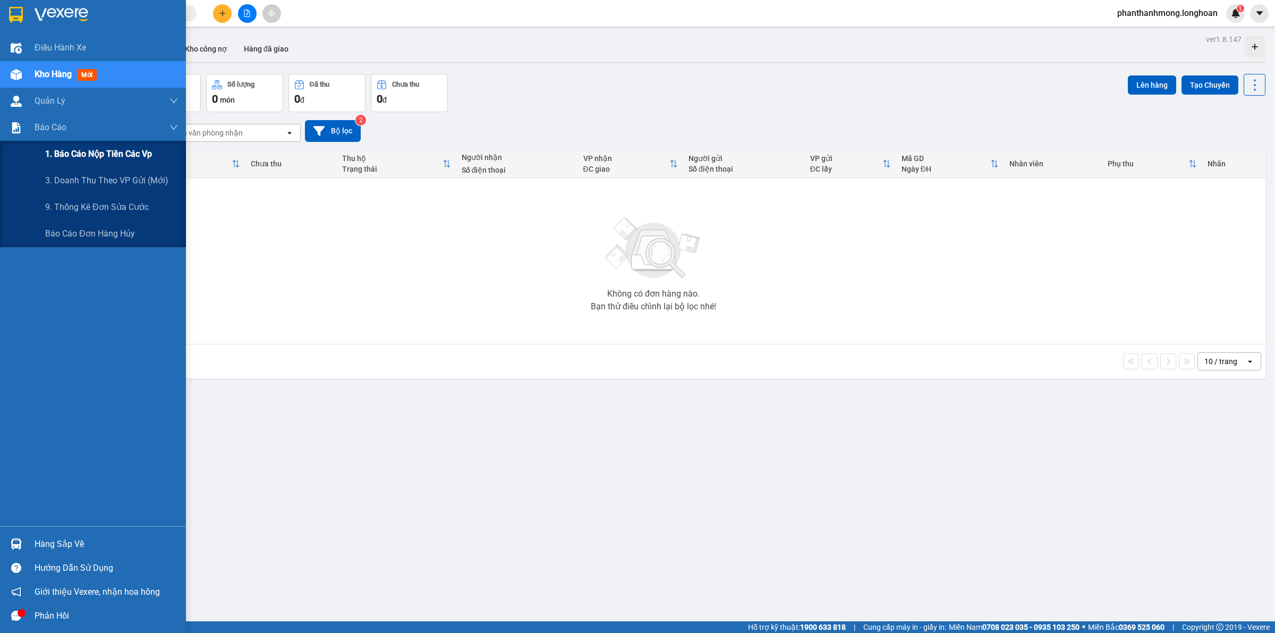
click at [108, 149] on span "1. Báo cáo nộp tiền các vp" at bounding box center [98, 153] width 107 height 13
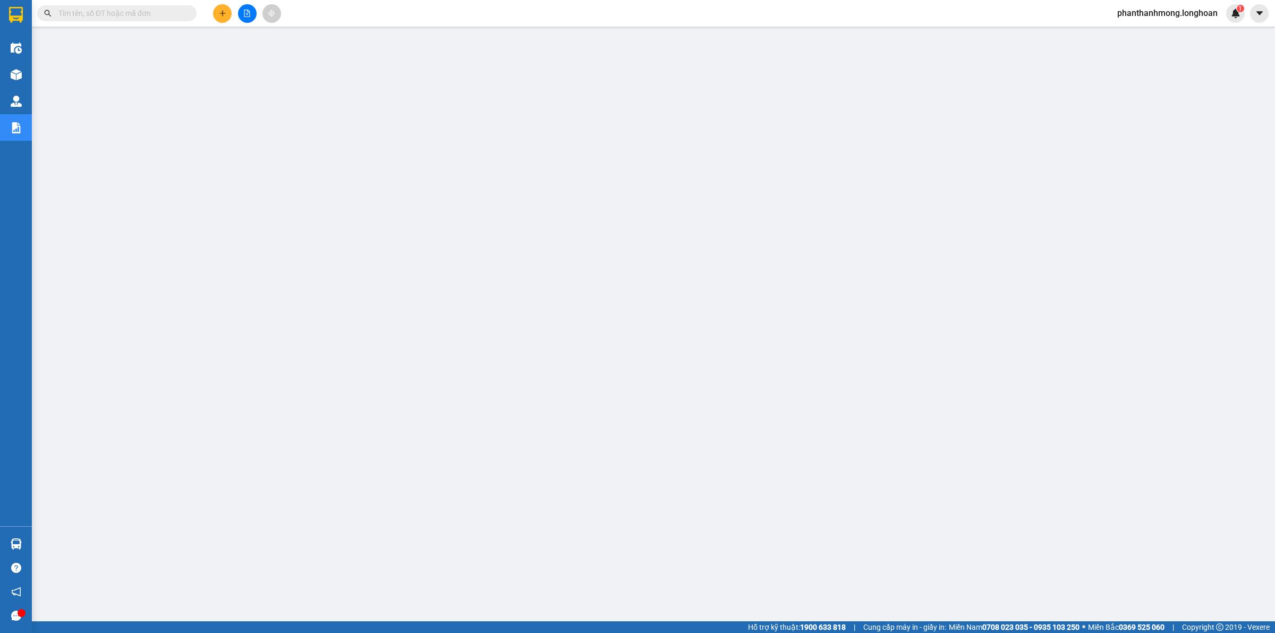
click at [20, 12] on img at bounding box center [16, 15] width 14 height 16
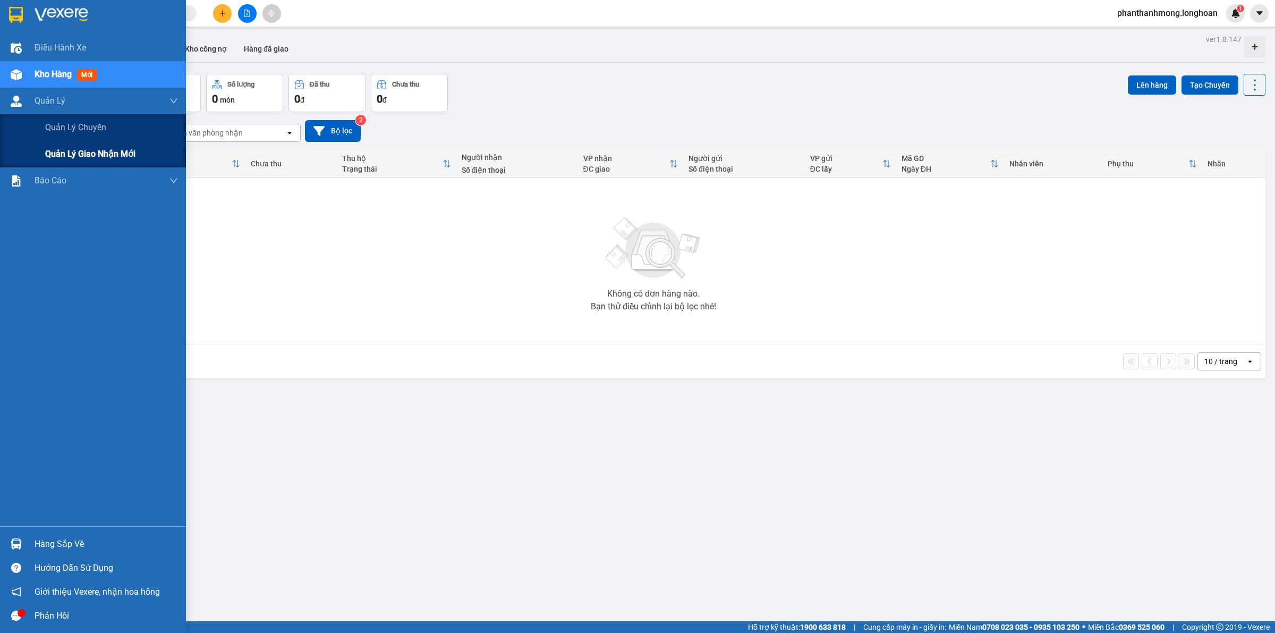
drag, startPoint x: 54, startPoint y: 150, endPoint x: 60, endPoint y: 140, distance: 11.7
click at [55, 149] on span "Quản lý giao nhận mới" at bounding box center [90, 153] width 90 height 13
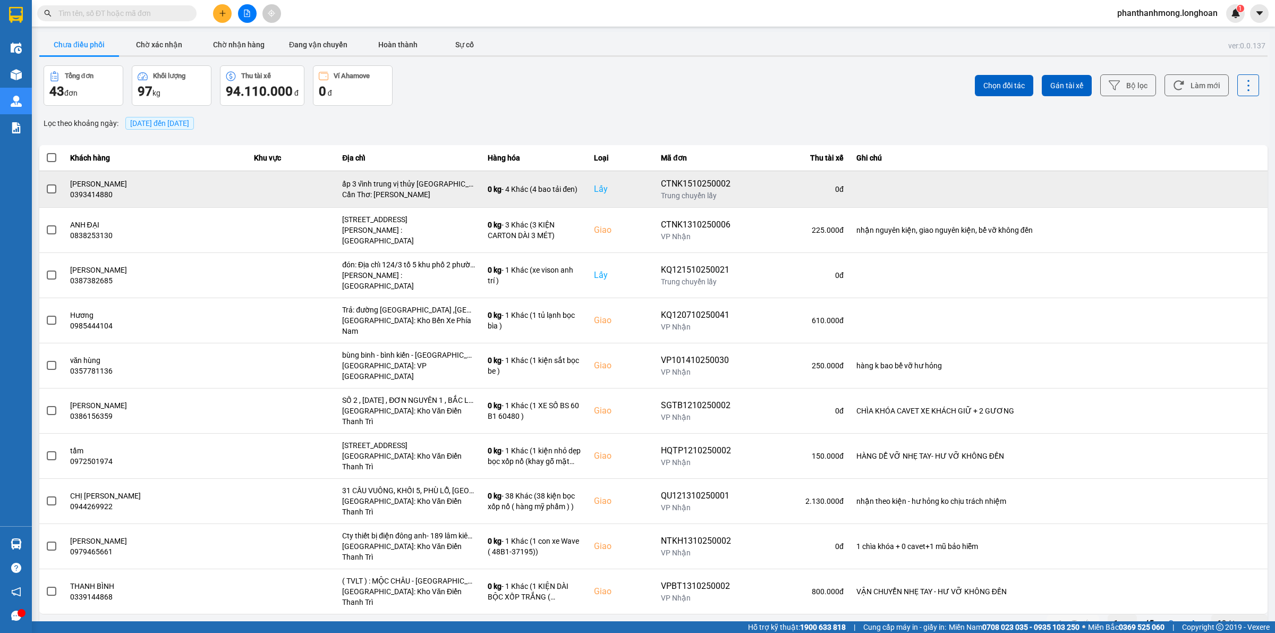
click at [57, 189] on td at bounding box center [51, 189] width 24 height 37
click at [52, 189] on span at bounding box center [52, 189] width 10 height 10
click at [46, 183] on input "checkbox" at bounding box center [46, 183] width 0 height 0
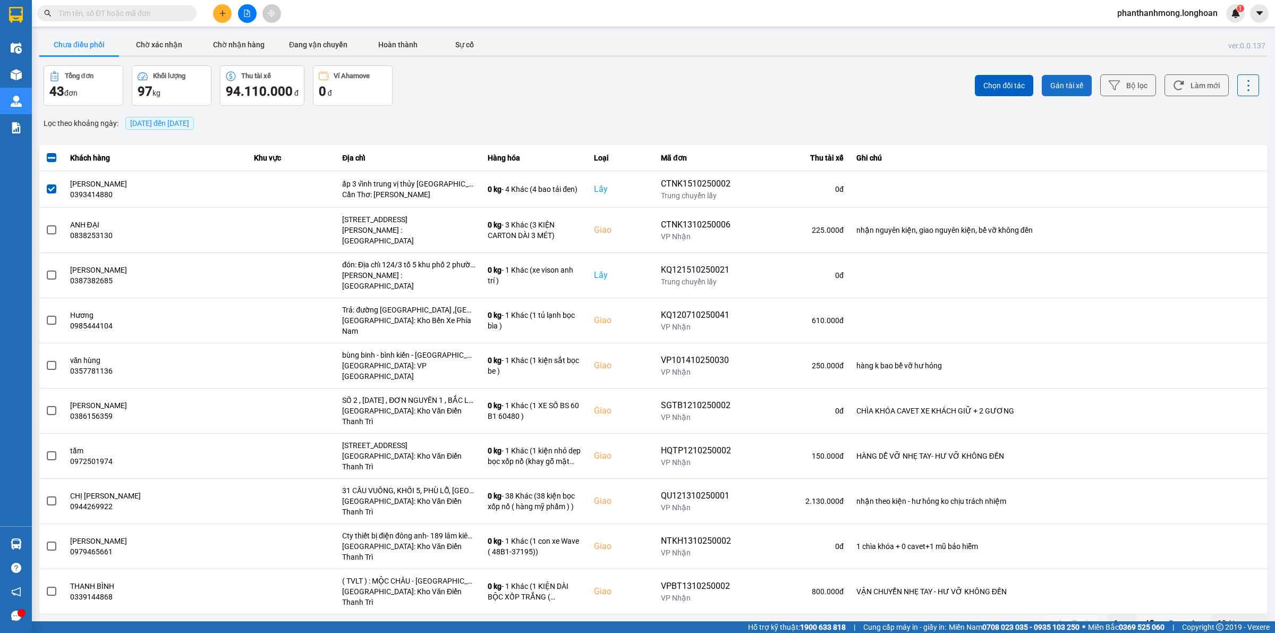
click at [1063, 95] on button "Gán tài xế" at bounding box center [1067, 85] width 50 height 21
click at [1066, 91] on div "ver: 0.0.137 Chưa điều phối Chờ xác nhận Chờ nhận hàng Đang vận chuyển Hoàn thà…" at bounding box center [653, 333] width 1233 height 602
click at [1045, 91] on button "Gán tài xế" at bounding box center [1067, 85] width 50 height 21
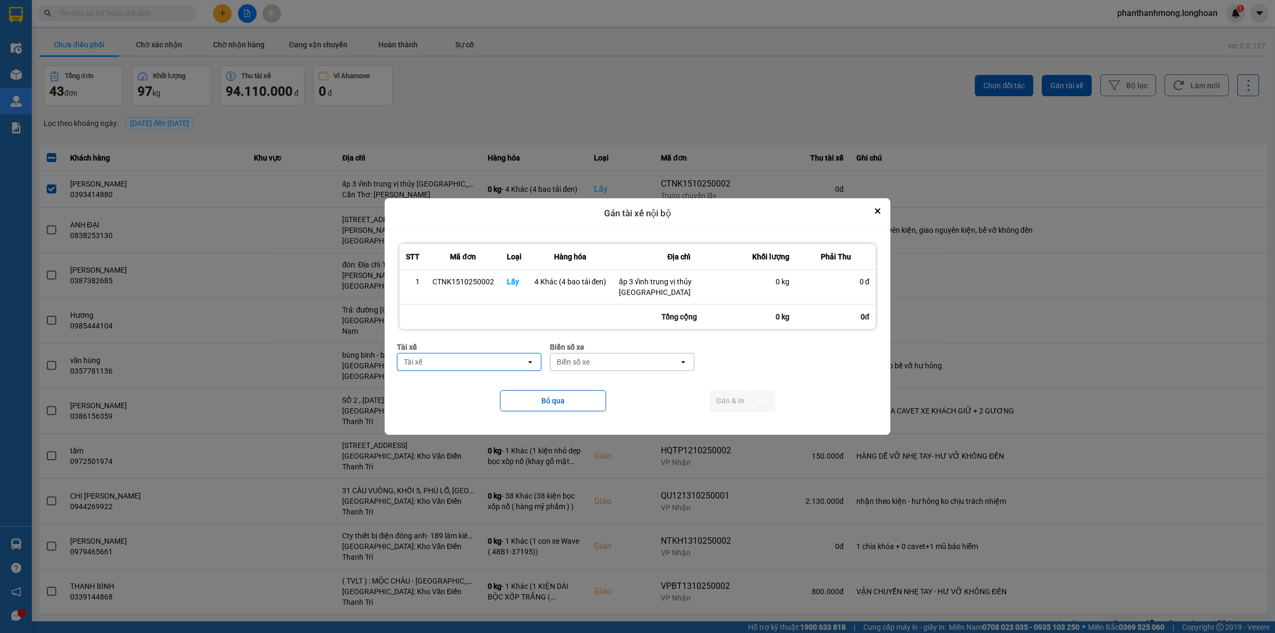
click at [522, 360] on div "Tài xế" at bounding box center [462, 361] width 129 height 17
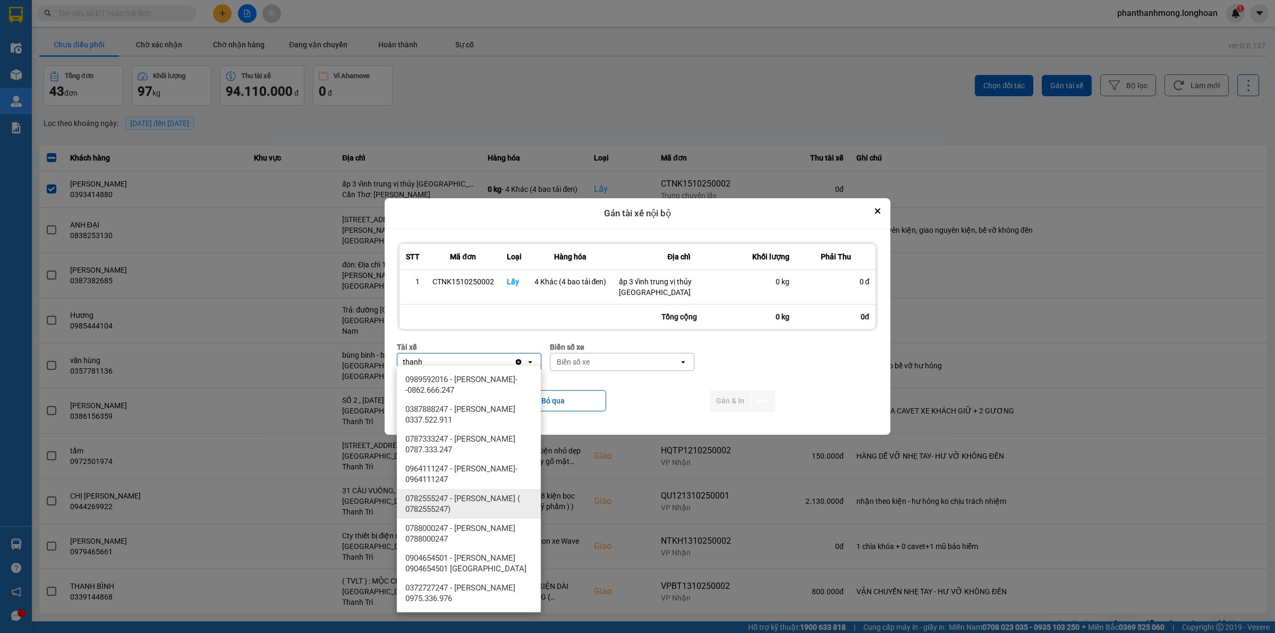
type input "thanh"
click at [492, 505] on span "0782555247 - NGUYỄN VĂN THANH ( 0782555247)" at bounding box center [470, 503] width 131 height 21
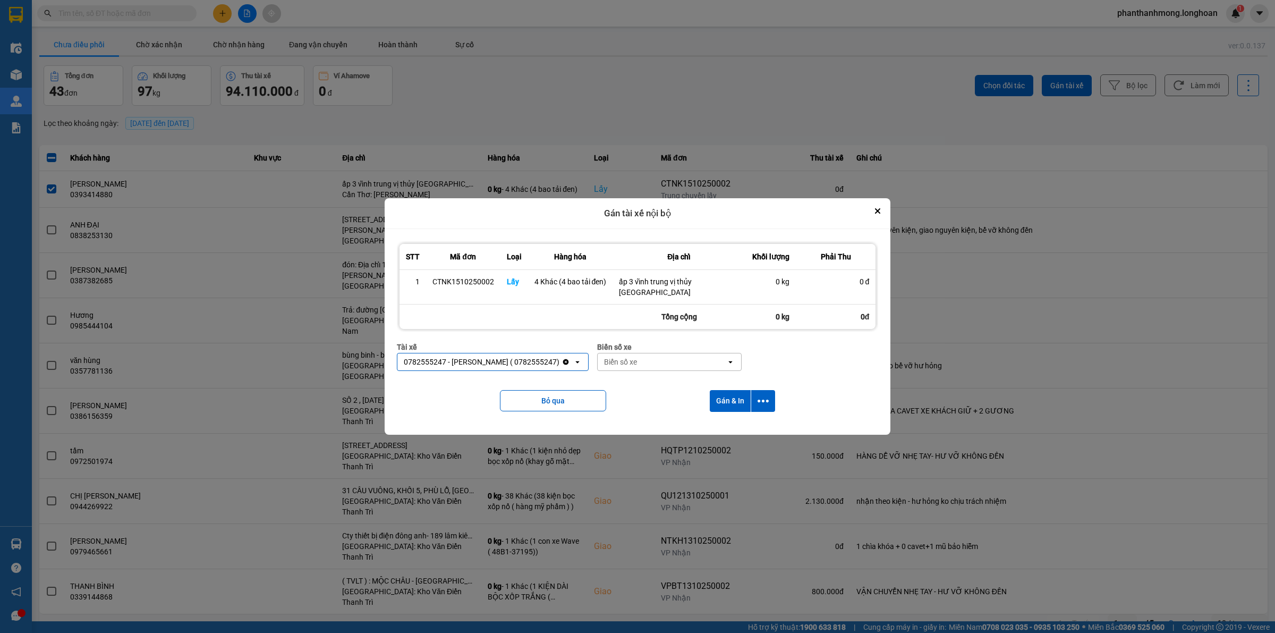
click at [637, 357] on div "Biển số xe" at bounding box center [620, 362] width 33 height 11
type input "2030"
click at [692, 378] on div "29E-120.30" at bounding box center [685, 379] width 144 height 19
drag, startPoint x: 756, startPoint y: 394, endPoint x: 746, endPoint y: 408, distance: 16.7
click at [757, 396] on button "dialog" at bounding box center [763, 401] width 24 height 22
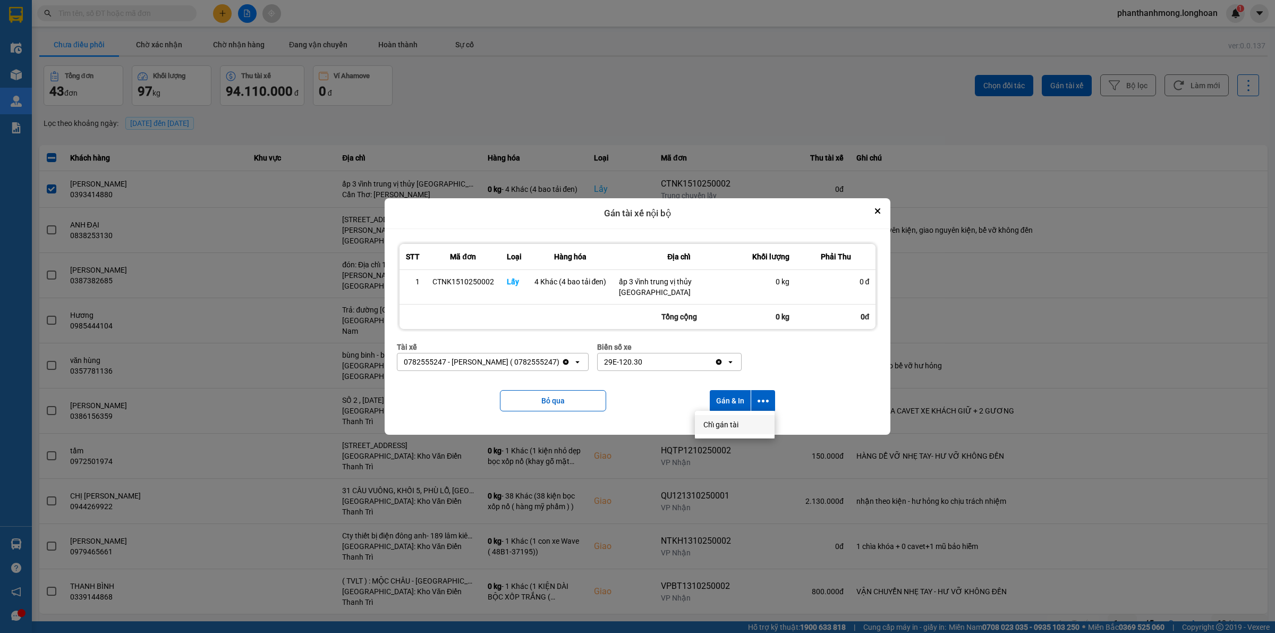
click at [730, 418] on li "Chỉ gán tài" at bounding box center [735, 424] width 80 height 19
click at [766, 395] on icon "dialog" at bounding box center [763, 400] width 11 height 11
click at [739, 428] on div "Chỉ gán tài" at bounding box center [735, 424] width 63 height 11
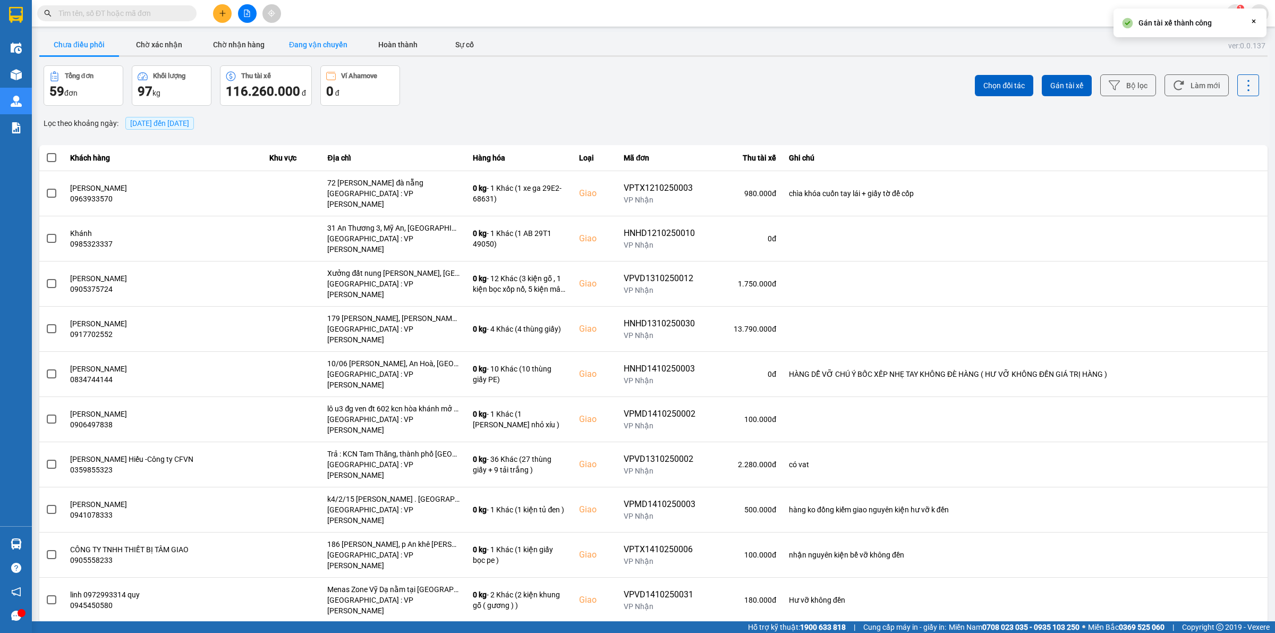
click at [316, 50] on button "Đang vận chuyển" at bounding box center [318, 44] width 80 height 21
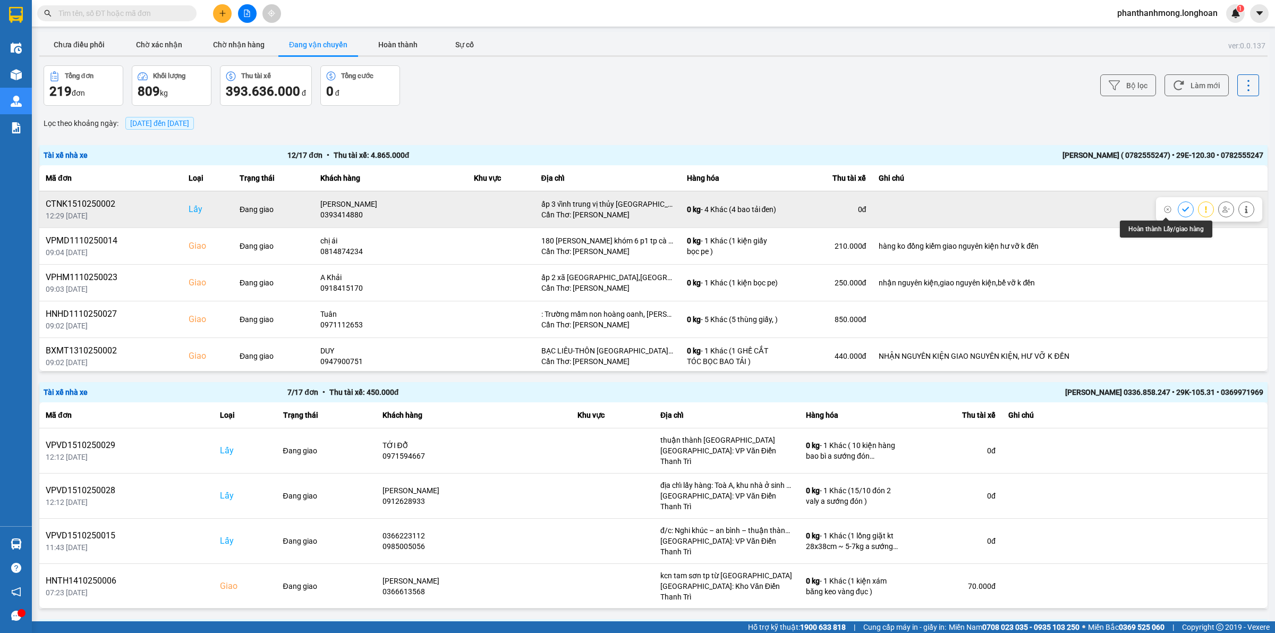
click at [1182, 210] on icon at bounding box center [1185, 209] width 7 height 5
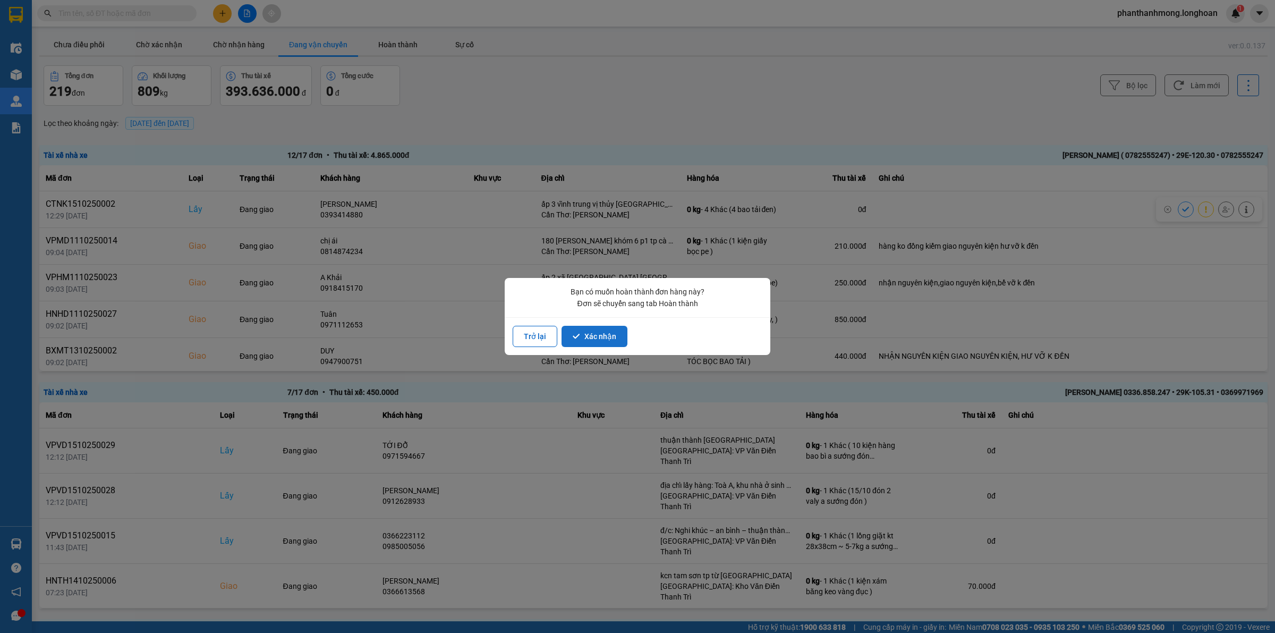
click at [624, 331] on div "Trở lại Xác nhận" at bounding box center [638, 336] width 250 height 21
click at [615, 333] on button "Xác nhận" at bounding box center [595, 336] width 66 height 21
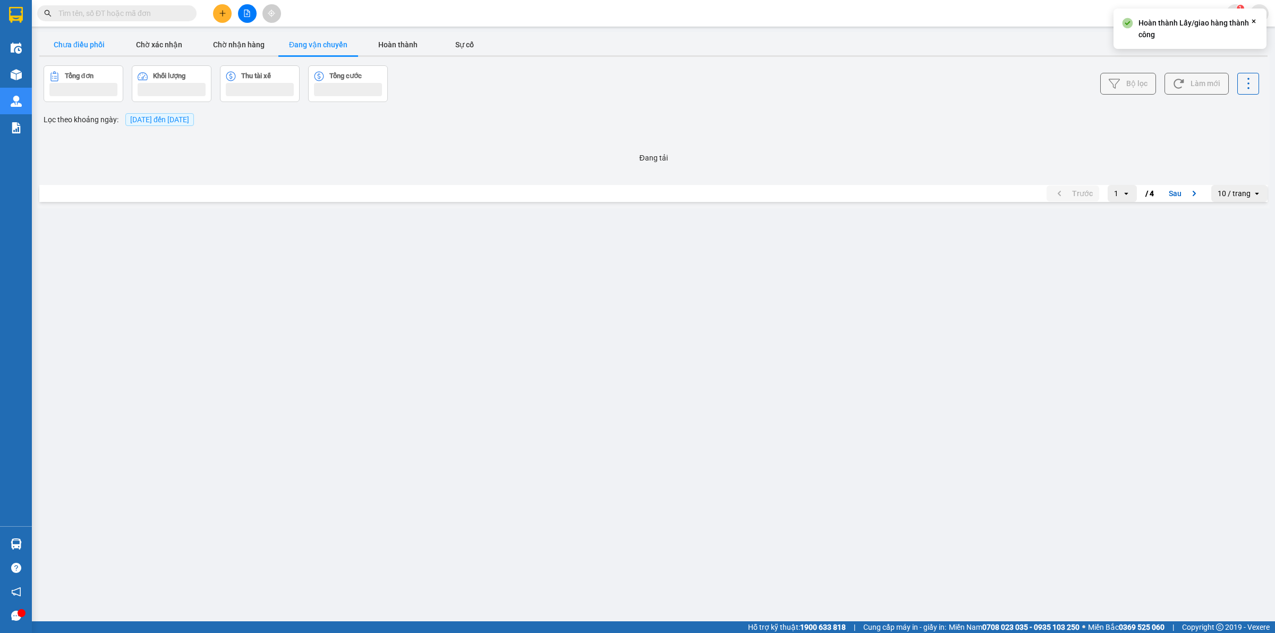
click at [63, 40] on button "Chưa điều phối" at bounding box center [79, 44] width 80 height 21
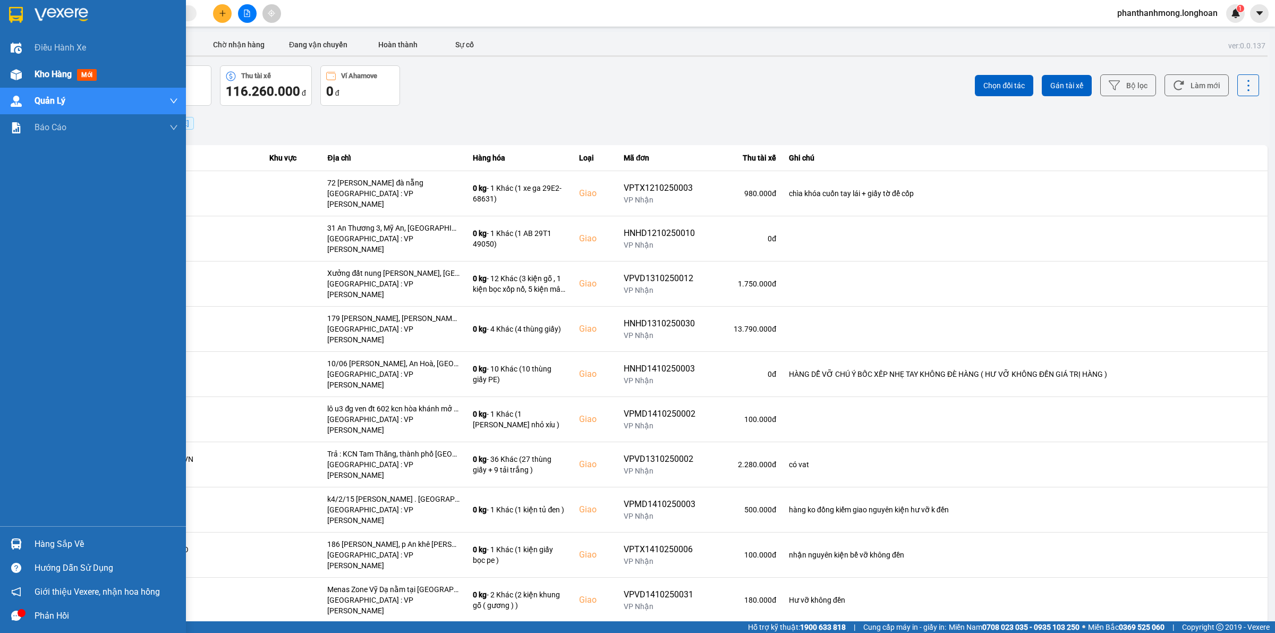
drag, startPoint x: 20, startPoint y: 10, endPoint x: 120, endPoint y: 74, distance: 119.1
click at [21, 10] on img at bounding box center [16, 15] width 14 height 16
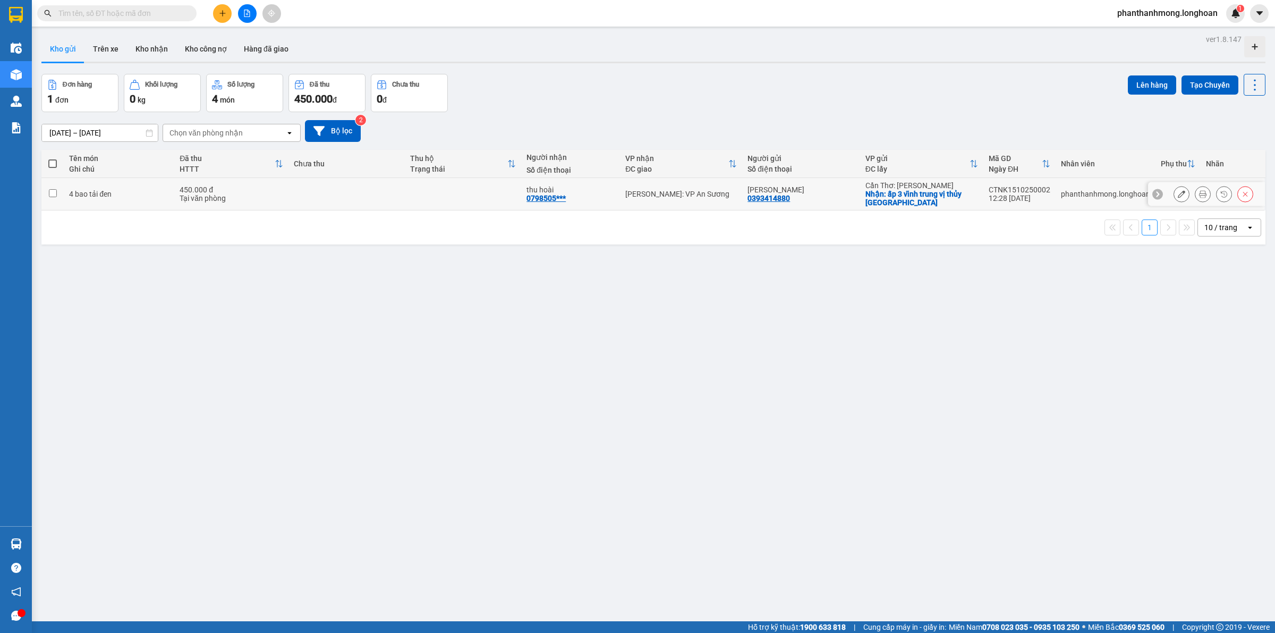
click at [56, 194] on input "checkbox" at bounding box center [53, 193] width 8 height 8
checkbox input "true"
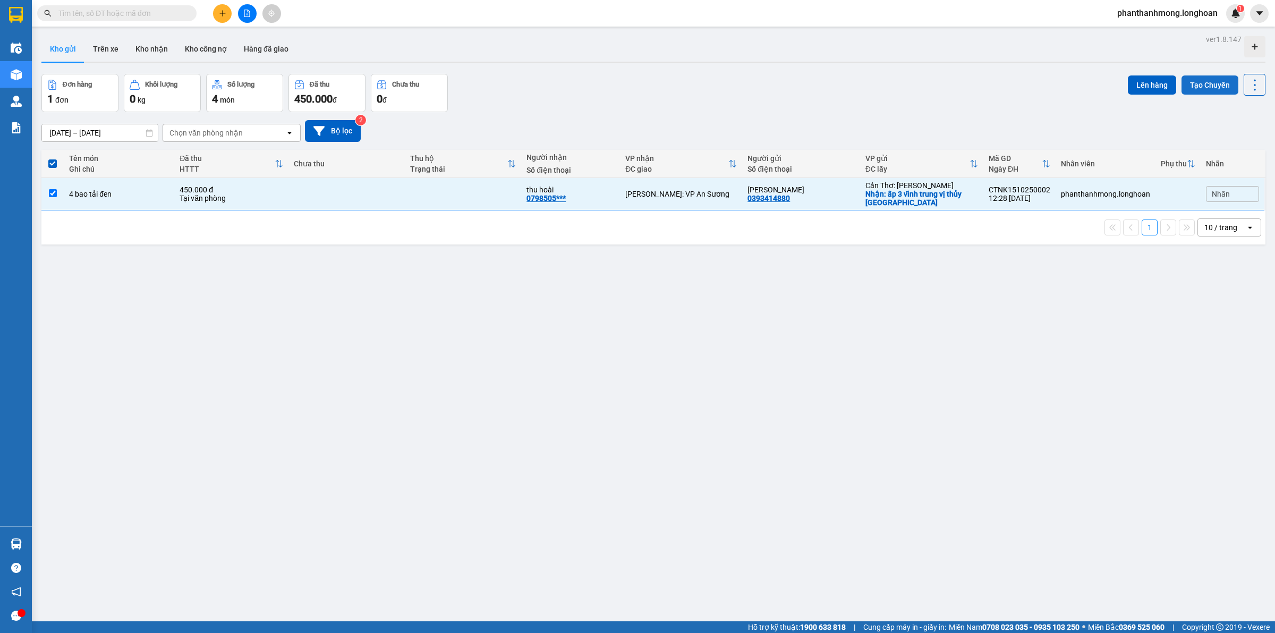
click at [1210, 88] on button "Tạo Chuyến" at bounding box center [1210, 84] width 57 height 19
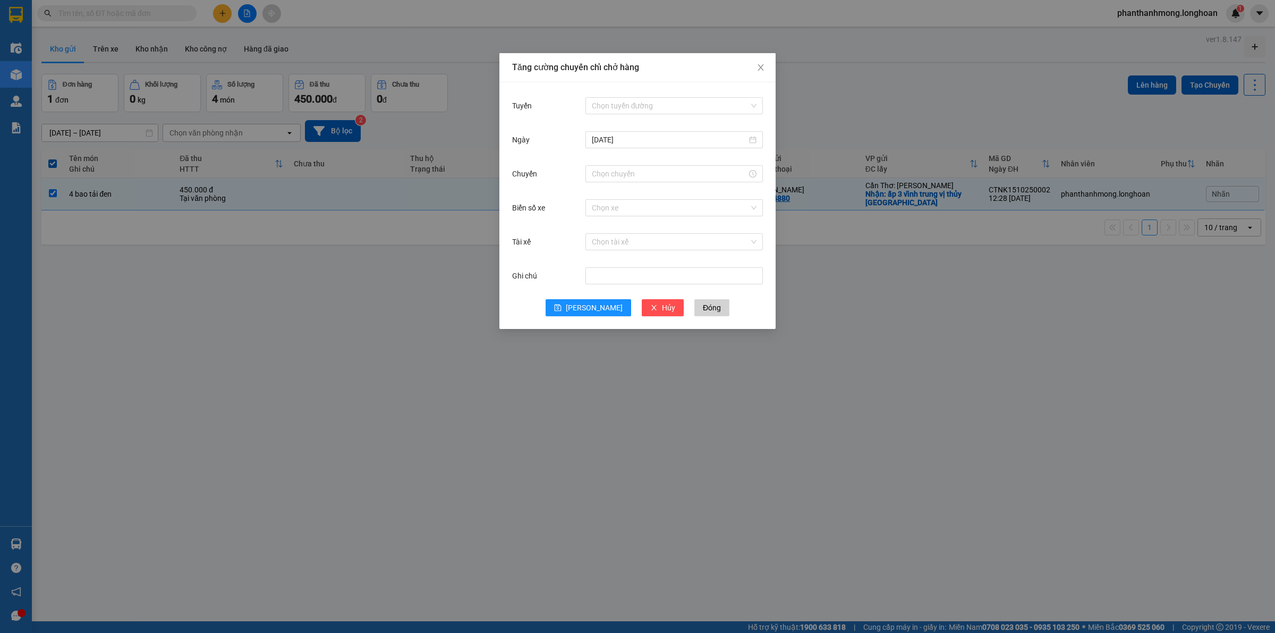
drag, startPoint x: 822, startPoint y: 73, endPoint x: 805, endPoint y: 69, distance: 16.9
click at [820, 72] on div "Tăng cường chuyến chỉ chở hàng Tuyến Chọn tuyến đường Ngày 15/10/2025 Chuyến Bi…" at bounding box center [637, 316] width 1275 height 633
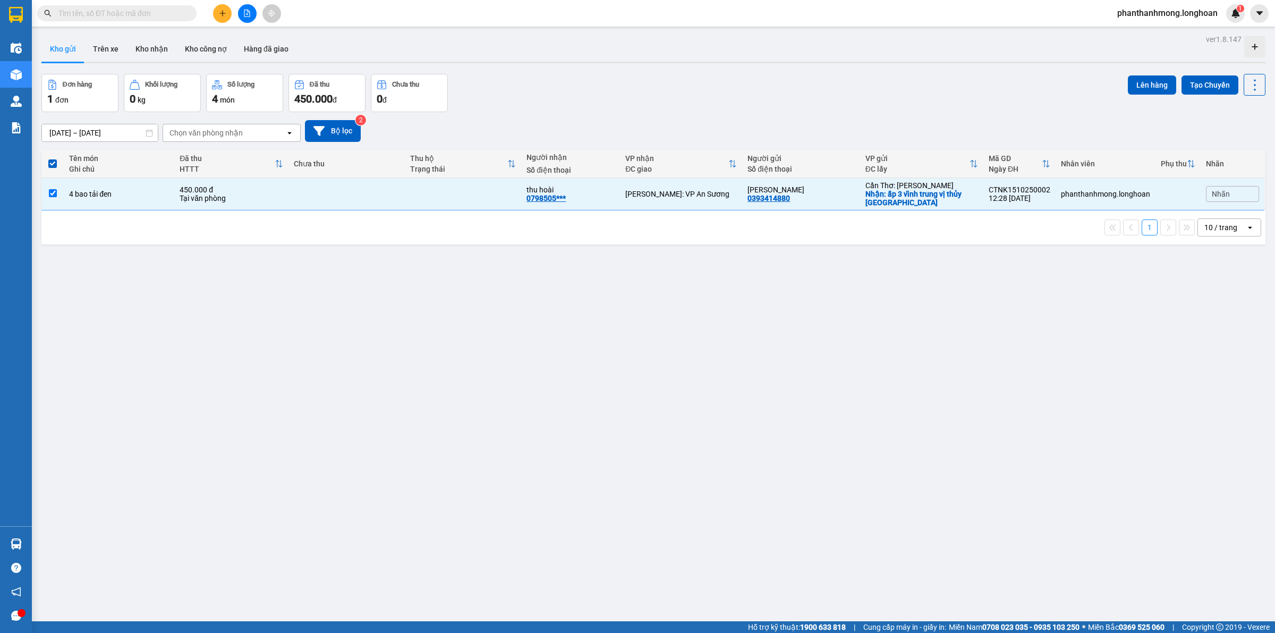
drag, startPoint x: 767, startPoint y: 70, endPoint x: 898, endPoint y: 82, distance: 131.9
click at [770, 70] on div "ver 1.8.147 Kho gửi Trên xe Kho nhận Kho công nợ Hàng đã giao Đơn hàng 1 đơn Kh…" at bounding box center [653, 348] width 1233 height 633
click at [1154, 83] on button "Lên hàng" at bounding box center [1152, 84] width 48 height 19
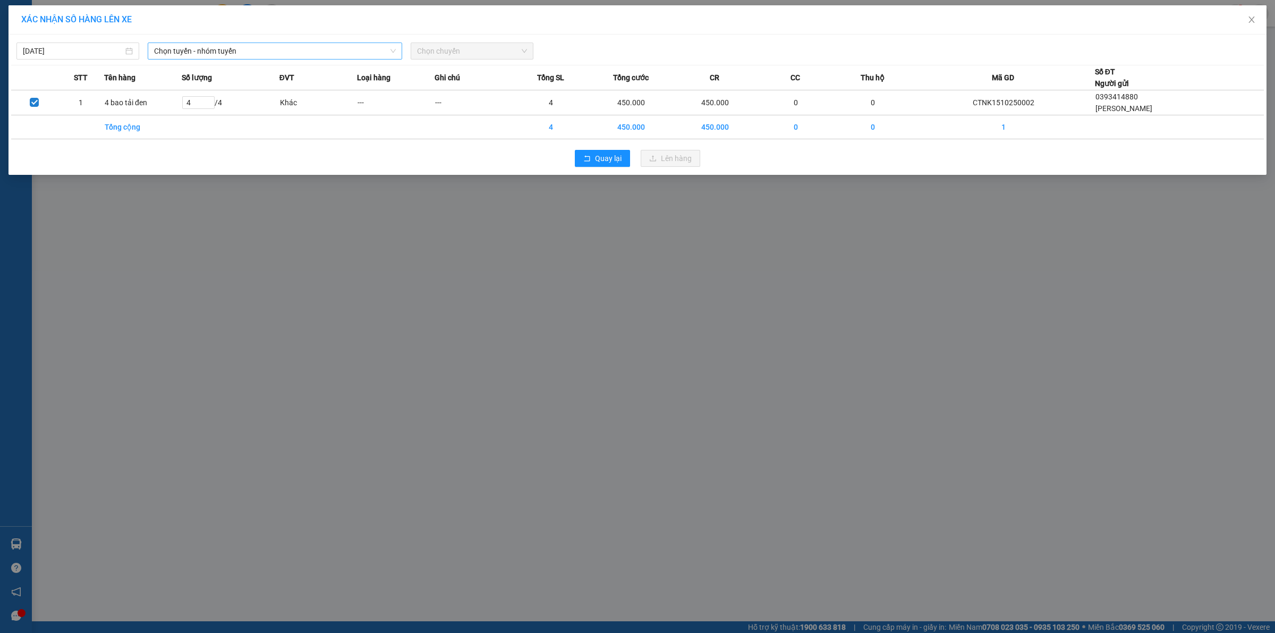
click at [179, 53] on span "Chọn tuyến - nhóm tuyến" at bounding box center [275, 51] width 242 height 16
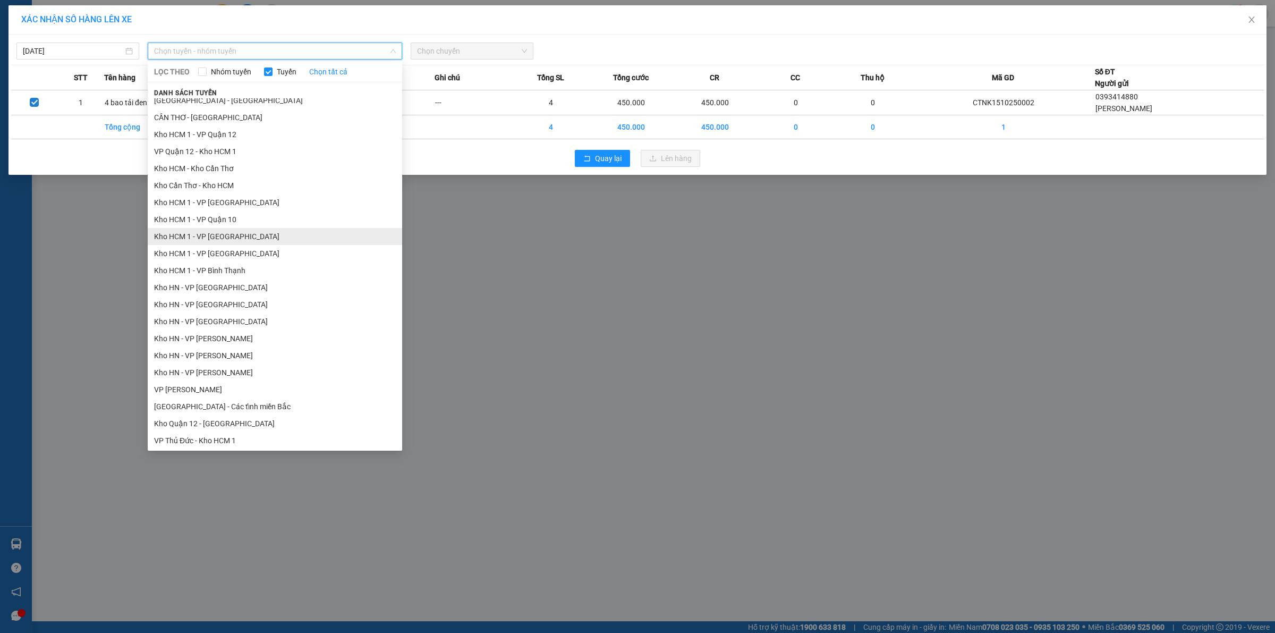
scroll to position [133, 0]
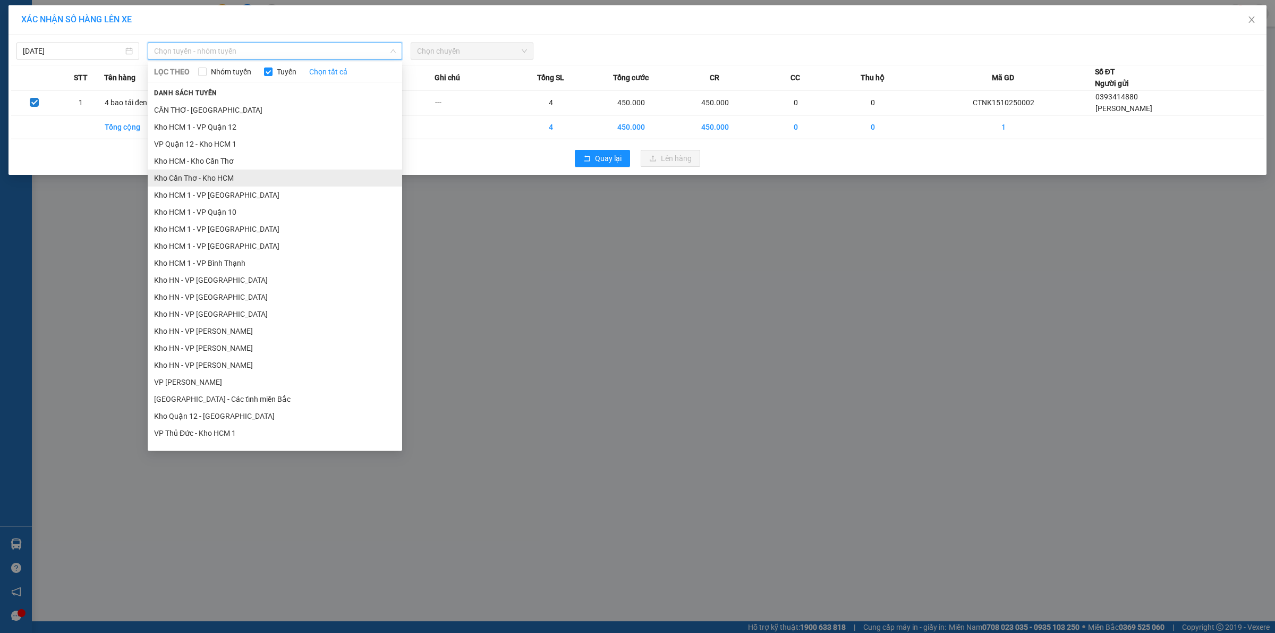
click at [229, 182] on li "Kho Cần Thơ - Kho HCM" at bounding box center [275, 178] width 255 height 17
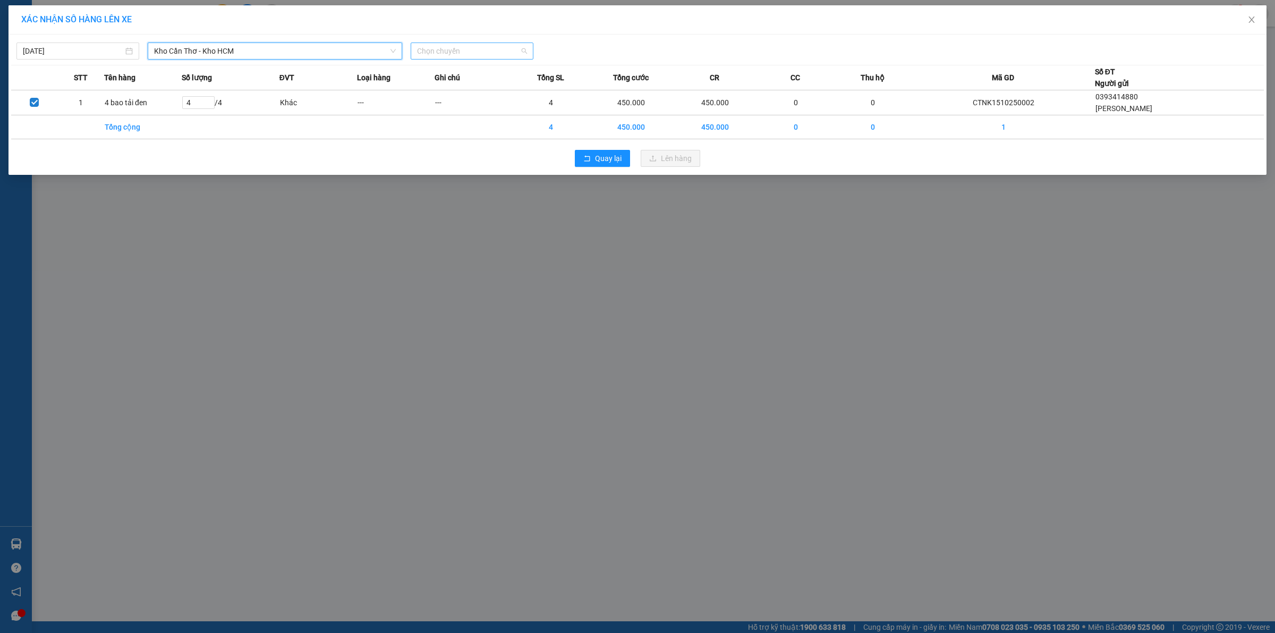
click at [490, 57] on span "Chọn chuyến" at bounding box center [472, 51] width 110 height 16
click at [442, 94] on div "09:00 (TC) - 29E-220.83" at bounding box center [458, 89] width 83 height 12
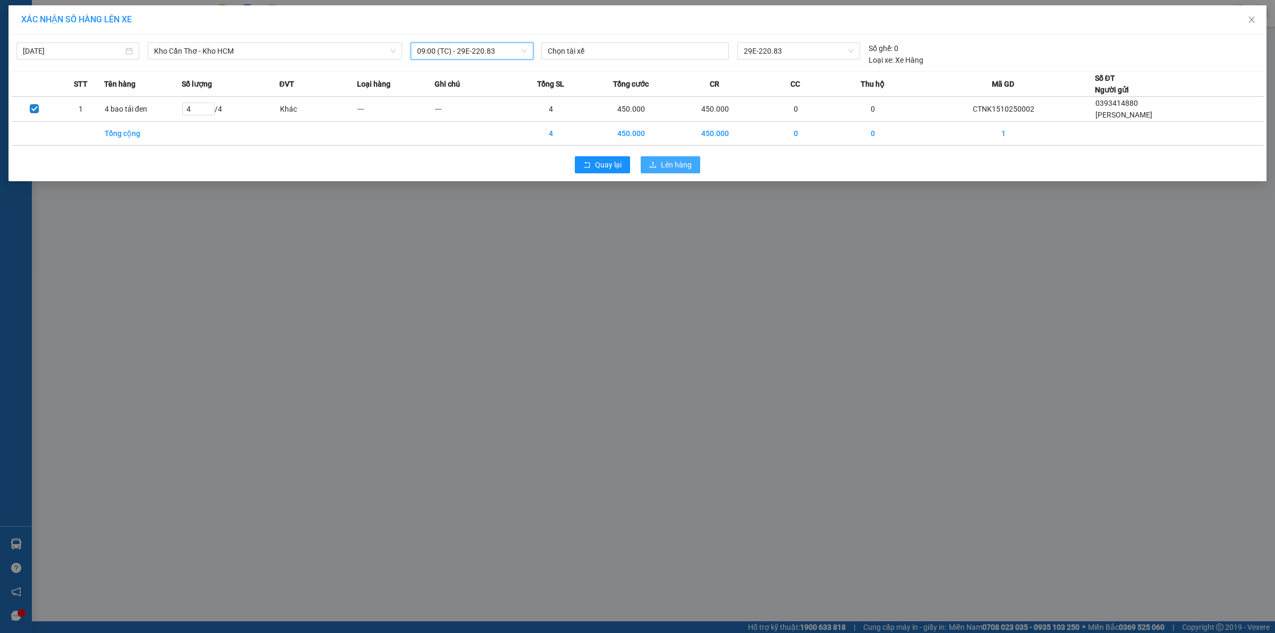
click at [680, 163] on span "Lên hàng" at bounding box center [676, 165] width 31 height 12
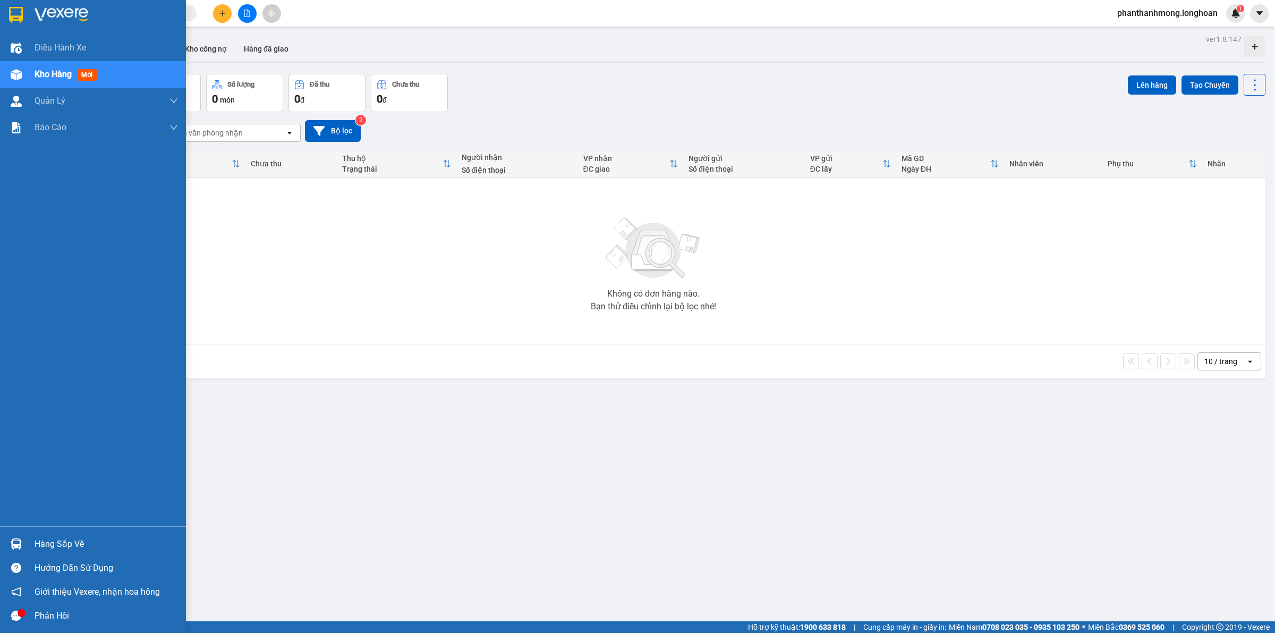
click at [8, 15] on div at bounding box center [16, 14] width 19 height 19
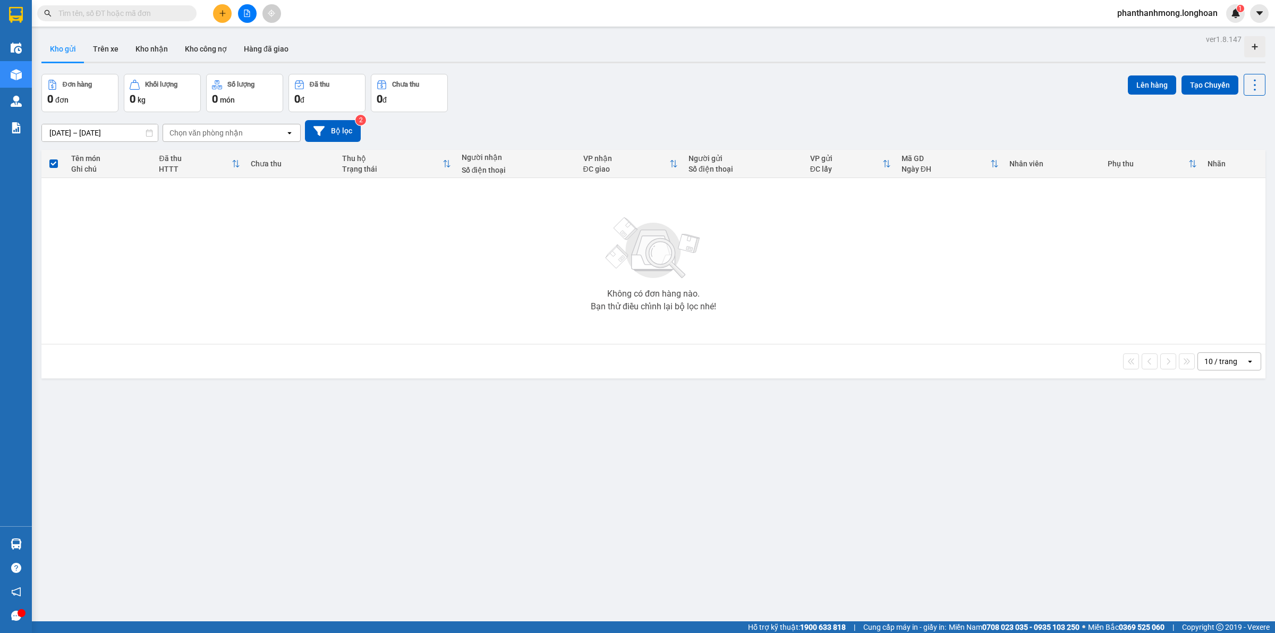
drag, startPoint x: 298, startPoint y: 328, endPoint x: 300, endPoint y: 296, distance: 32.5
click at [300, 296] on div "Không có đơn hàng nào. Bạn thử điều chỉnh lại bộ lọc nhé!" at bounding box center [654, 260] width 1214 height 159
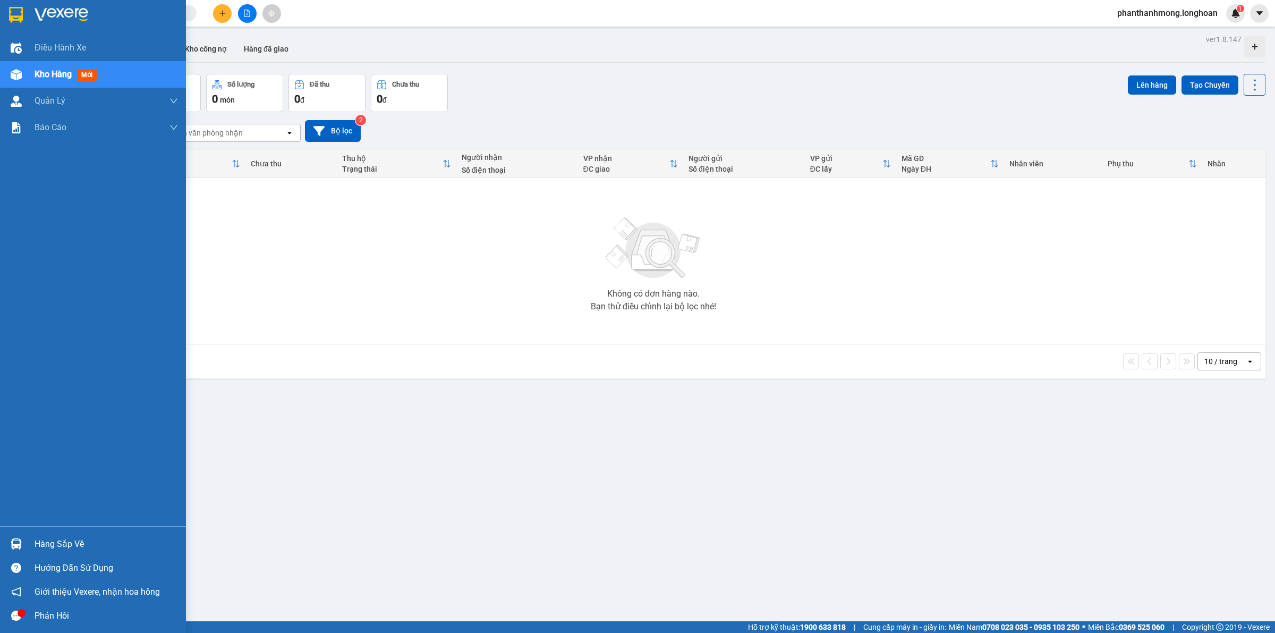
drag, startPoint x: 7, startPoint y: 6, endPoint x: 11, endPoint y: 15, distance: 9.5
click at [9, 9] on div at bounding box center [16, 14] width 19 height 19
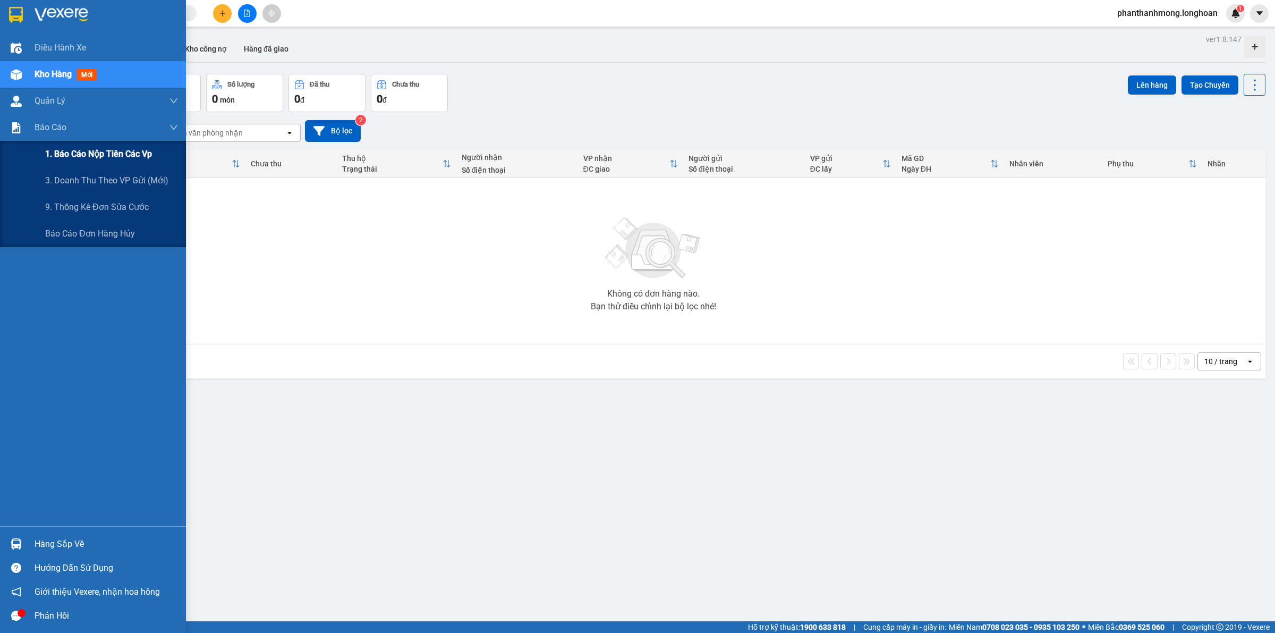
click at [84, 150] on span "1. Báo cáo nộp tiền các vp" at bounding box center [98, 153] width 107 height 13
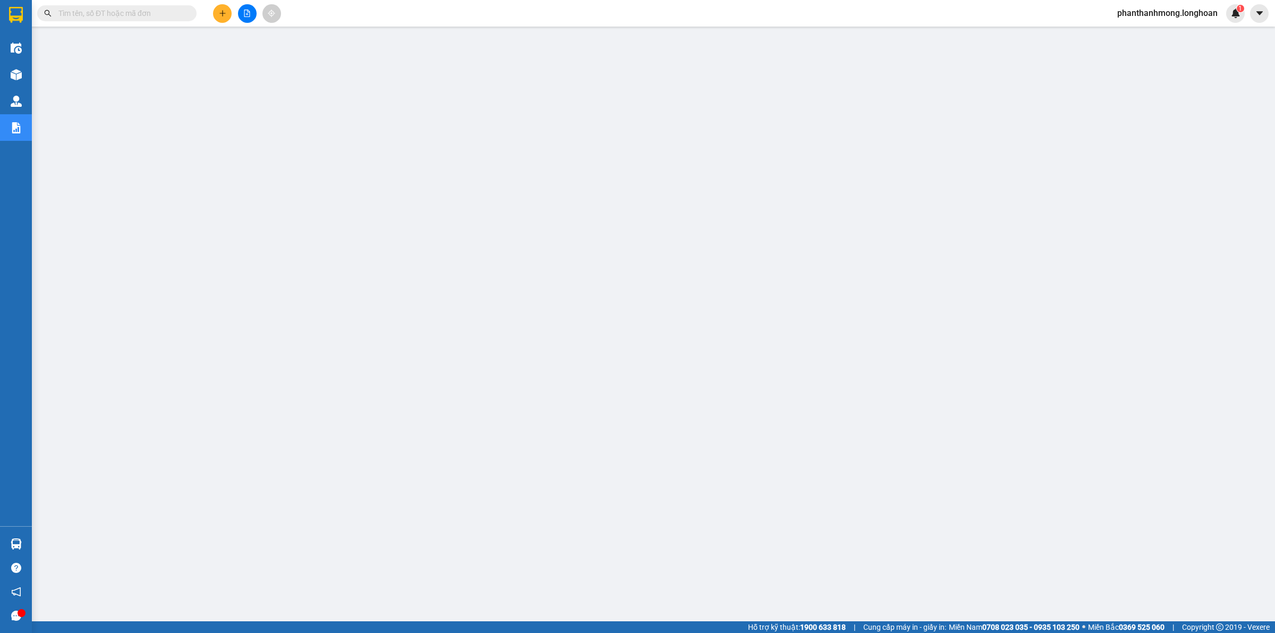
click at [121, 12] on input "text" at bounding box center [120, 13] width 125 height 12
paste input "CTNK1510250002"
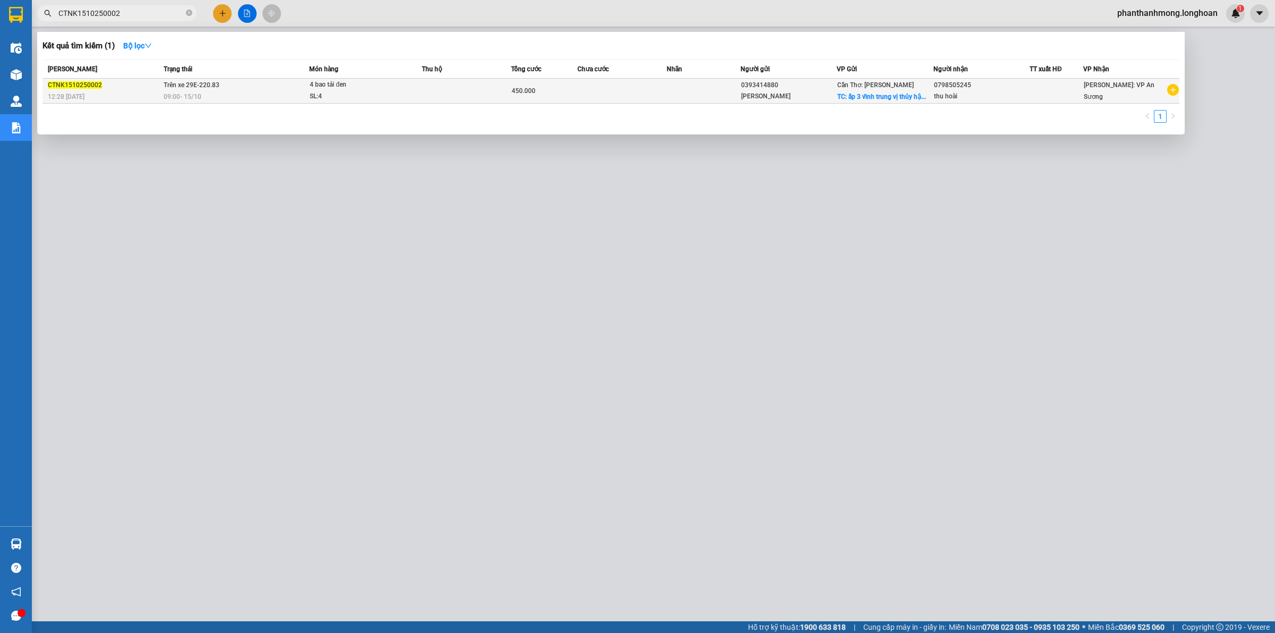
type input "CTNK1510250002"
click at [559, 90] on div "450.000" at bounding box center [545, 91] width 66 height 12
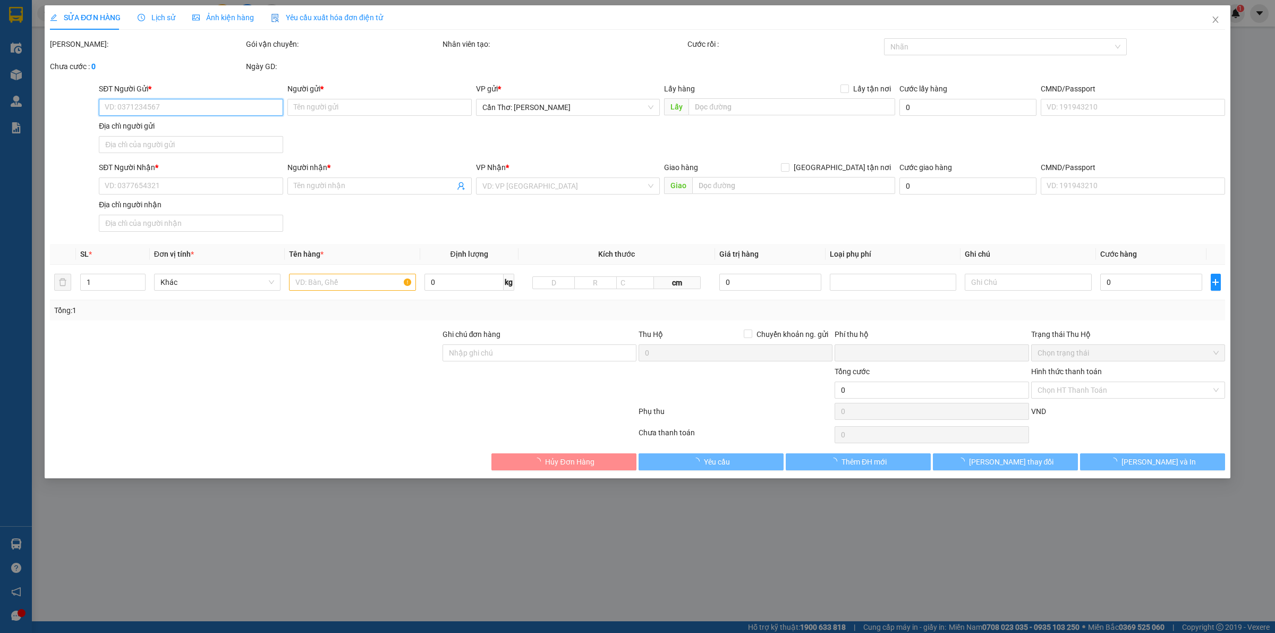
type input "0393414880"
type input "[PERSON_NAME]"
checkbox input "true"
type input "ấp 3 vĩnh trung vị thủy [GEOGRAPHIC_DATA]"
type input "0798505245"
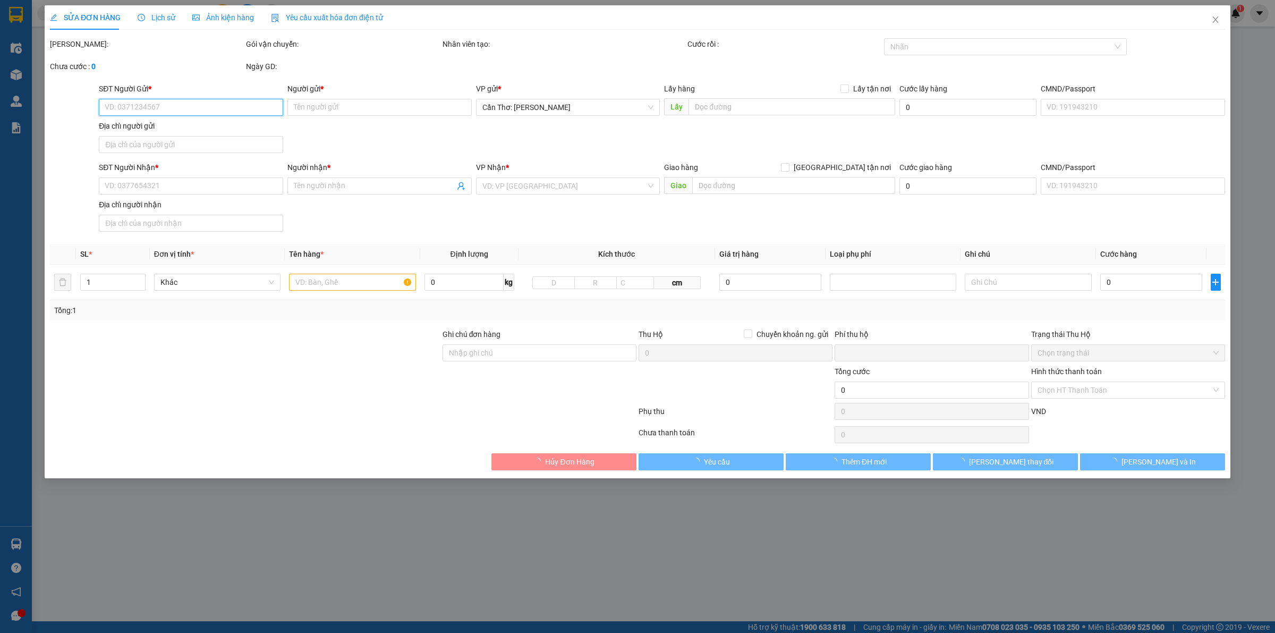
type input "thu hoài"
type input "0"
type input "450.000"
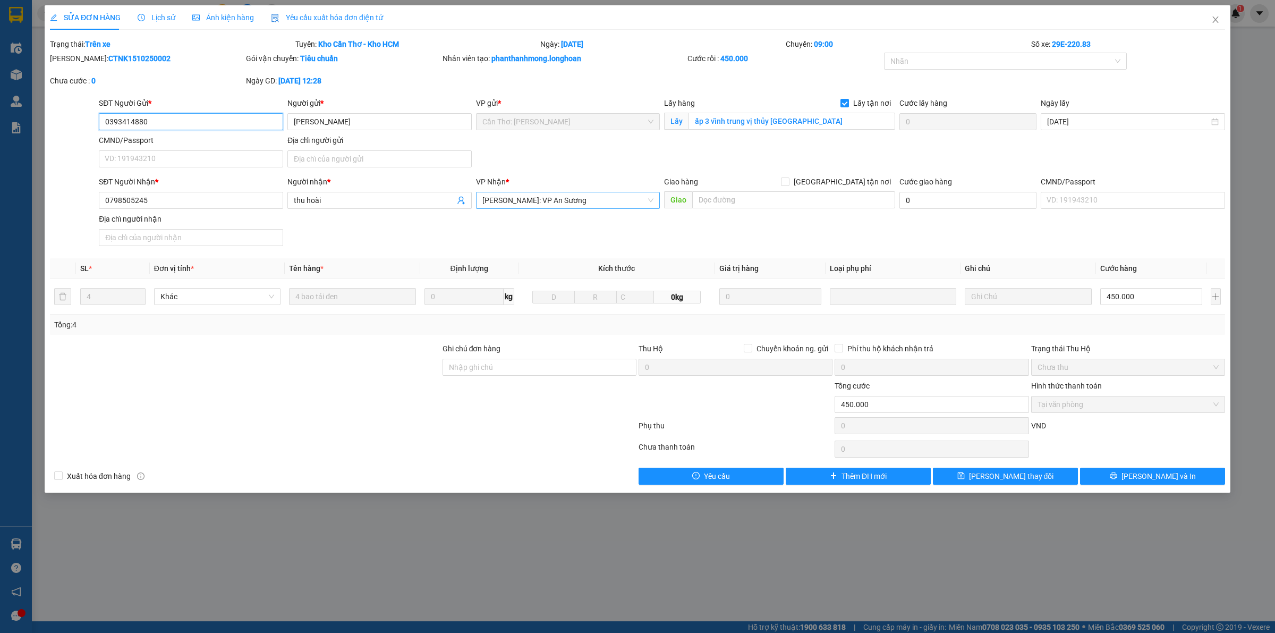
click at [568, 192] on div "[PERSON_NAME]: VP An Sương" at bounding box center [568, 200] width 184 height 17
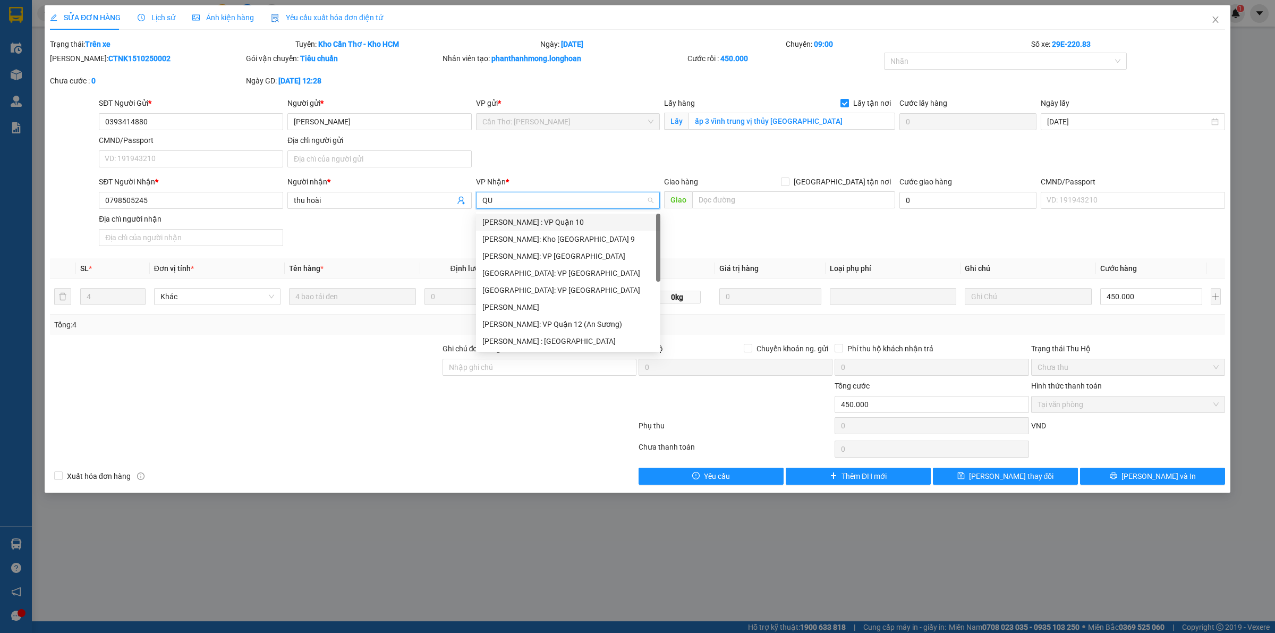
type input "QUA"
click at [591, 325] on div "Hồ Chí Minh: VP Quận 12 (An Sương)" at bounding box center [569, 324] width 172 height 12
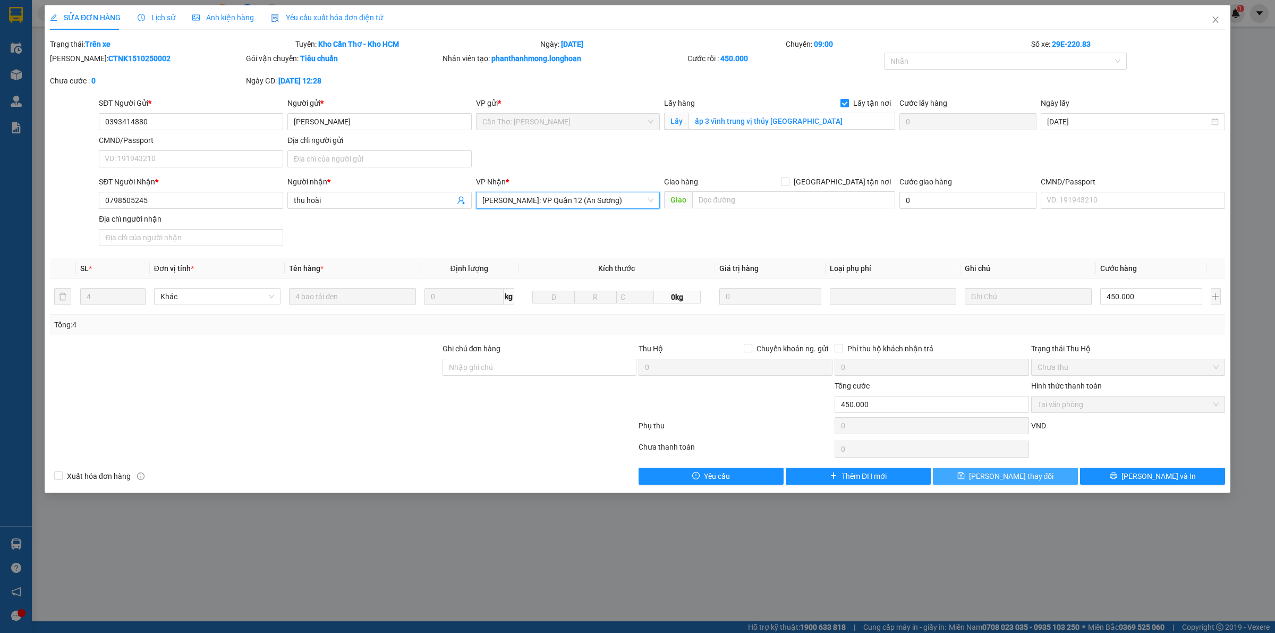
click at [1027, 482] on span "Lưu thay đổi" at bounding box center [1011, 476] width 85 height 12
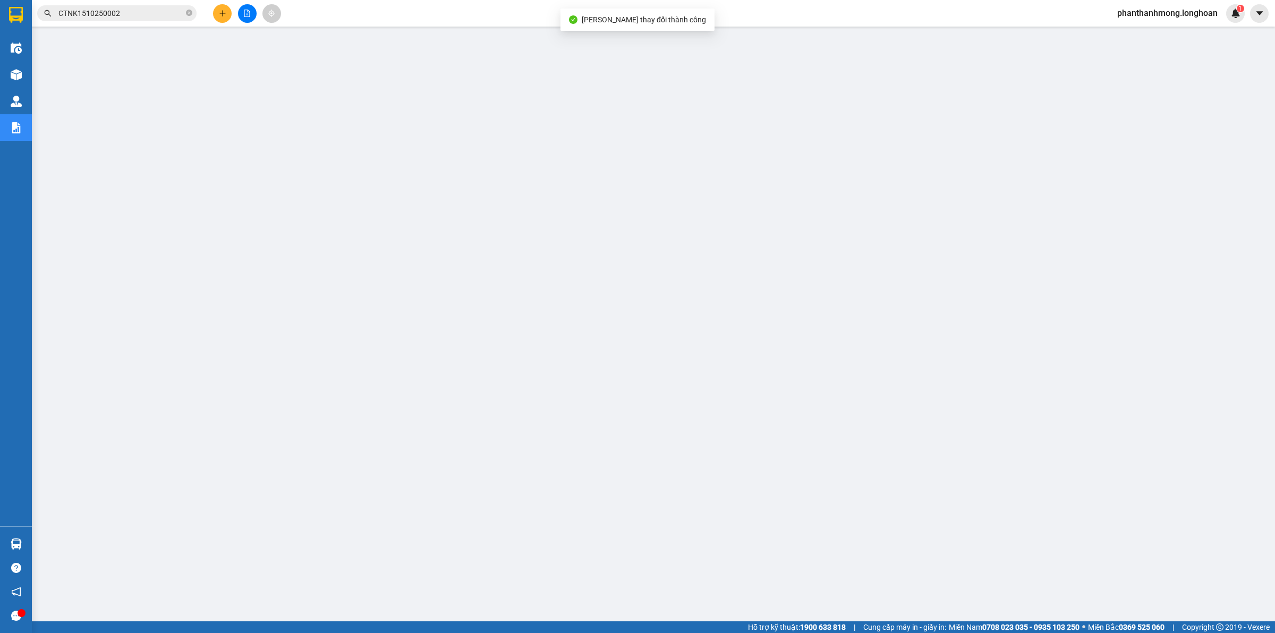
click at [23, 12] on div at bounding box center [16, 14] width 19 height 19
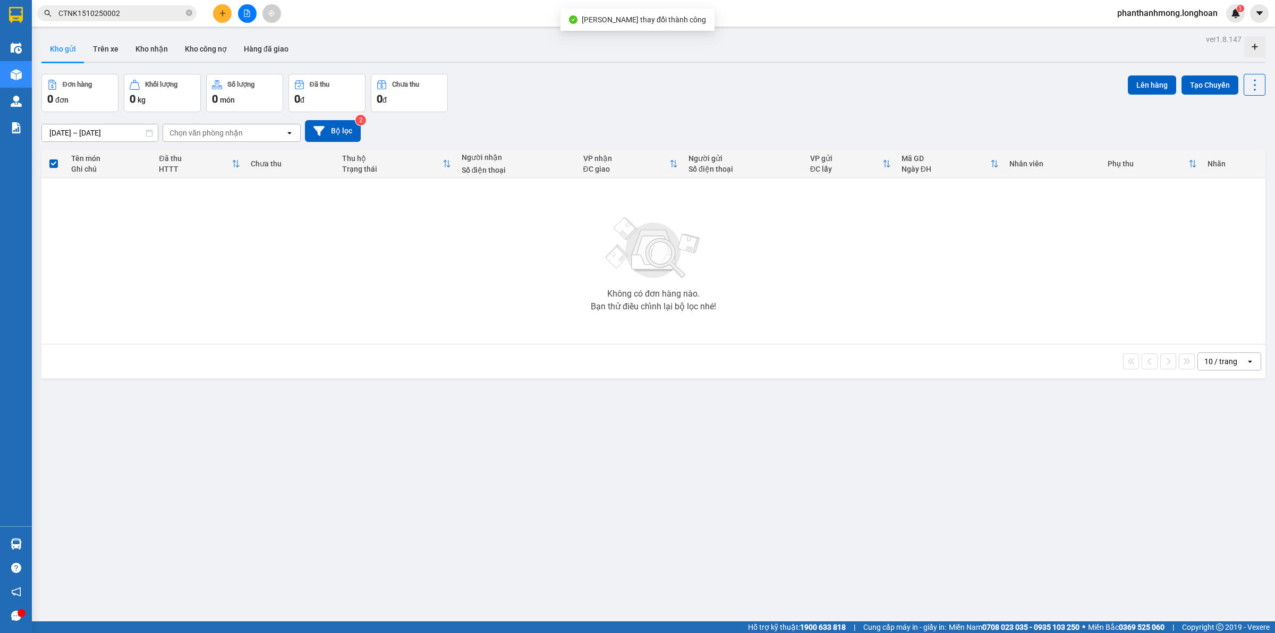
click at [126, 13] on input "CTNK1510250002" at bounding box center [120, 13] width 125 height 12
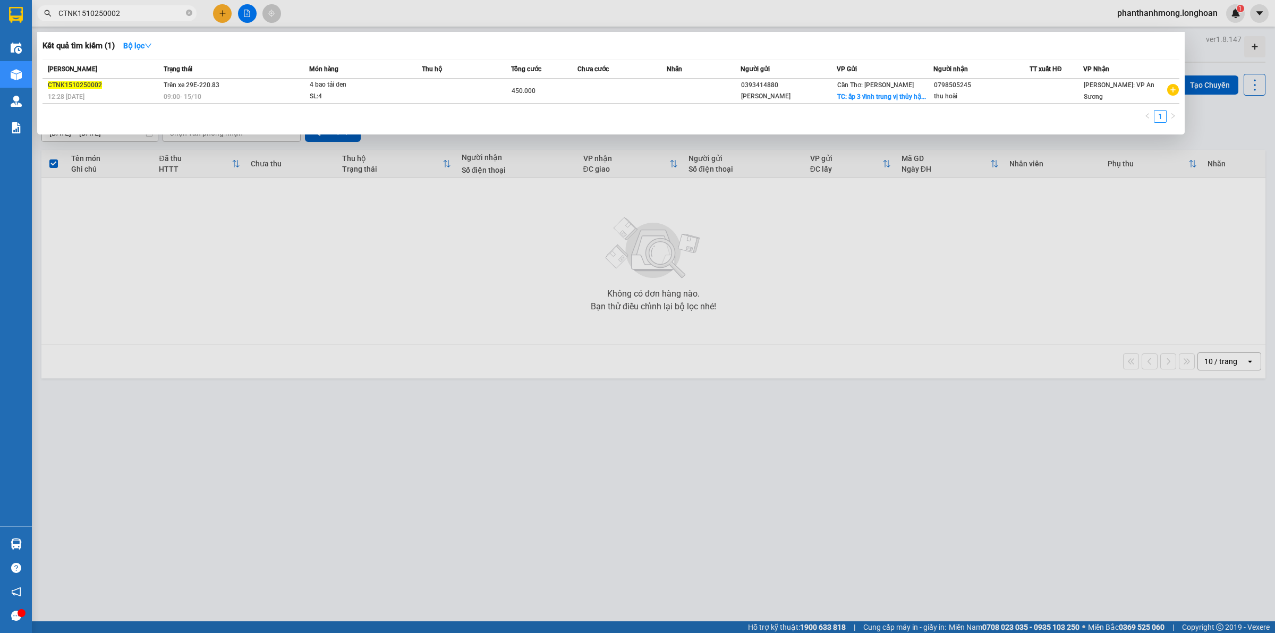
click at [317, 74] on span "Món hàng" at bounding box center [323, 69] width 29 height 12
click at [324, 84] on div "4 bao tải đen" at bounding box center [350, 85] width 80 height 12
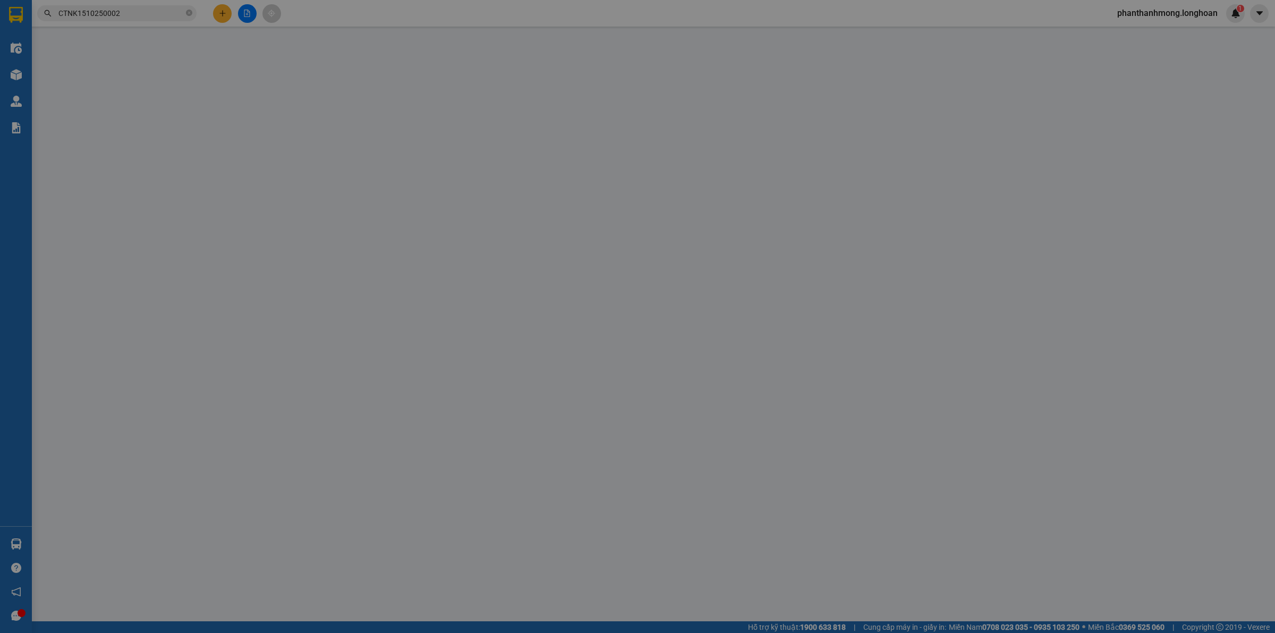
type input "0393414880"
type input "[PERSON_NAME]"
checkbox input "true"
type input "ấp 3 vĩnh trung vị thủy [GEOGRAPHIC_DATA]"
type input "0798505245"
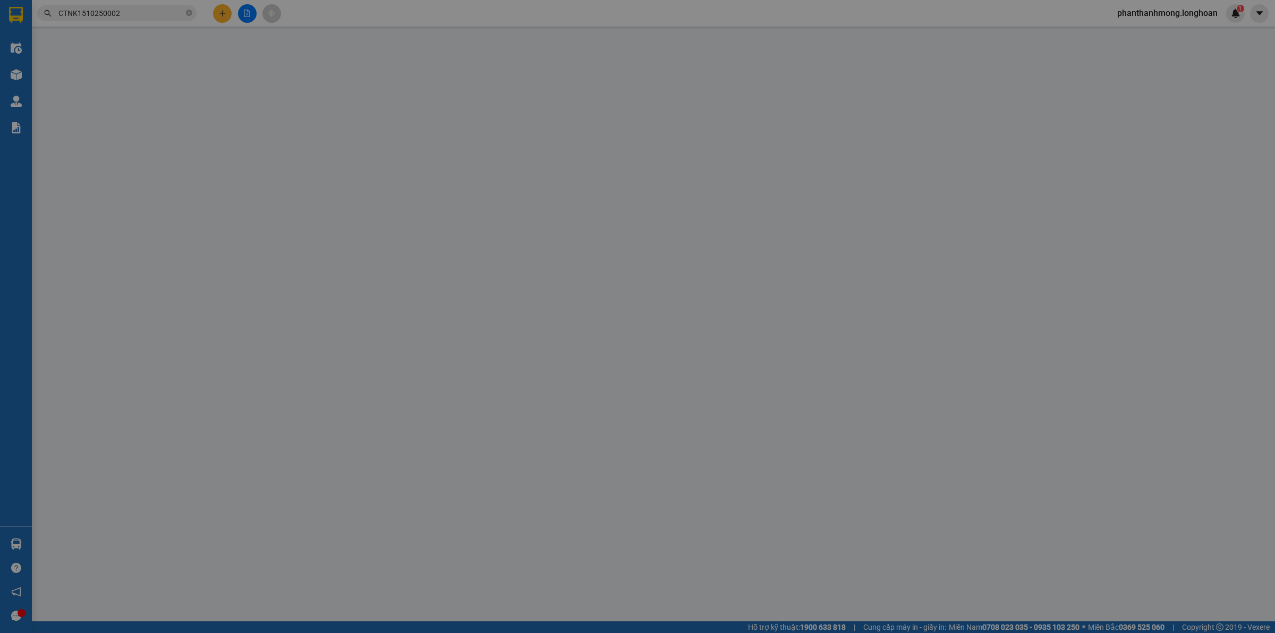
type input "thu hoài"
type input "0"
type input "450.000"
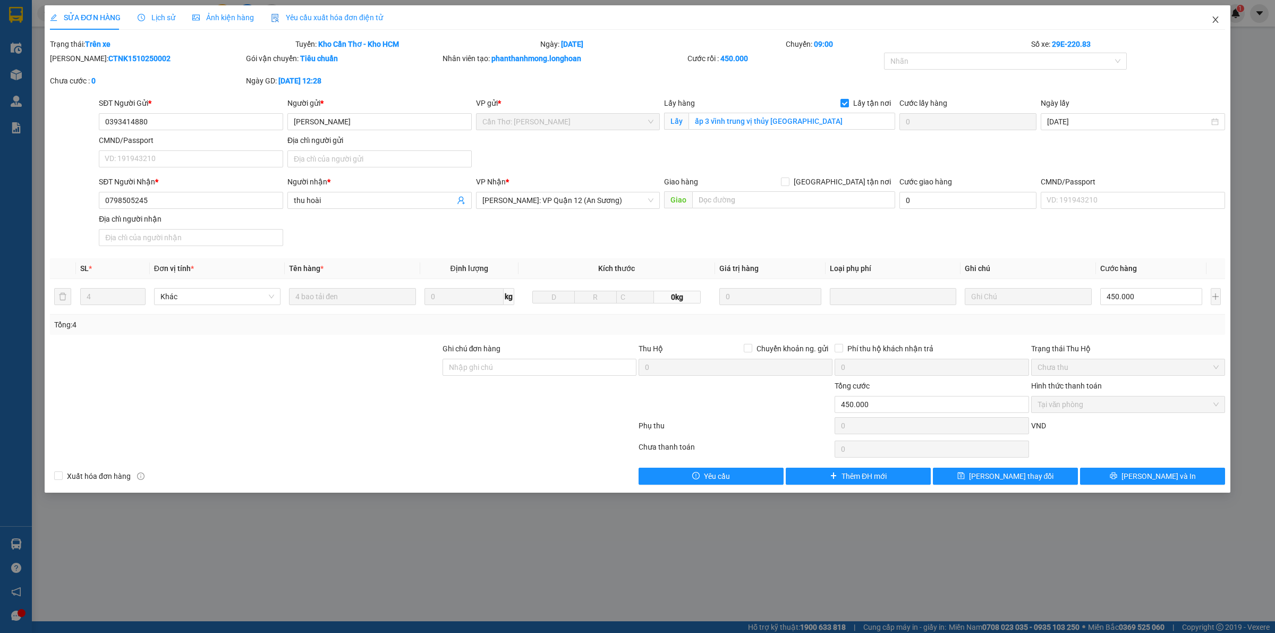
click at [1209, 20] on span "Close" at bounding box center [1216, 20] width 30 height 30
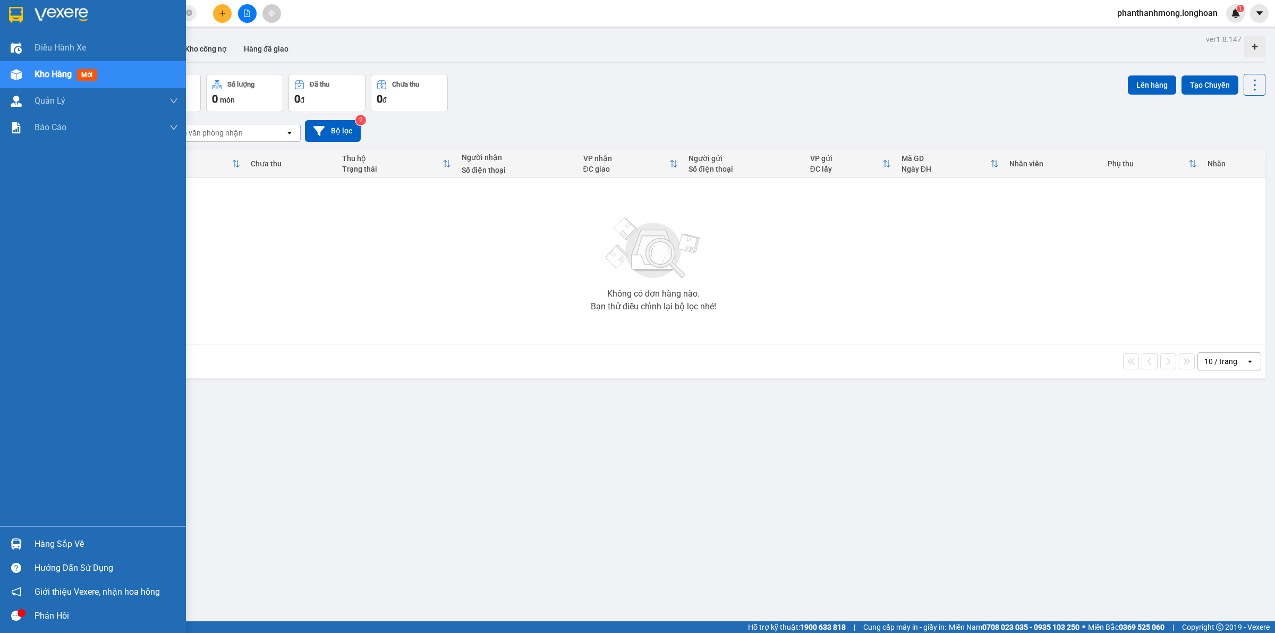
click at [14, 12] on img at bounding box center [16, 15] width 14 height 16
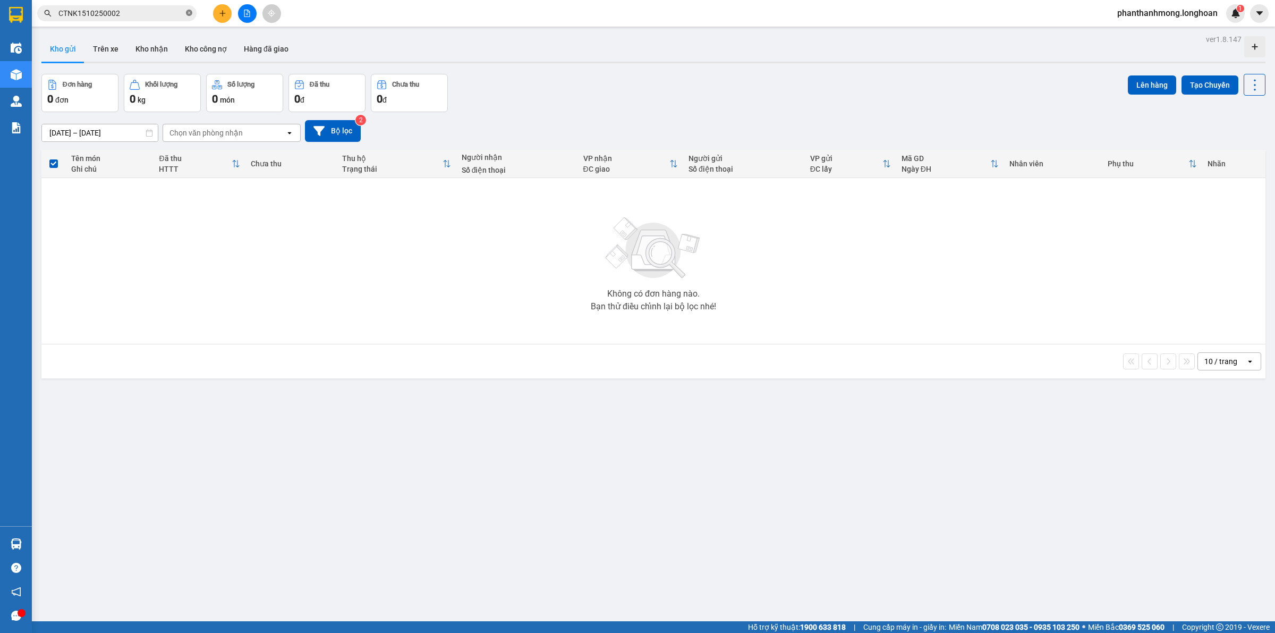
click at [189, 11] on icon "close-circle" at bounding box center [189, 13] width 6 height 6
click at [132, 52] on button "Kho nhận" at bounding box center [151, 49] width 49 height 26
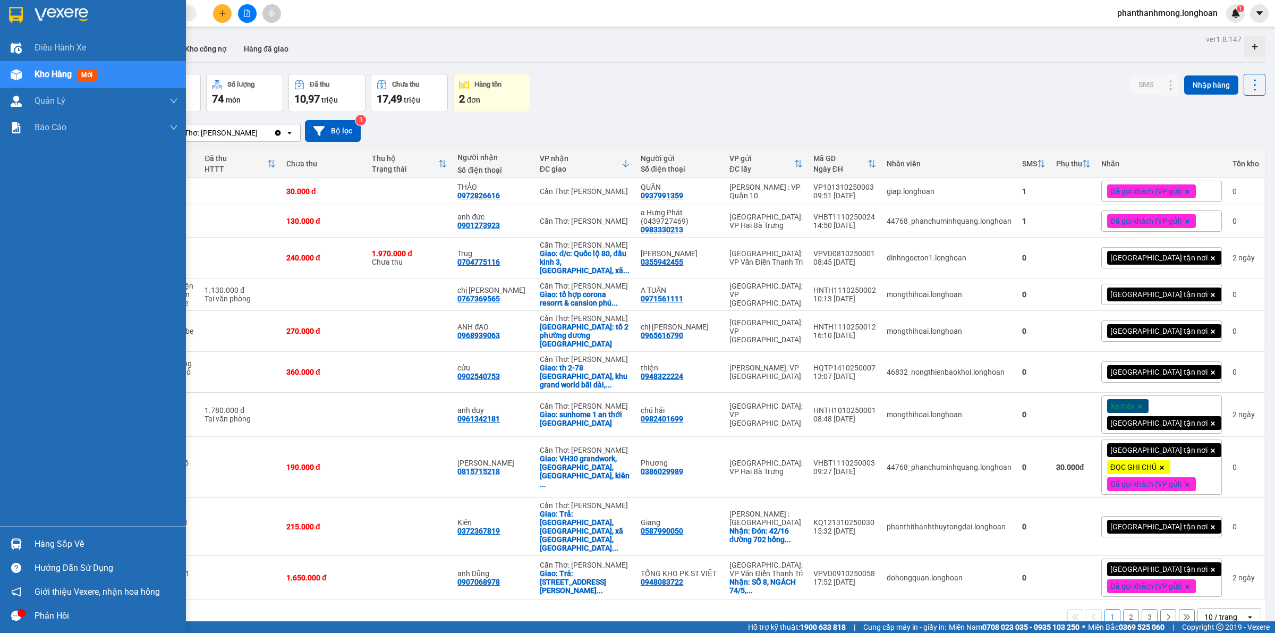
click at [18, 6] on div at bounding box center [16, 14] width 19 height 19
click at [26, 12] on div at bounding box center [93, 17] width 186 height 35
